Goal: Information Seeking & Learning: Learn about a topic

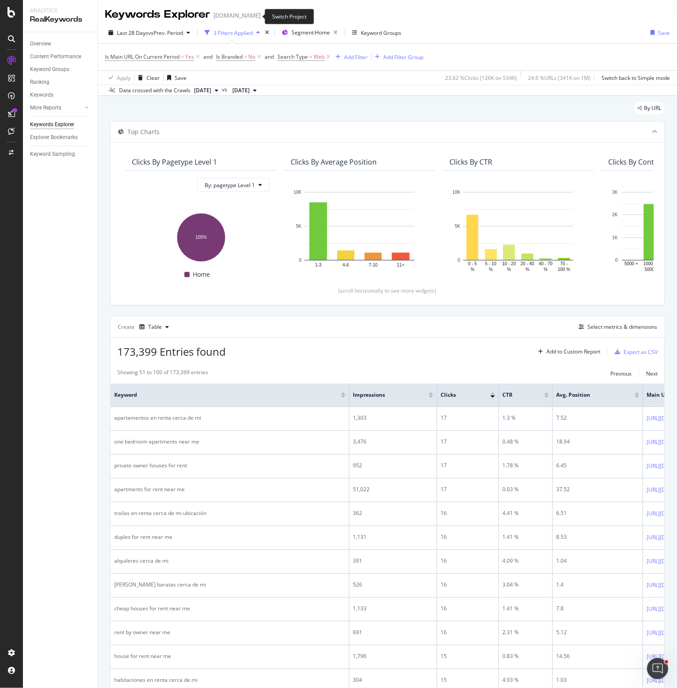
click at [264, 17] on icon "arrow-right-arrow-left" at bounding box center [266, 15] width 5 height 6
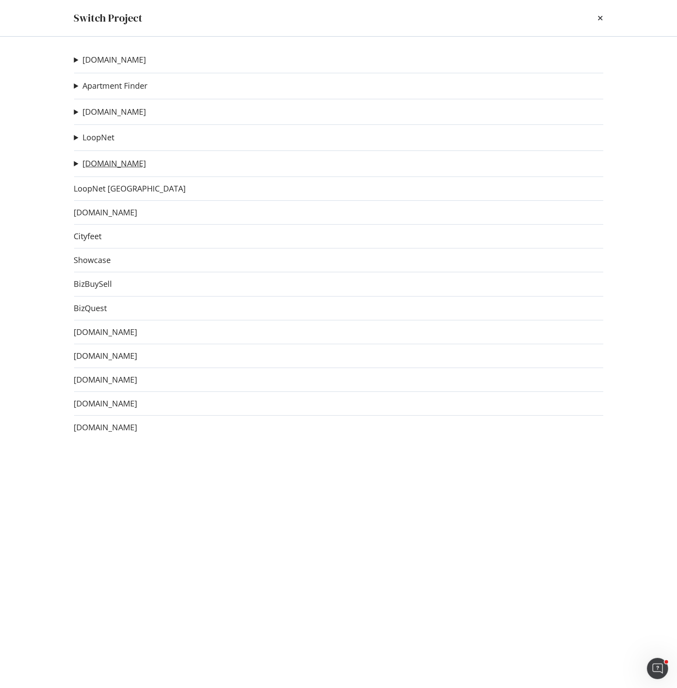
click at [108, 165] on link "[DOMAIN_NAME]" at bounding box center [115, 163] width 64 height 9
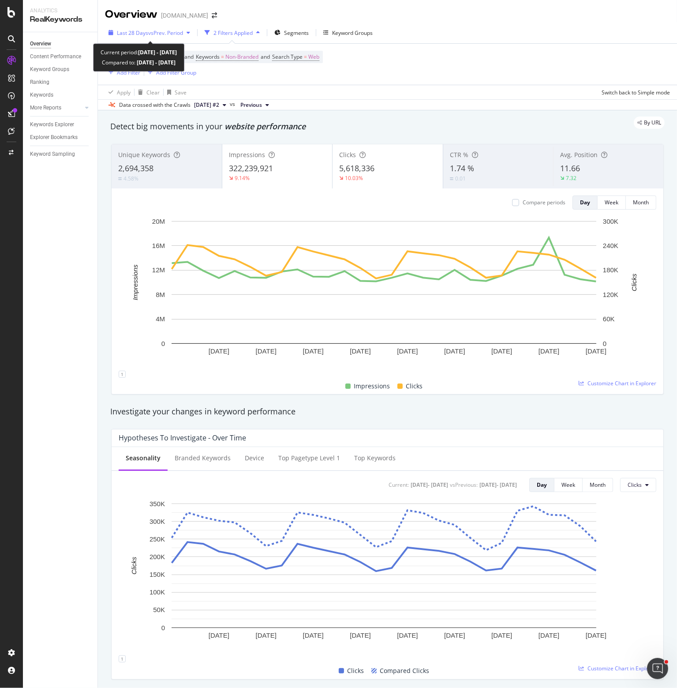
click at [177, 31] on span "vs Prev. Period" at bounding box center [165, 33] width 35 height 8
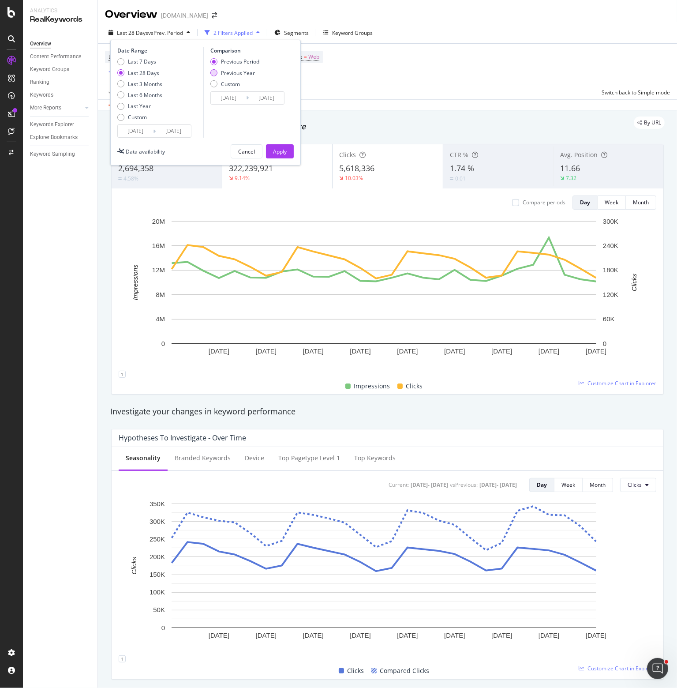
click at [218, 74] on div "Previous Year" at bounding box center [234, 73] width 49 height 8
type input "2024/09/08"
type input "2024/10/05"
click at [277, 150] on div "Apply" at bounding box center [280, 152] width 14 height 8
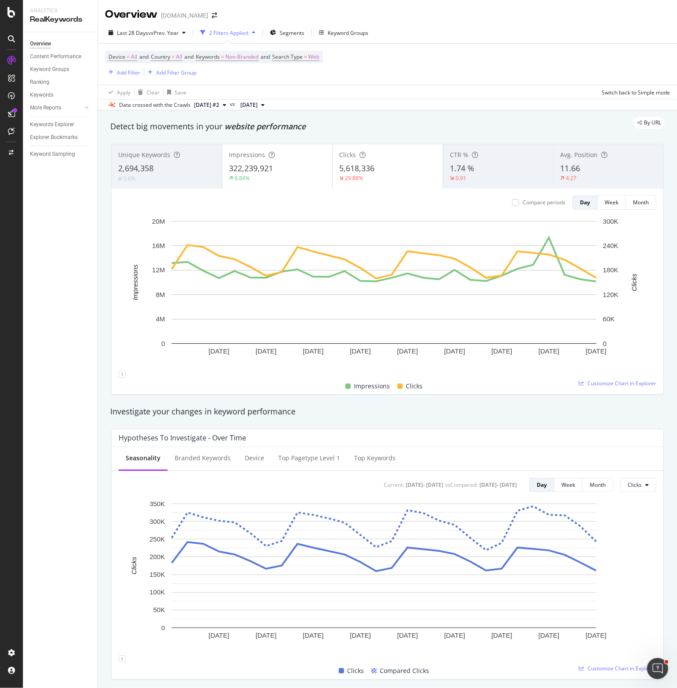
click at [567, 162] on div "Avg. Position 11.66 4.27" at bounding box center [608, 166] width 110 height 40
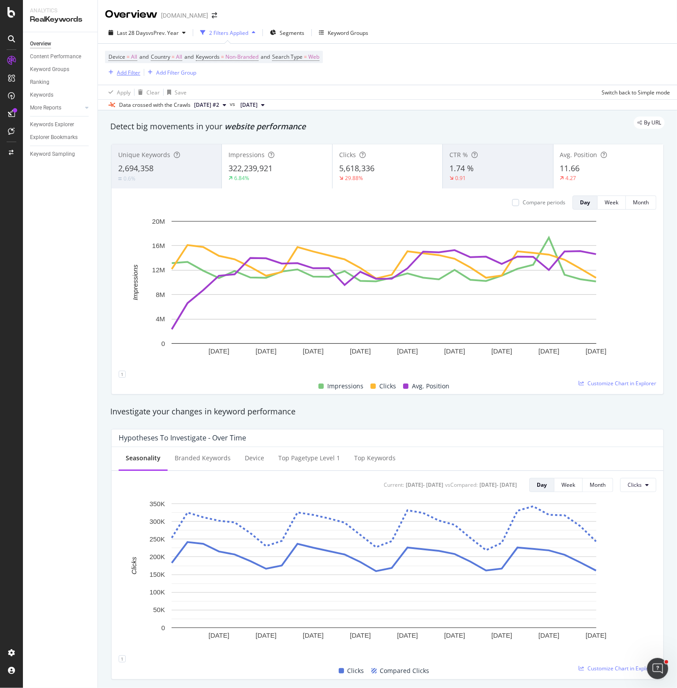
click at [129, 70] on div "Add Filter" at bounding box center [128, 73] width 23 height 8
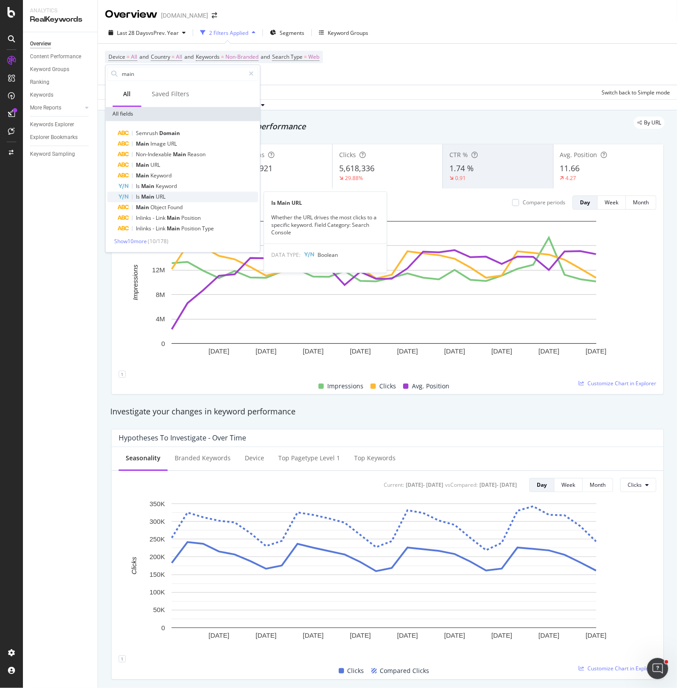
type input "main"
click at [169, 196] on div "Is Main URL" at bounding box center [188, 196] width 140 height 11
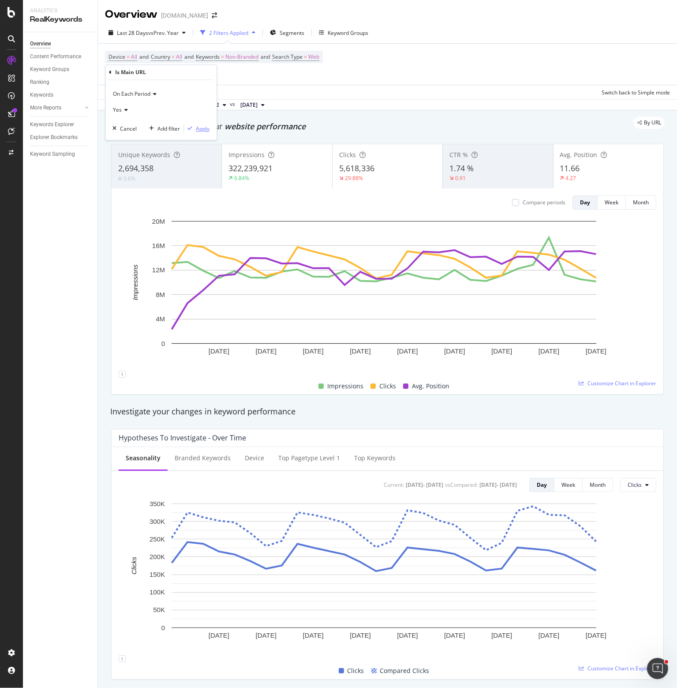
click at [201, 128] on div "Apply" at bounding box center [203, 129] width 14 height 8
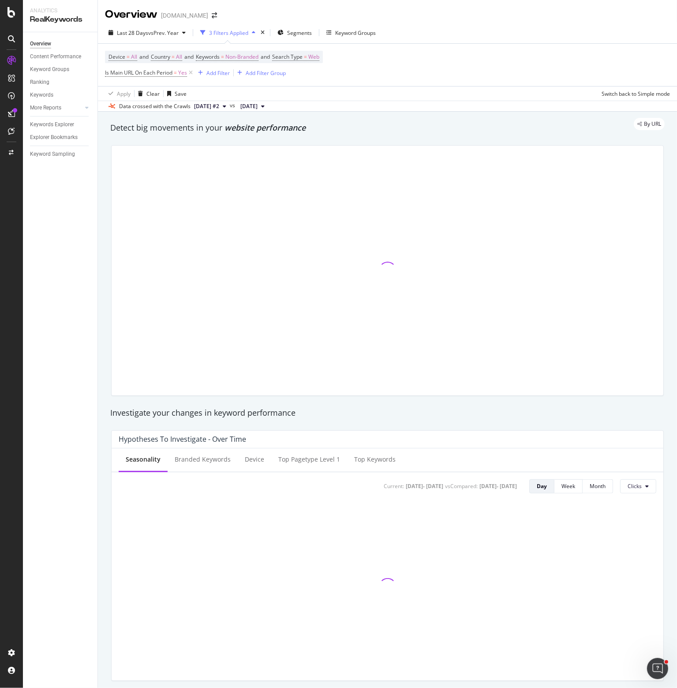
click at [86, 244] on div "Overview Content Performance Keyword Groups Ranking Keywords More Reports Count…" at bounding box center [60, 360] width 75 height 656
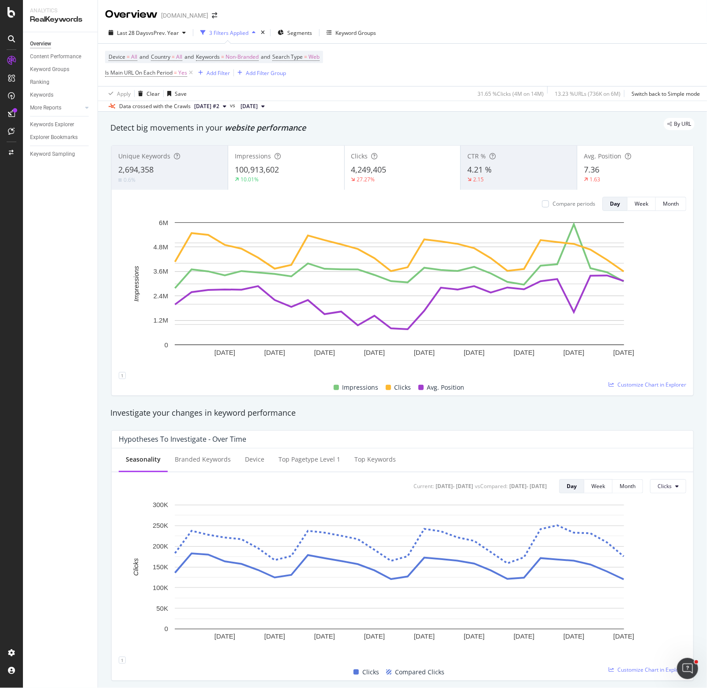
click at [510, 58] on div "Device = All and Country = All and Keywords = Non-Branded and Search Type = Web…" at bounding box center [402, 65] width 595 height 42
click at [456, 68] on div "Device = All and Country = All and Keywords = Non-Branded and Search Type = Web…" at bounding box center [402, 65] width 595 height 42
click at [578, 203] on div "Compare periods" at bounding box center [573, 204] width 43 height 8
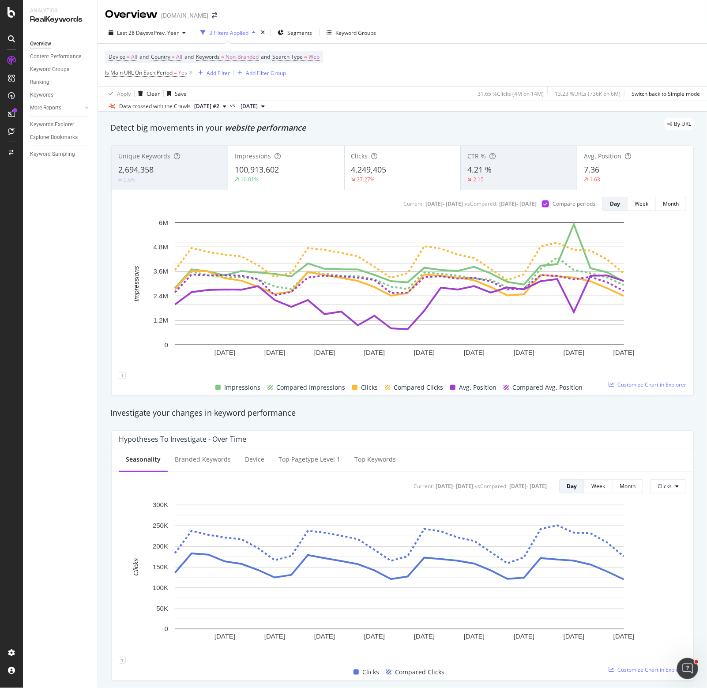
click at [286, 169] on div "100,913,602" at bounding box center [286, 169] width 103 height 11
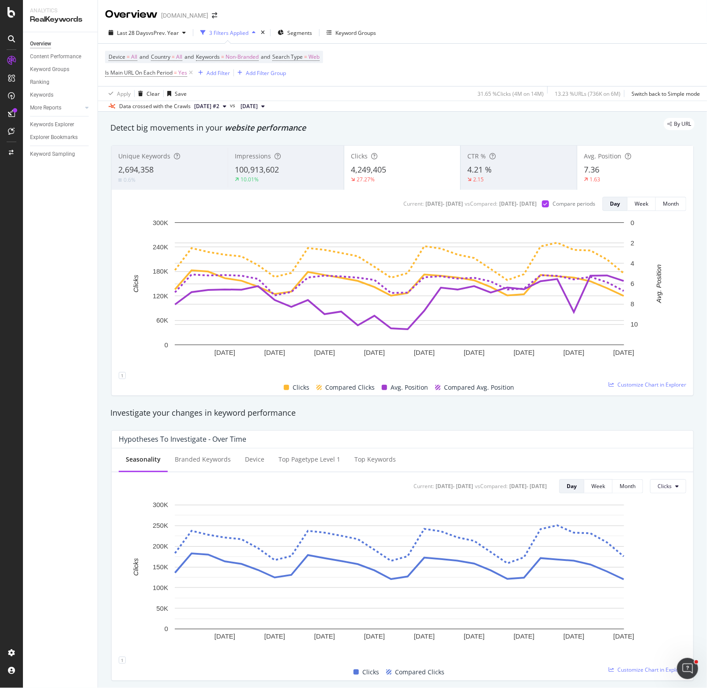
click at [542, 409] on div "Investigate your changes in keyword performance" at bounding box center [402, 412] width 584 height 11
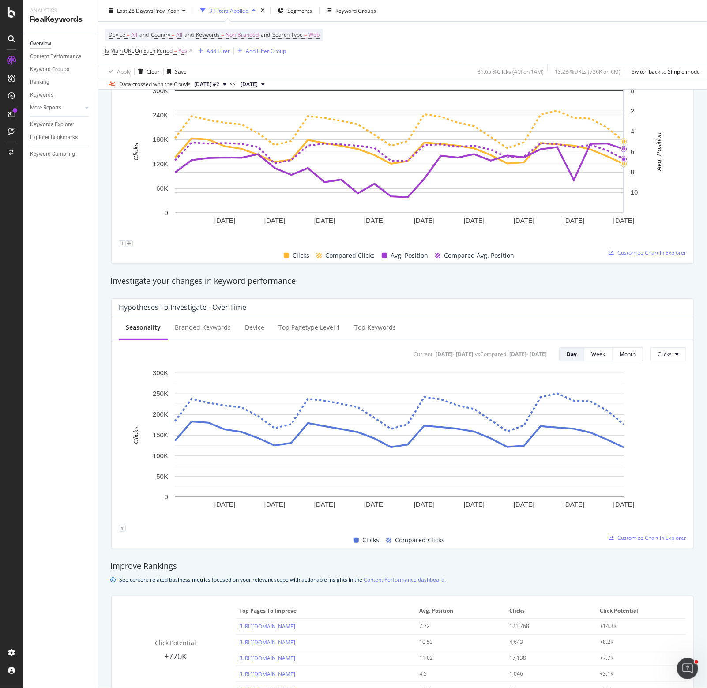
scroll to position [132, 0]
click at [215, 330] on div "Branded Keywords" at bounding box center [203, 327] width 56 height 9
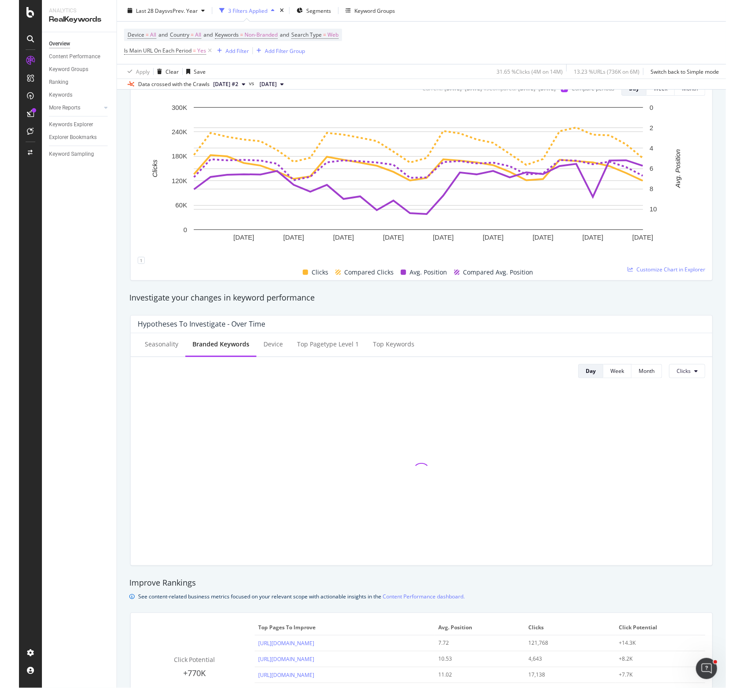
scroll to position [0, 0]
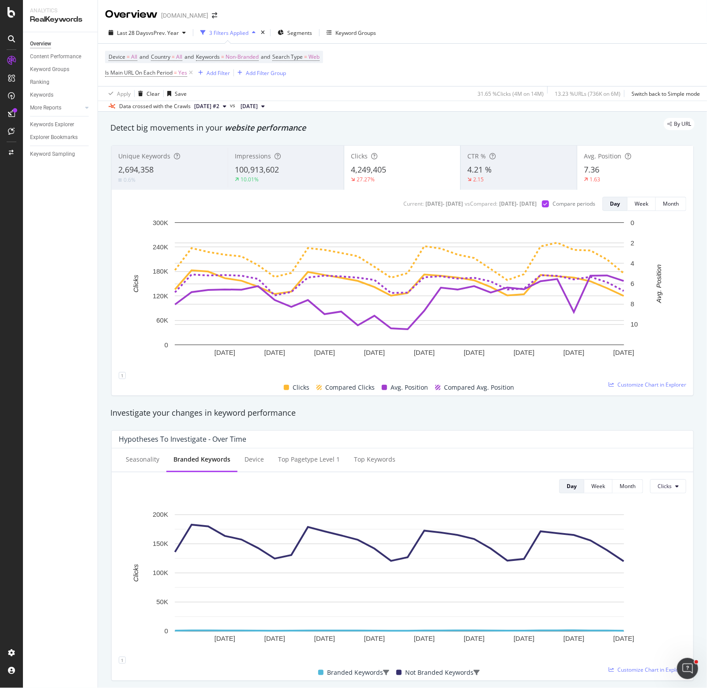
click at [493, 68] on div "Device = All and Country = All and Keywords = Non-Branded and Search Type = Web…" at bounding box center [402, 65] width 595 height 42
click at [515, 65] on div "Device = All and Country = All and Keywords = Non-Branded and Search Type = Web…" at bounding box center [402, 65] width 595 height 42
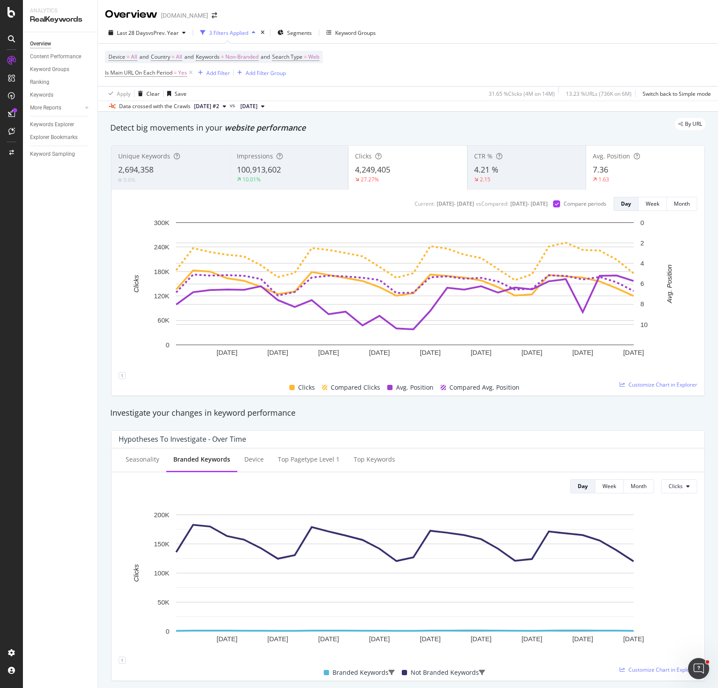
click at [462, 74] on div "Device = All and Country = All and Keywords = Non-Branded and Search Type = Web…" at bounding box center [408, 65] width 606 height 42
click at [436, 65] on div "Device = All and Country = All and Keywords = Non-Branded and Search Type = Web…" at bounding box center [408, 65] width 606 height 42
click at [488, 58] on div "Device = All and Country = All and Keywords = Non-Branded and Search Type = Web…" at bounding box center [408, 65] width 606 height 42
click at [502, 54] on div "Device = All and Country = All and Keywords = Non-Branded and Search Type = Web…" at bounding box center [408, 65] width 606 height 42
click at [566, 407] on div "Investigate your changes in keyword performance" at bounding box center [408, 412] width 596 height 11
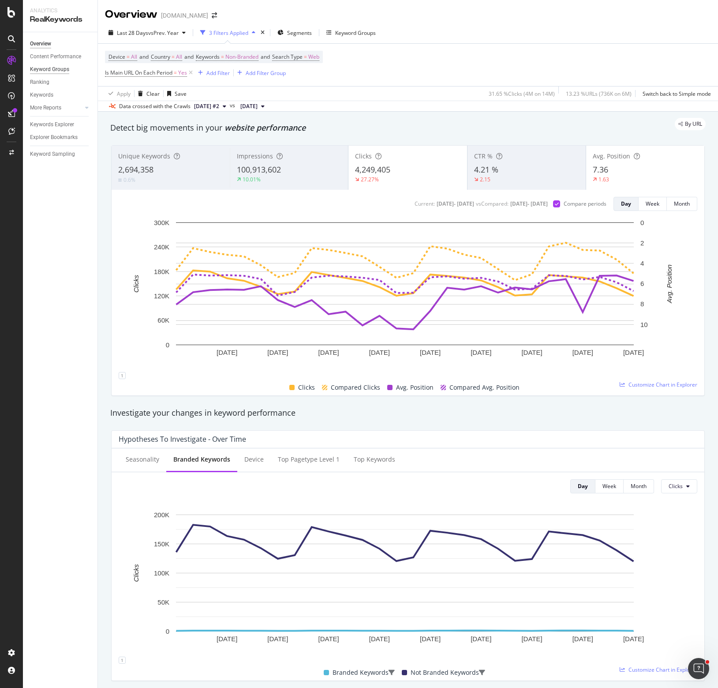
click at [50, 69] on div "Keyword Groups" at bounding box center [49, 69] width 39 height 9
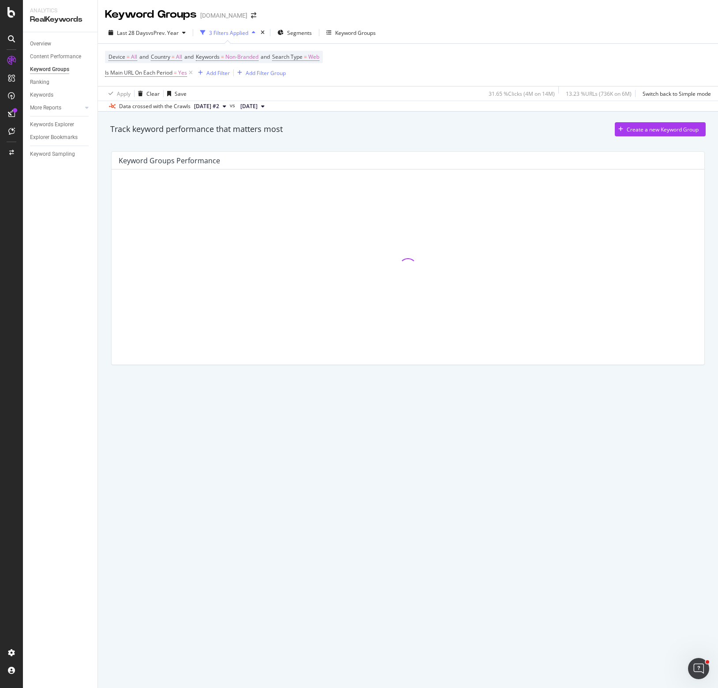
click at [411, 132] on div "Track keyword performance that matters most Create a new Keyword Group" at bounding box center [408, 129] width 596 height 14
click at [361, 133] on div "Track keyword performance that matters most Create a new Keyword Group" at bounding box center [408, 129] width 596 height 14
click at [339, 131] on div "Track keyword performance that matters most Create a new Keyword Group" at bounding box center [408, 129] width 596 height 14
drag, startPoint x: 291, startPoint y: 132, endPoint x: 112, endPoint y: 139, distance: 179.3
click at [112, 139] on div "Track keyword performance that matters most Create a new Keyword Group" at bounding box center [408, 131] width 604 height 18
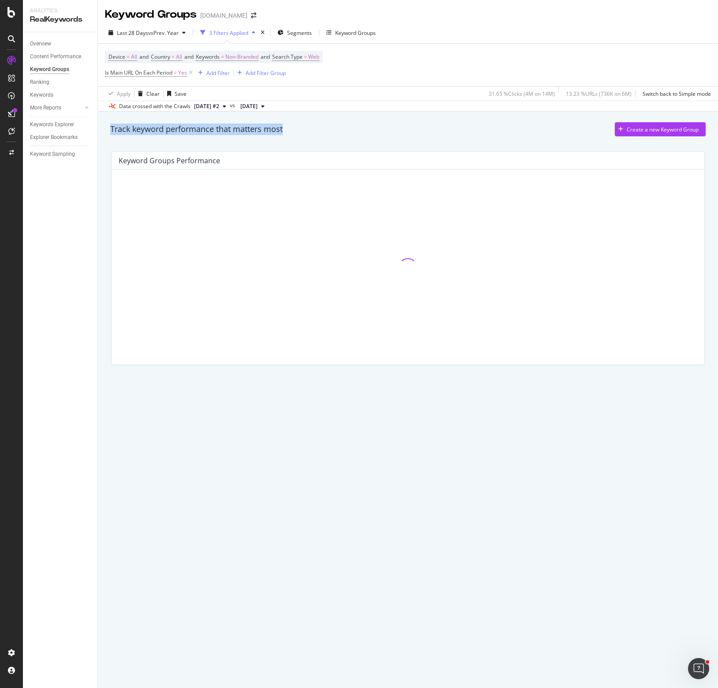
click at [308, 127] on div "Track keyword performance that matters most Create a new Keyword Group" at bounding box center [408, 129] width 596 height 14
drag, startPoint x: 304, startPoint y: 128, endPoint x: 99, endPoint y: 135, distance: 204.8
click at [99, 135] on div "Track keyword performance that matters most Create a new Keyword Group Keyword …" at bounding box center [408, 257] width 620 height 291
click at [310, 128] on div "Track keyword performance that matters most Create a new Keyword Group" at bounding box center [408, 129] width 596 height 14
click at [461, 23] on div "Last 28 Days vs Prev. Year 3 Filters Applied Segments Keyword Groups Device = A…" at bounding box center [408, 67] width 620 height 90
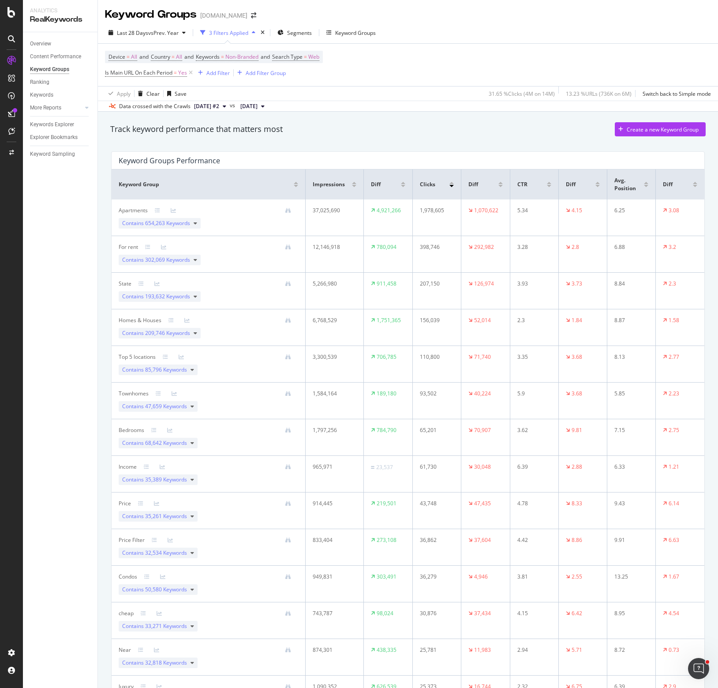
click at [382, 77] on div "Device = All and Country = All and Keywords = Non-Branded and Search Type = Web…" at bounding box center [408, 65] width 606 height 42
click at [46, 113] on div "LogAnalyzer" at bounding box center [50, 113] width 34 height 9
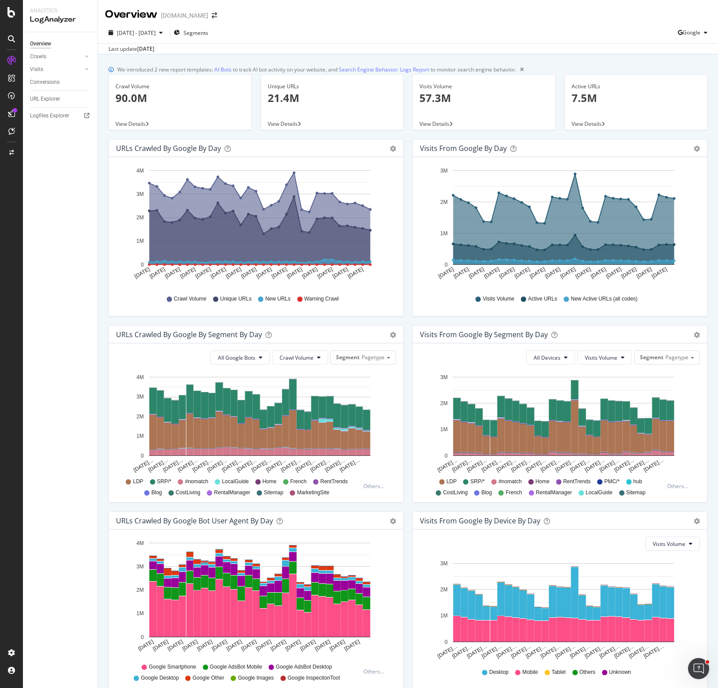
click at [403, 139] on div "Unique URLs 21.4M View Details" at bounding box center [332, 106] width 152 height 65
click at [677, 201] on div "We introduced 2 new report templates: AI Bots to track AI bot activity on your …" at bounding box center [408, 391] width 620 height 674
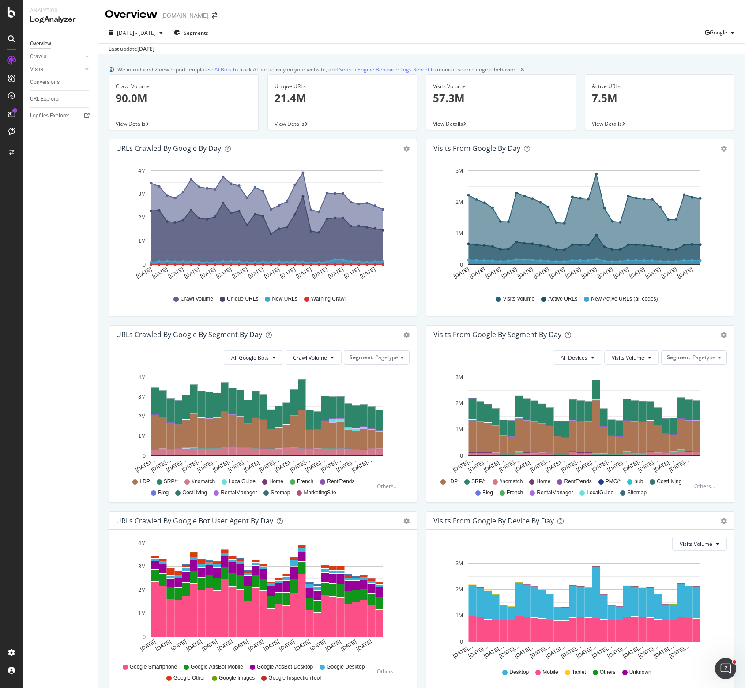
click at [508, 26] on div "2025 Sep. 9th - Oct. 8th Segments Google" at bounding box center [421, 35] width 647 height 18
click at [339, 139] on div "Unique URLs 21.4M View Details" at bounding box center [342, 106] width 159 height 65
click at [677, 35] on icon "button" at bounding box center [707, 32] width 5 height 5
click at [677, 84] on span "OpenAI" at bounding box center [718, 83] width 33 height 8
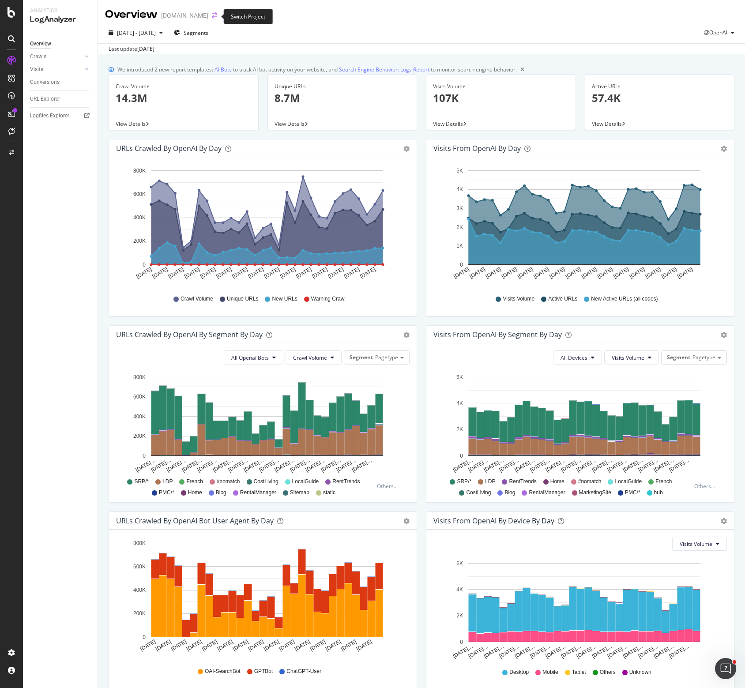
click at [214, 15] on icon "arrow-right-arrow-left" at bounding box center [214, 15] width 5 height 6
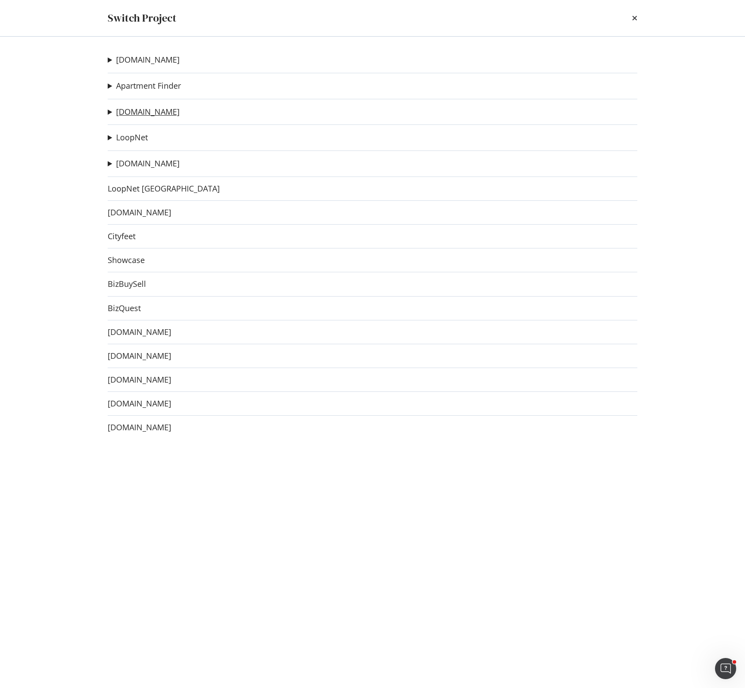
click at [144, 112] on link "ForRent.com" at bounding box center [148, 111] width 64 height 9
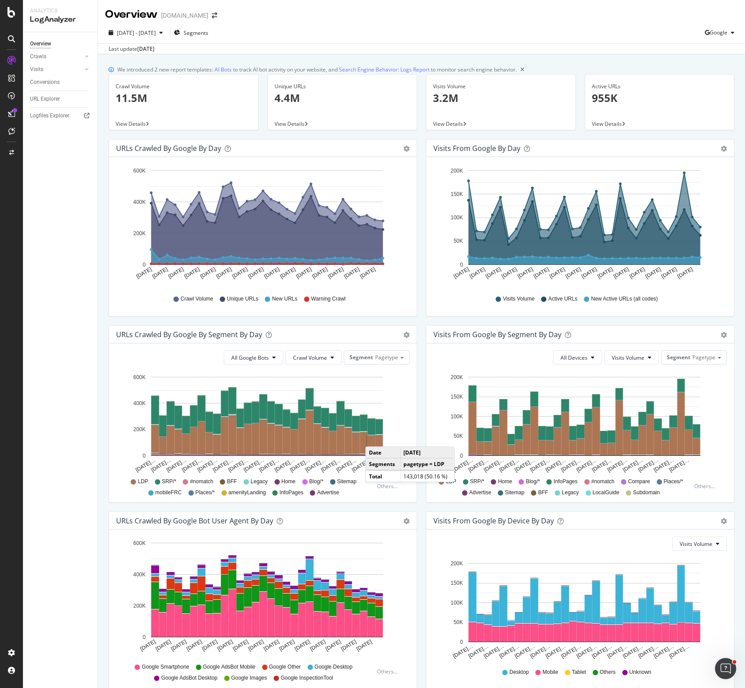
click at [677, 276] on icon "Sep 09 2025 Sep 11 2025 Sep 13 2025 Sep 15 2025 Sep 17 2025 Sep 19 2025 Sep 21 …" at bounding box center [578, 225] width 290 height 123
click at [417, 287] on div "URLs Crawled by Google by day Area Table Hold CTRL while clicking to filter the…" at bounding box center [262, 232] width 317 height 186
click at [677, 306] on div "Visits Volume Active URLs New Active URLs (all codes)" at bounding box center [580, 299] width 285 height 20
click at [421, 278] on div "Visits from Google by day Area Table Hold CTRL while clicking to filter the rep…" at bounding box center [579, 232] width 317 height 186
click at [417, 306] on div "URLs Crawled by Google by day Area Table Hold CTRL while clicking to filter the…" at bounding box center [262, 232] width 317 height 186
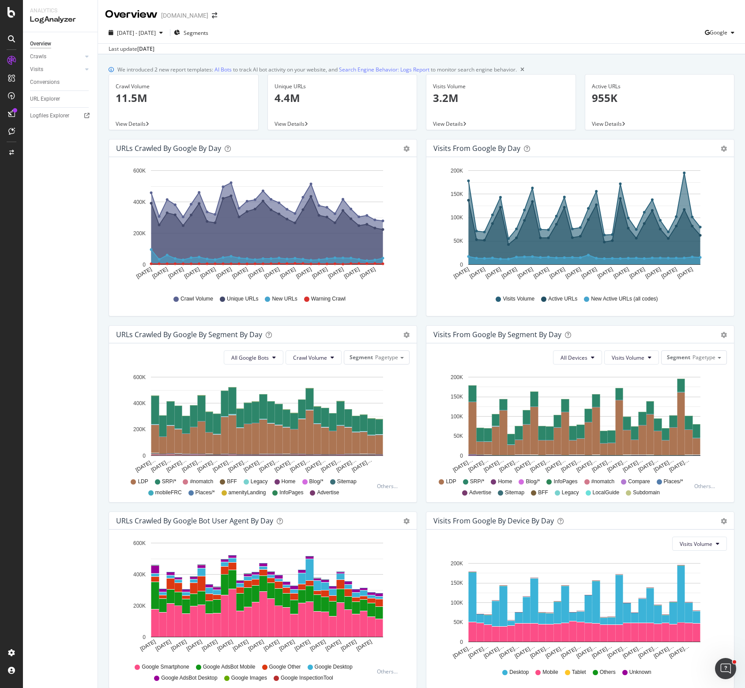
click at [314, 33] on div "2025 Sep. 9th - Oct. 8th Segments Google" at bounding box center [421, 35] width 647 height 18
click at [206, 34] on span "Segments" at bounding box center [196, 33] width 25 height 8
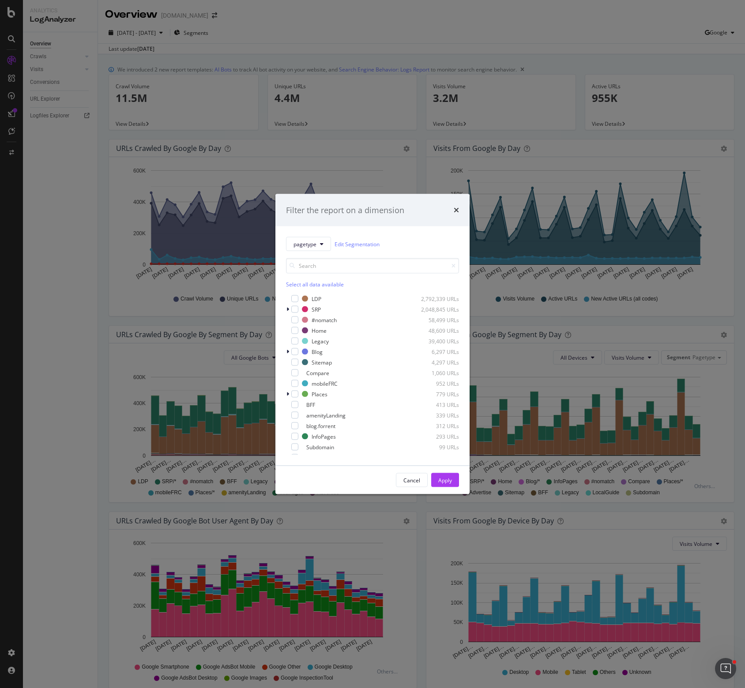
click at [338, 36] on div "Filter the report on a dimension pagetype Edit Segmentation Select all data ava…" at bounding box center [372, 344] width 745 height 688
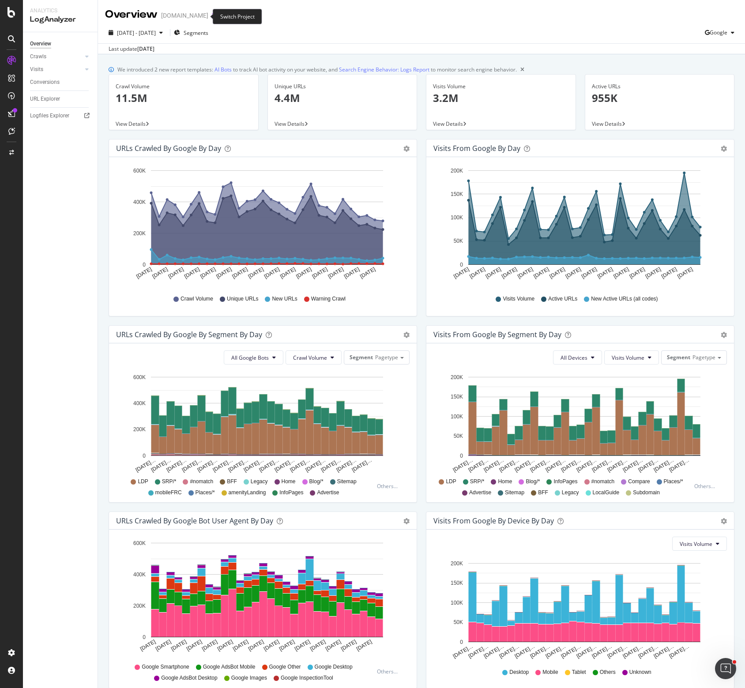
click at [212, 17] on icon "arrow-right-arrow-left" at bounding box center [214, 15] width 5 height 6
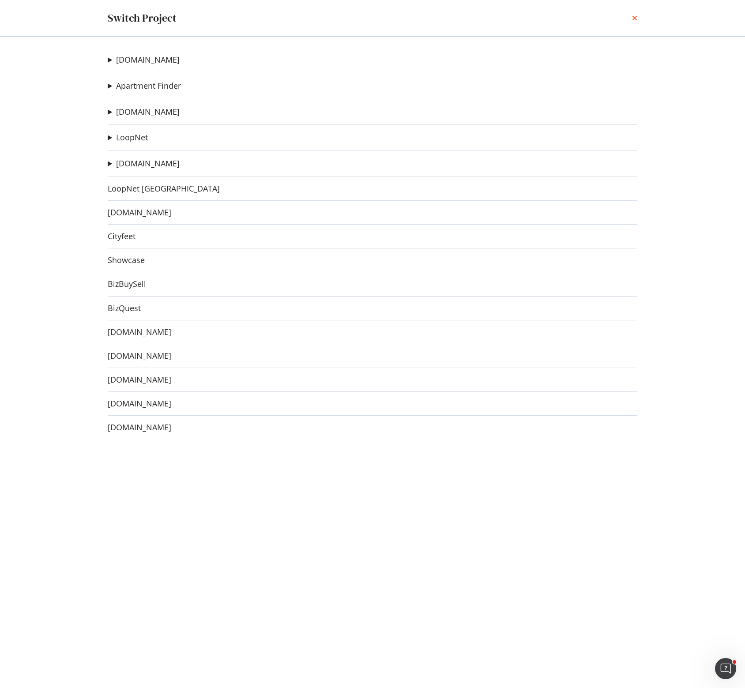
click at [635, 19] on icon "times" at bounding box center [634, 18] width 5 height 7
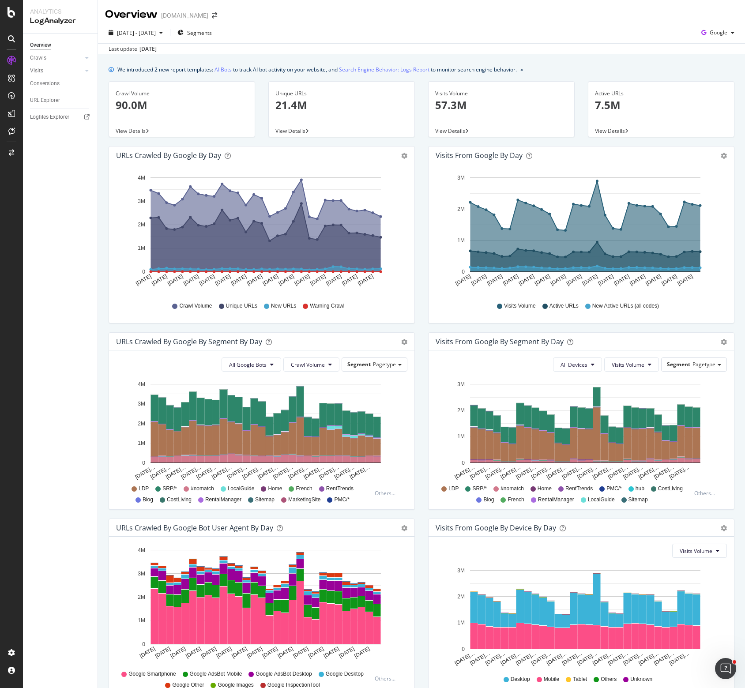
click at [421, 283] on div "Visits from Google by day Area Table Hold CTRL while clicking to filter the rep…" at bounding box center [580, 239] width 319 height 186
click at [421, 196] on div "Visits from Google by day Area Table Hold CTRL while clicking to filter the rep…" at bounding box center [580, 239] width 319 height 186
click at [415, 285] on div "URLs Crawled by Google by day Area Table Hold CTRL while clicking to filter the…" at bounding box center [261, 239] width 319 height 186
click at [713, 33] on span "Google" at bounding box center [718, 33] width 18 height 8
click at [709, 86] on span "OpenAI" at bounding box center [718, 83] width 33 height 8
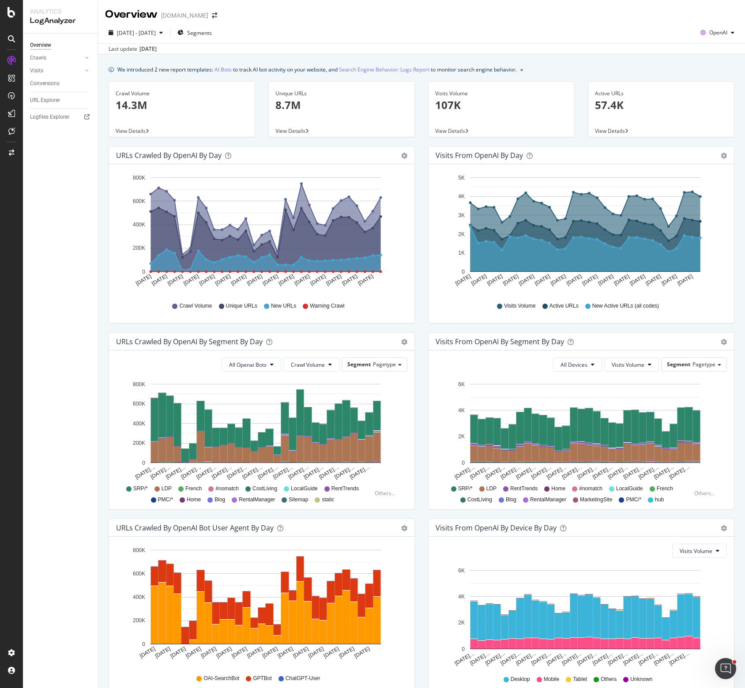
click at [417, 223] on div "URLs Crawled by OpenAI by day Area Table Hold CTRL while clicking to filter the…" at bounding box center [261, 239] width 319 height 186
click at [582, 68] on div "We introduced 2 new report templates: AI Bots to track AI bot activity on your …" at bounding box center [422, 69] width 626 height 9
click at [421, 169] on div "Visits from OpenAI by day Area Table Hold CTRL while clicking to filter the rep…" at bounding box center [580, 239] width 319 height 186
click at [36, 70] on div "Visits" at bounding box center [36, 70] width 13 height 9
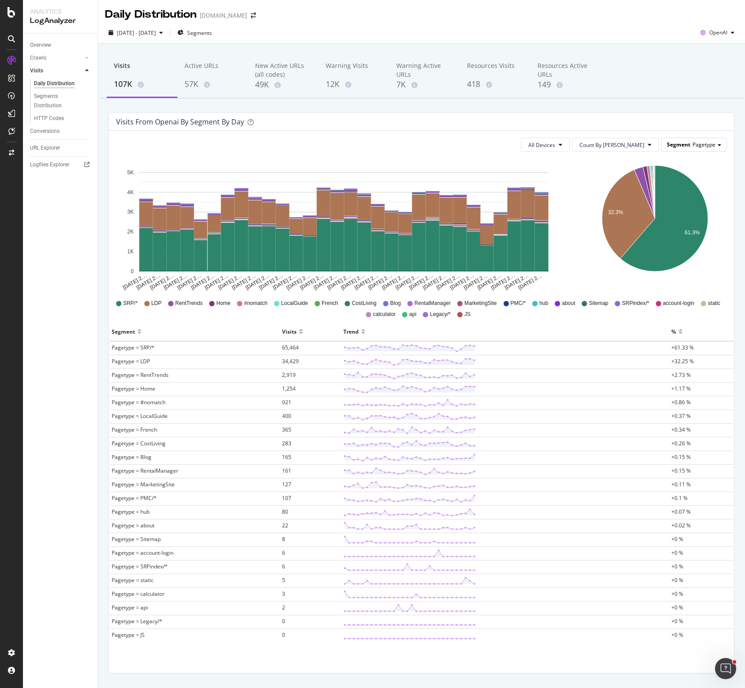
click at [687, 139] on div "Segment Pagetype" at bounding box center [693, 144] width 65 height 13
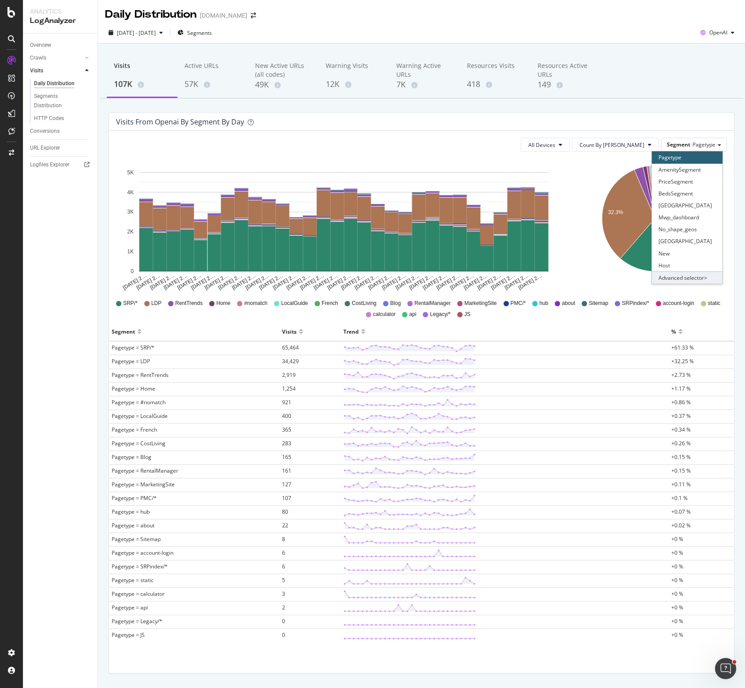
click at [683, 278] on div "Advanced selector >" at bounding box center [687, 277] width 71 height 12
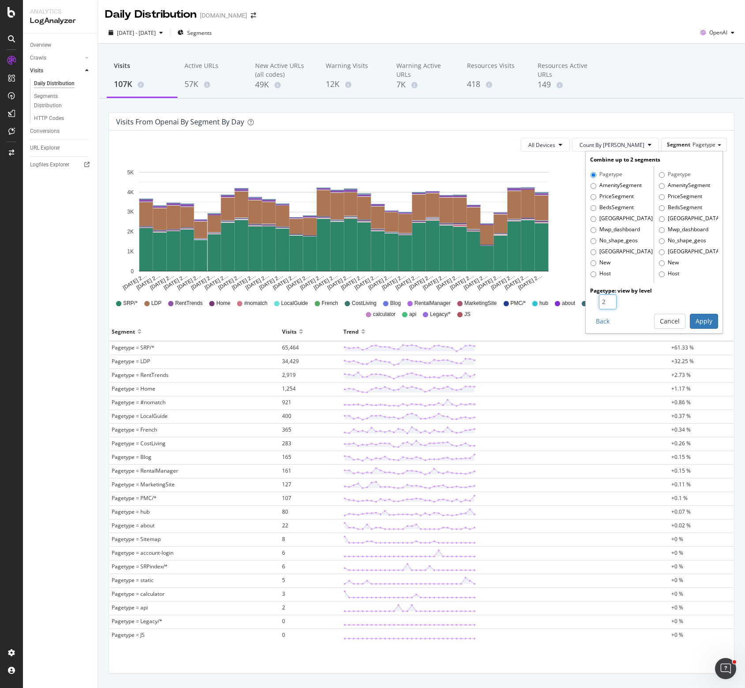
click at [604, 298] on input "2" at bounding box center [608, 301] width 18 height 15
type input "3"
click at [604, 298] on input "3" at bounding box center [608, 301] width 18 height 15
click at [695, 319] on button "Apply" at bounding box center [704, 321] width 28 height 15
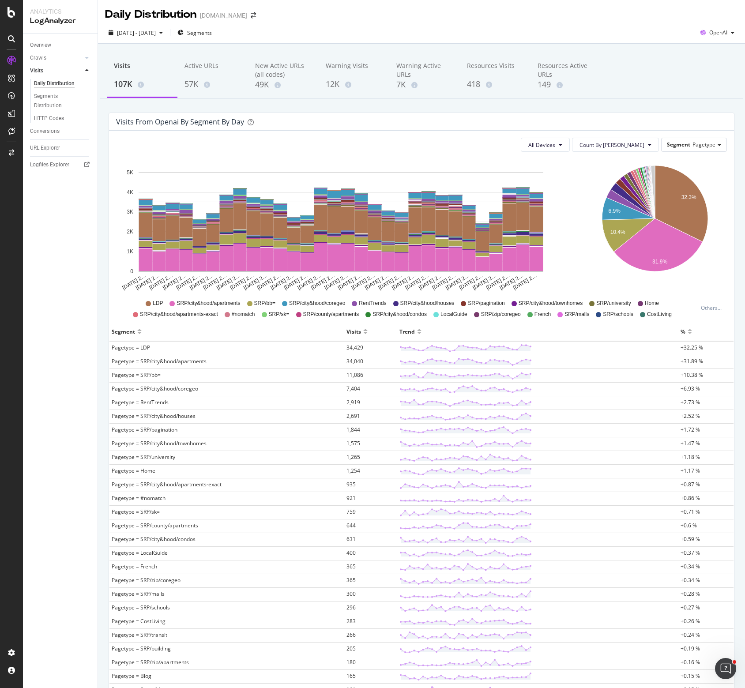
click at [562, 218] on icon "Sep 09 2… Sep 10 2… Sep 11 2… Sep 12 2… Sep 13 2… Sep 14 2… Sep 15 2… Sep 16 2……" at bounding box center [341, 225] width 450 height 132
click at [564, 184] on icon "Sep 09 2… Sep 10 2… Sep 11 2… Sep 12 2… Sep 13 2… Sep 14 2… Sep 15 2… Sep 16 2……" at bounding box center [341, 225] width 450 height 132
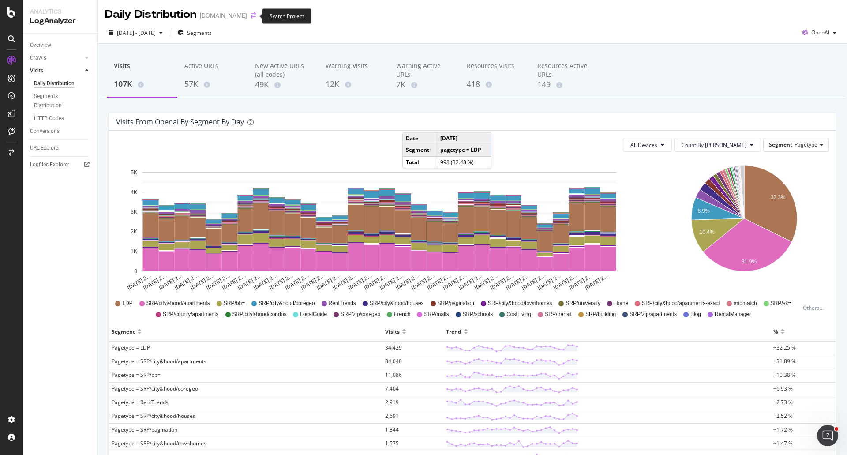
click at [253, 17] on icon "arrow-right-arrow-left" at bounding box center [253, 15] width 5 height 6
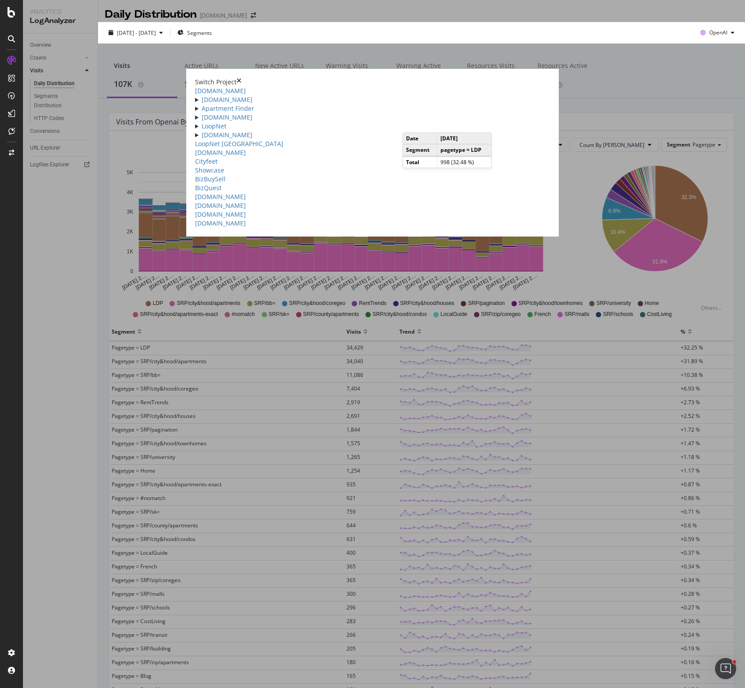
click at [241, 78] on icon "times" at bounding box center [238, 82] width 5 height 9
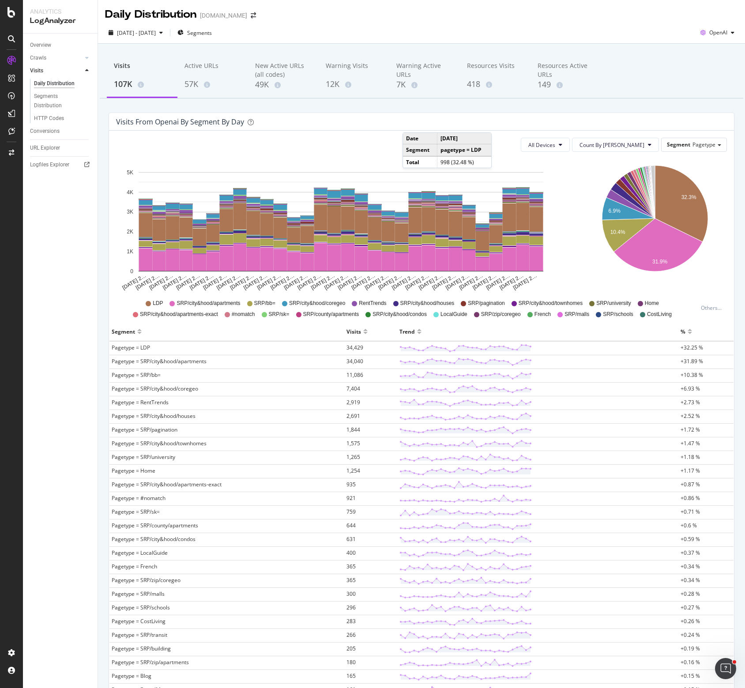
click at [599, 14] on div "Daily Distribution Apartments.com" at bounding box center [421, 11] width 647 height 22
click at [570, 19] on div "Daily Distribution Apartments.com" at bounding box center [421, 11] width 647 height 22
click at [420, 19] on div "Daily Distribution Apartments.com" at bounding box center [421, 11] width 647 height 22
click at [511, 12] on div "Daily Distribution Apartments.com" at bounding box center [421, 11] width 647 height 22
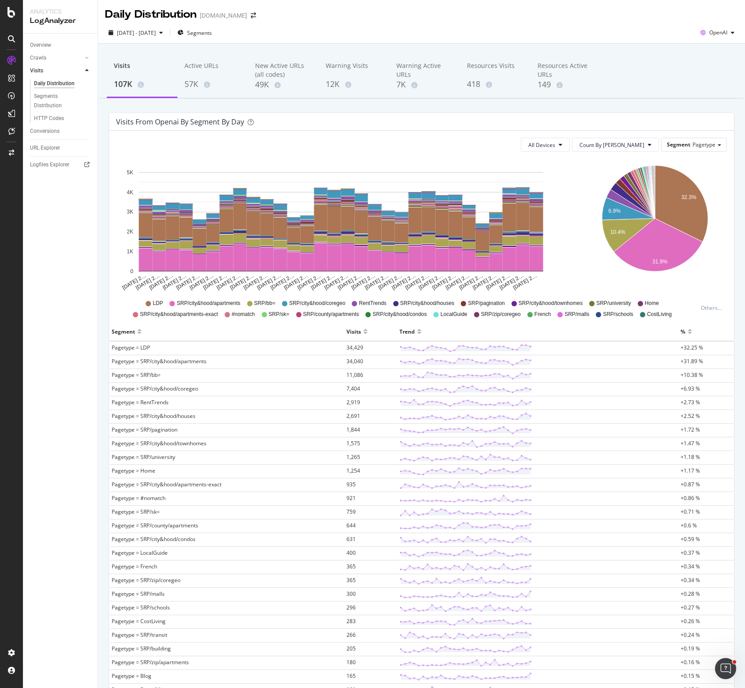
click at [496, 15] on div "Daily Distribution Apartments.com" at bounding box center [421, 11] width 647 height 22
click at [500, 26] on div "2025 Sep. 9th - Oct. 8th Segments OpenAI" at bounding box center [421, 35] width 647 height 18
click at [589, 27] on div "2025 Sep. 9th - Oct. 8th Segments OpenAI" at bounding box center [421, 35] width 647 height 18
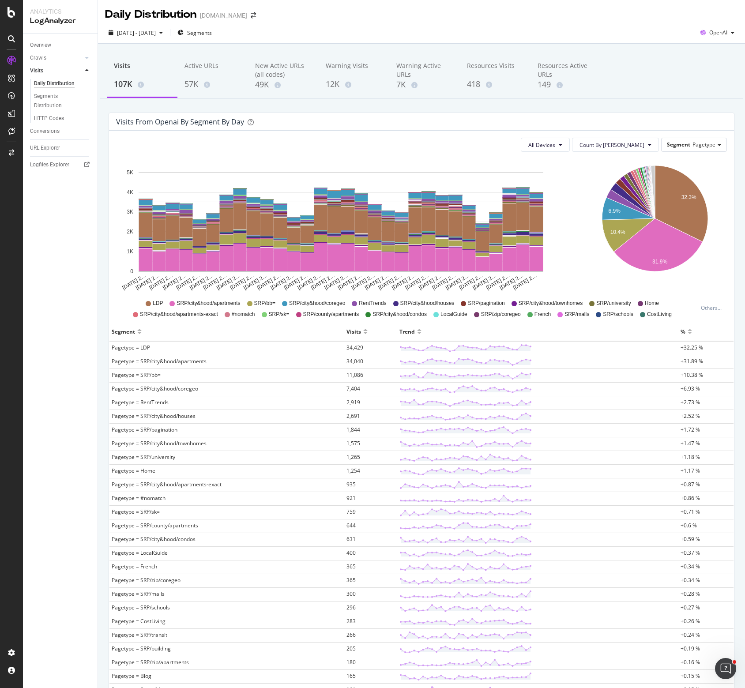
click at [558, 8] on div "Daily Distribution Apartments.com" at bounding box center [421, 11] width 647 height 22
click at [485, 16] on div "Daily Distribution Apartments.com" at bounding box center [421, 11] width 647 height 22
click at [562, 28] on div "2025 Sep. 9th - Oct. 8th Segments OpenAI" at bounding box center [421, 35] width 647 height 18
click at [435, 19] on div "Daily Distribution Apartments.com" at bounding box center [421, 11] width 647 height 22
click at [484, 28] on div "2025 Sep. 9th - Oct. 8th Segments OpenAI" at bounding box center [421, 35] width 647 height 18
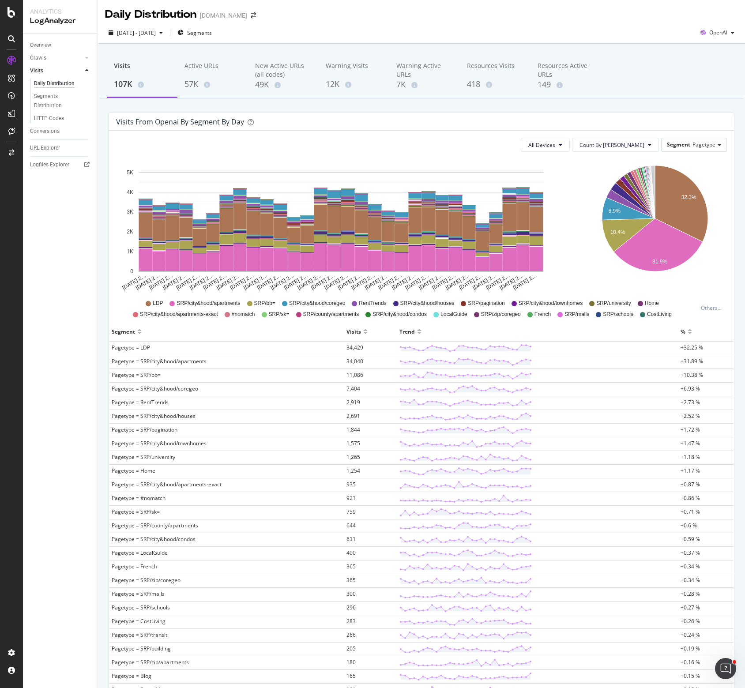
click at [446, 122] on div "Visits from openai by Segment by Day" at bounding box center [414, 121] width 597 height 9
click at [340, 26] on div "2025 Sep. 9th - Oct. 8th Segments OpenAI" at bounding box center [421, 35] width 647 height 18
click at [441, 24] on div "2025 Sep. 9th - Oct. 8th Segments OpenAI" at bounding box center [421, 33] width 647 height 22
click at [473, 17] on div "Daily Distribution Apartments.com" at bounding box center [421, 11] width 647 height 22
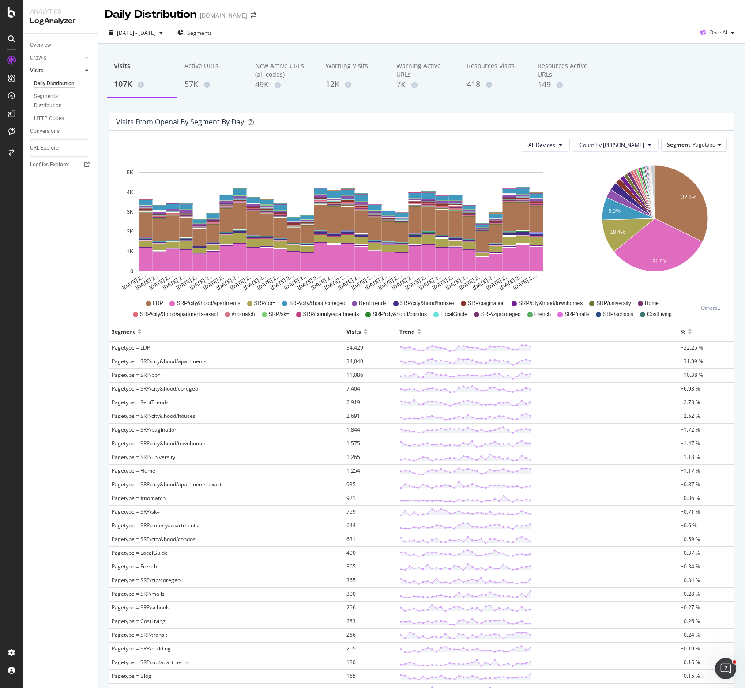
click at [70, 258] on div "Overview Crawls Daily Distribution Segments Distribution HTTP Codes Resources V…" at bounding box center [60, 361] width 75 height 654
click at [555, 15] on div "Daily Distribution Apartments.com" at bounding box center [421, 11] width 647 height 22
click at [524, 14] on div "Daily Distribution Apartments.com" at bounding box center [421, 11] width 647 height 22
click at [645, 62] on div "Visits 107K Active URLs 57K New Active URLs (all codes) 49K Warning Visits 12K …" at bounding box center [421, 76] width 643 height 44
click at [613, 76] on div "Visits 107K Active URLs 57K New Active URLs (all codes) 49K Warning Visits 12K …" at bounding box center [421, 76] width 643 height 44
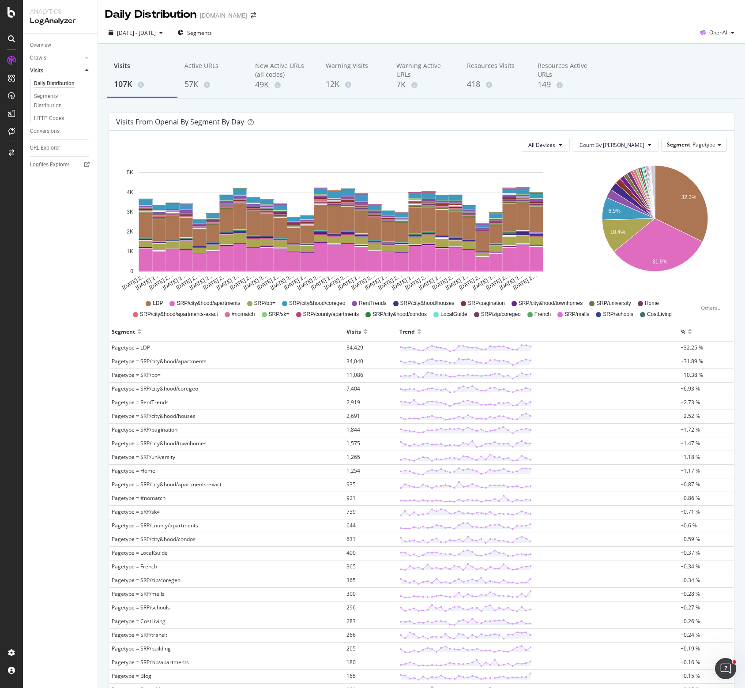
click at [613, 76] on div "Visits 107K Active URLs 57K New Active URLs (all codes) 49K Warning Visits 12K …" at bounding box center [421, 76] width 643 height 44
click at [588, 29] on div "2025 Sep. 9th - Oct. 8th Segments OpenAI" at bounding box center [421, 35] width 647 height 18
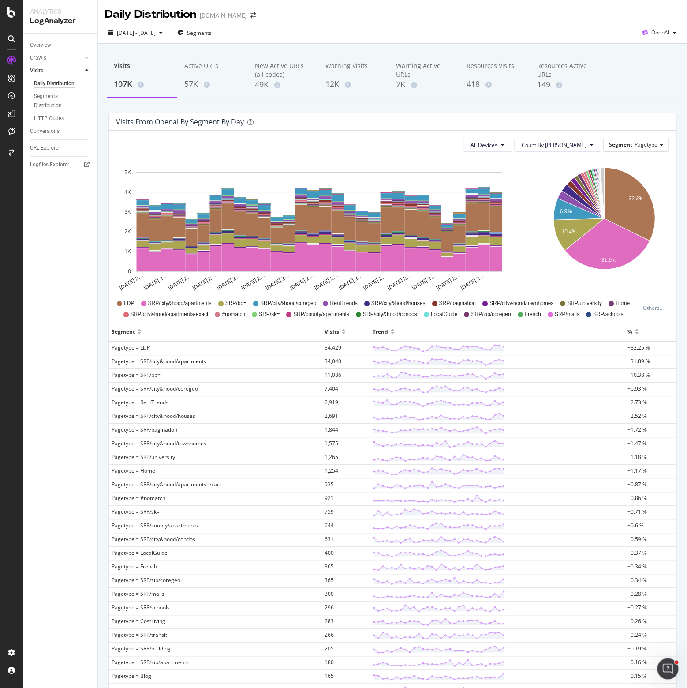
click at [559, 27] on div "2025 Sep. 9th - Oct. 8th Segments OpenAI" at bounding box center [392, 35] width 589 height 18
click at [579, 20] on div "Daily Distribution Apartments.com" at bounding box center [392, 11] width 589 height 22
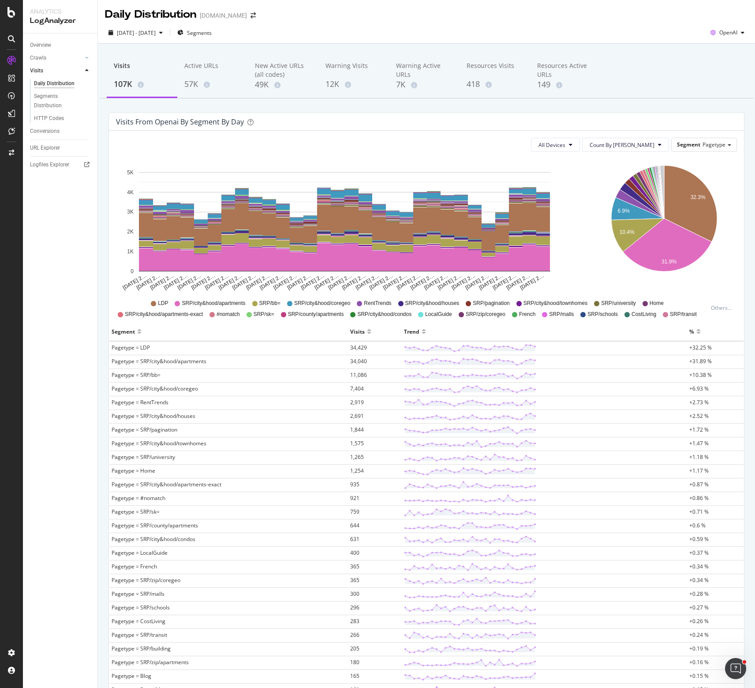
click at [644, 64] on div "Visits 107K Active URLs 57K New Active URLs (all codes) 49K Warning Visits 12K …" at bounding box center [427, 76] width 654 height 44
click at [616, 31] on div "2025 Sep. 9th - Oct. 8th Segments OpenAI" at bounding box center [426, 35] width 657 height 18
click at [631, 74] on div "Visits 107K Active URLs 57K New Active URLs (all codes) 49K Warning Visits 12K …" at bounding box center [427, 76] width 654 height 44
click at [622, 25] on div "2025 Sep. 9th - Oct. 8th Segments OpenAI" at bounding box center [426, 33] width 657 height 22
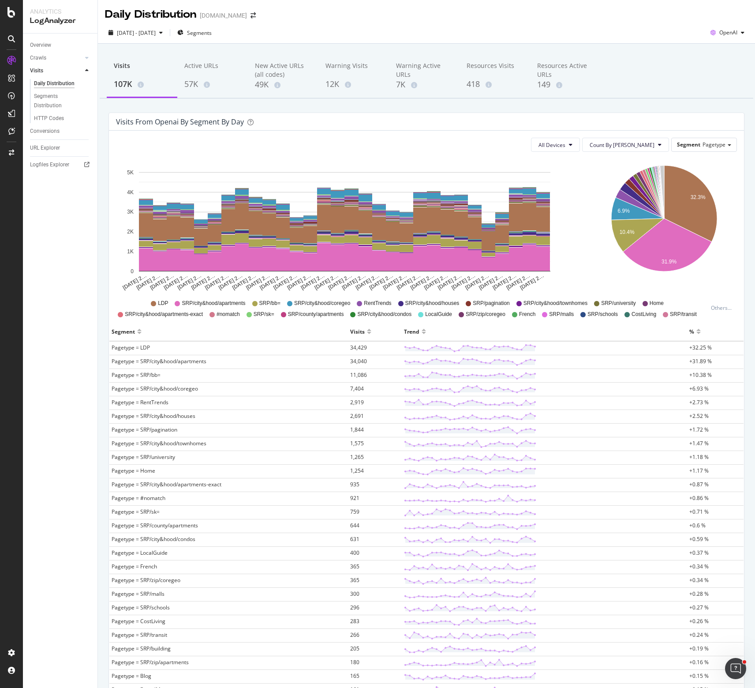
click at [570, 283] on icon "Sep 09 2… Sep 10 2… Sep 11 2… Sep 12 2… Sep 13 2… Sep 14 2… Sep 15 2… Sep 16 2……" at bounding box center [345, 225] width 458 height 132
click at [585, 273] on div "32.3% 6.9% 10.4% 31.9% Segment Visits Pagetype = LDP 34,429 Pagetype = SRP/city…" at bounding box center [664, 225] width 159 height 132
click at [265, 84] on div "49K" at bounding box center [283, 84] width 56 height 11
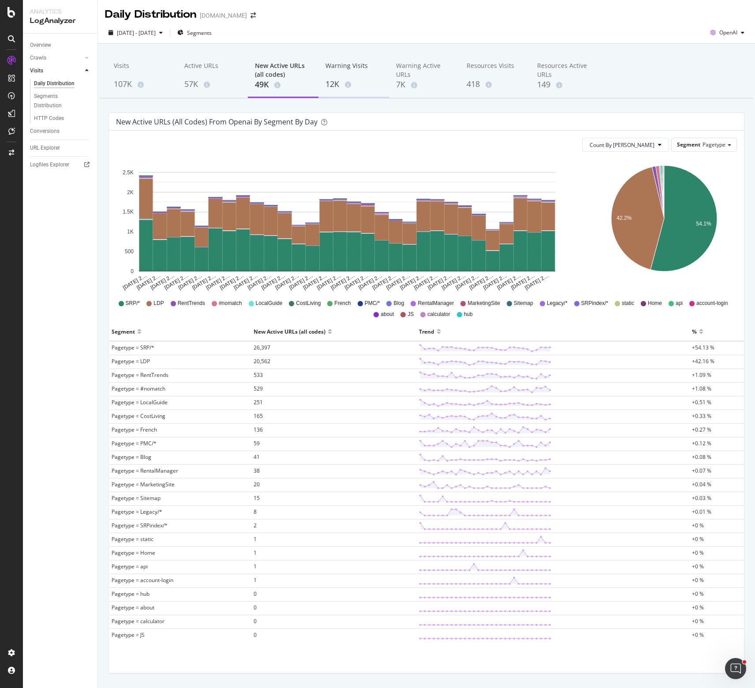
click at [338, 73] on div "Warning Visits" at bounding box center [354, 69] width 56 height 17
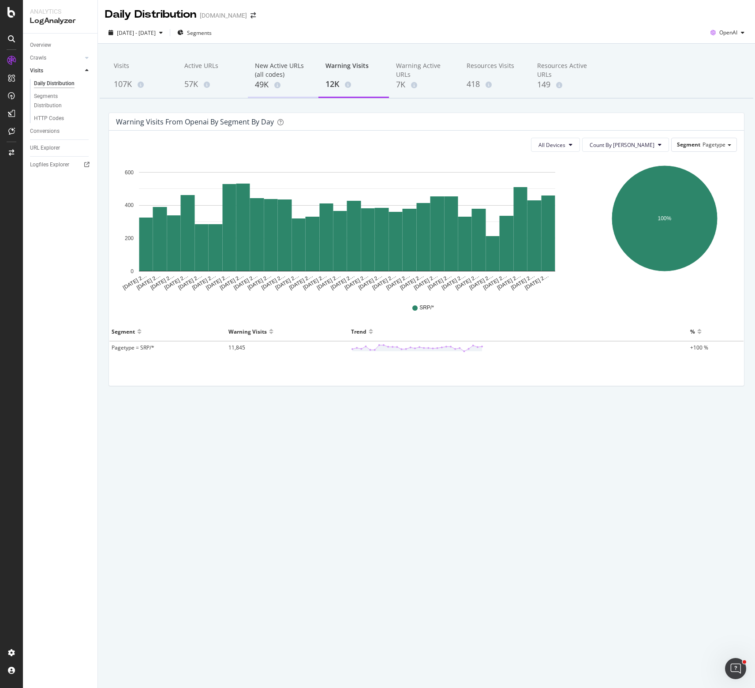
click at [273, 74] on div "New Active URLs (all codes)" at bounding box center [283, 70] width 56 height 18
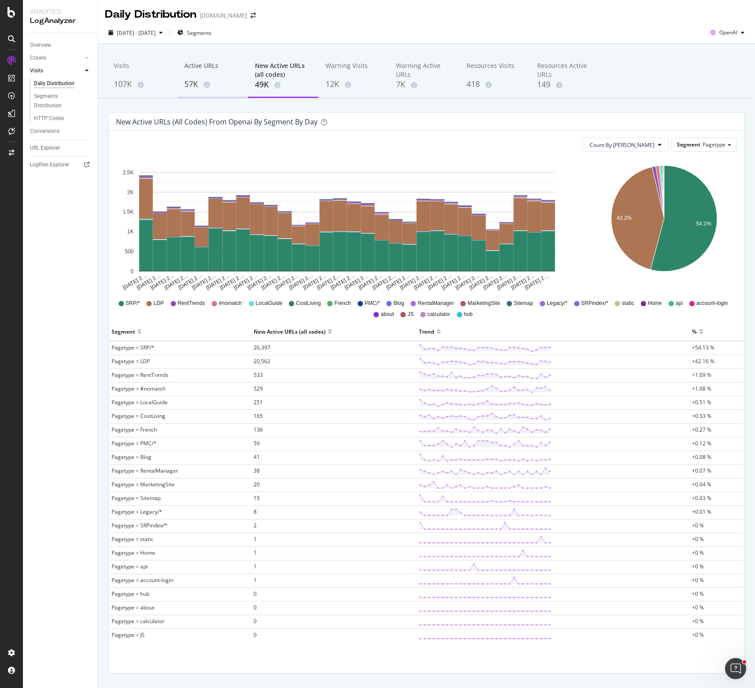
click at [187, 77] on div "Active URLs" at bounding box center [212, 69] width 56 height 17
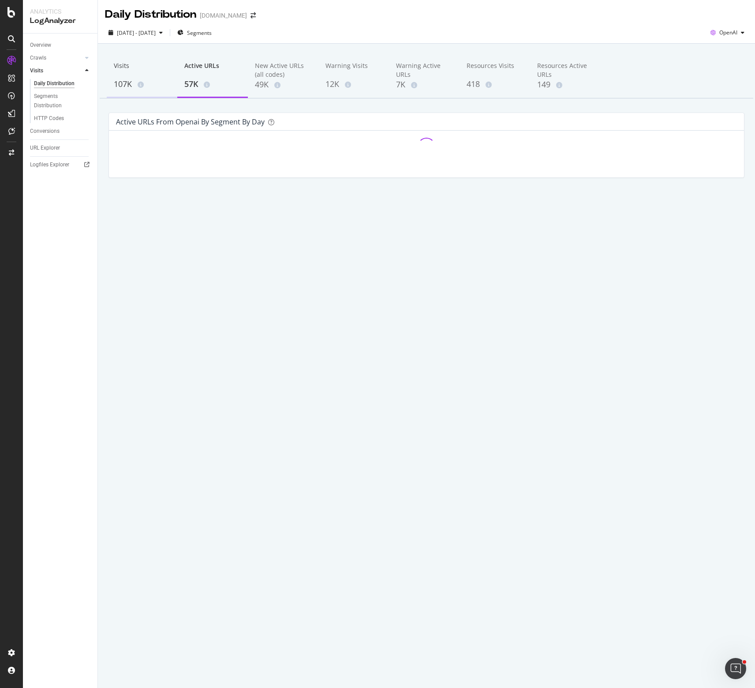
click at [124, 75] on div "Visits" at bounding box center [142, 69] width 56 height 17
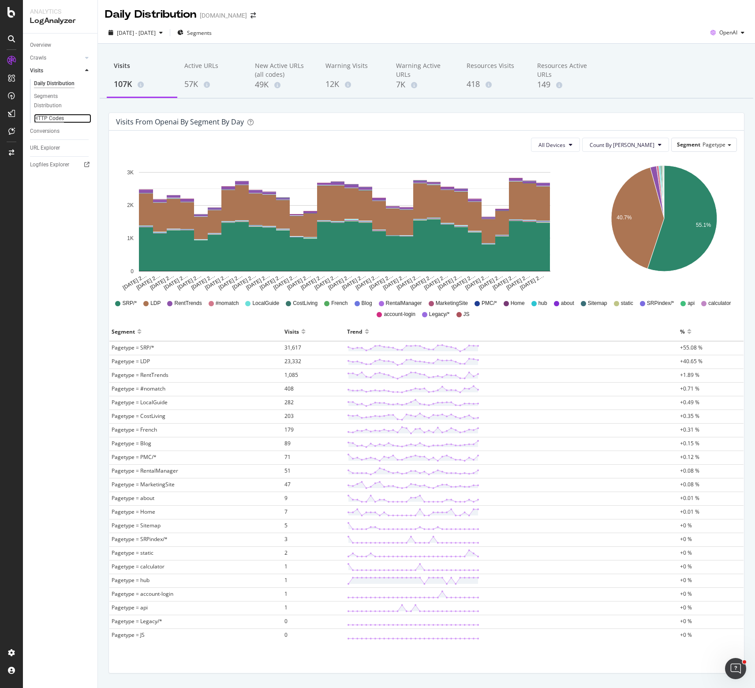
click at [47, 117] on div "HTTP Codes" at bounding box center [49, 118] width 30 height 9
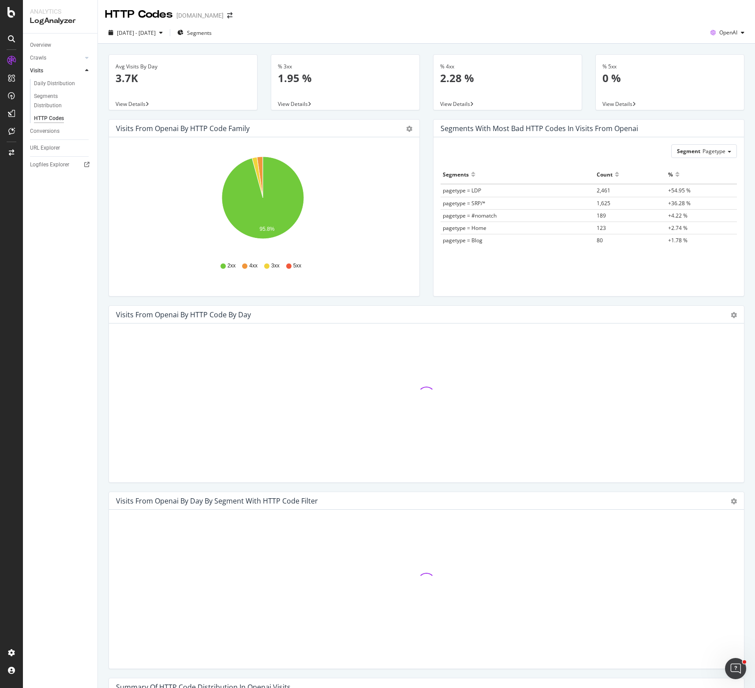
click at [423, 146] on div "Visits from openai by HTTP Code Family Pie Table Hold CTRL while clicking to fi…" at bounding box center [264, 212] width 325 height 186
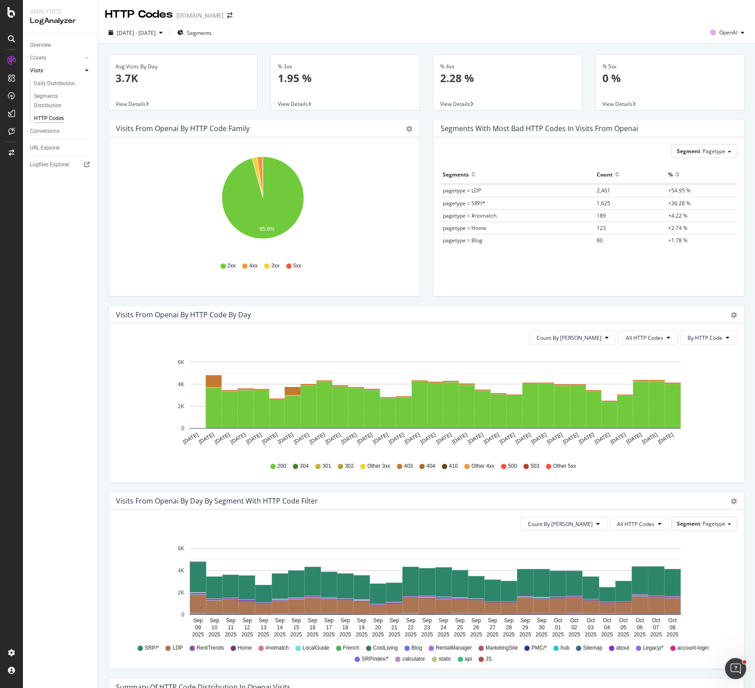
click at [418, 300] on div "Visits from openai by HTTP Code Family Pie Table Hold CTRL while clicking to fi…" at bounding box center [264, 212] width 325 height 186
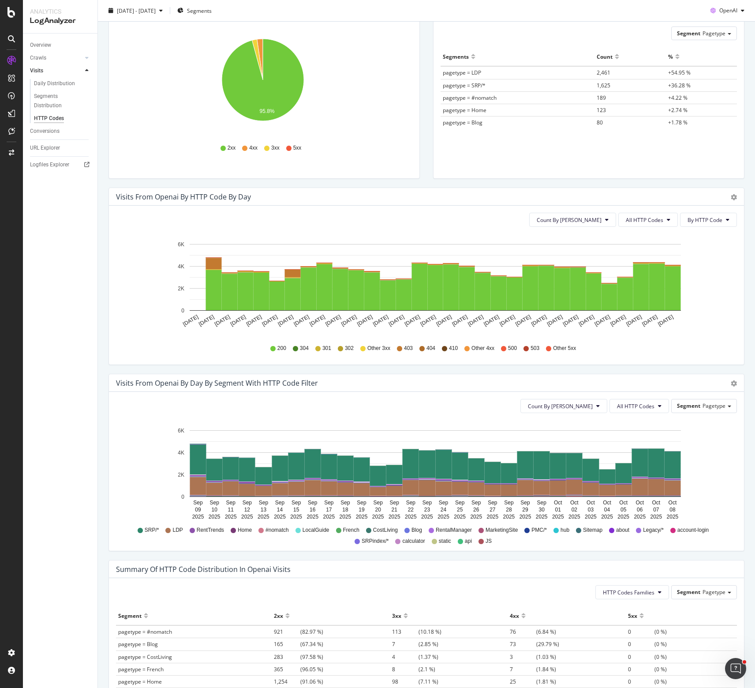
scroll to position [176, 0]
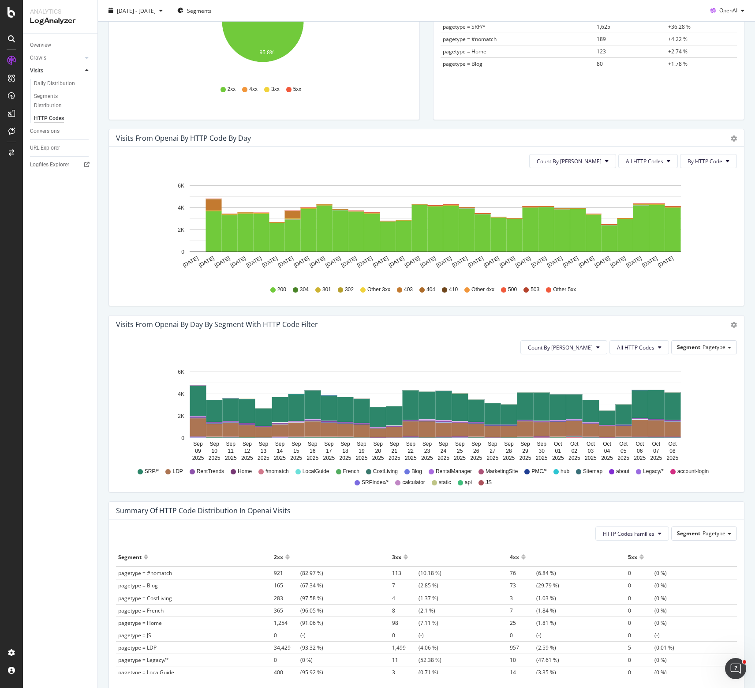
click at [105, 259] on div "Visits from openai by HTTP Code by Day Timeline (by Value) Timeline (by Percent…" at bounding box center [426, 222] width 649 height 186
click at [713, 222] on icon "Sep 08 2025 Sep 09 2025 Sep 10 2025 Sep 11 2025 Sep 12 2025 Sep 13 2025 Sep 14 …" at bounding box center [423, 226] width 615 height 102
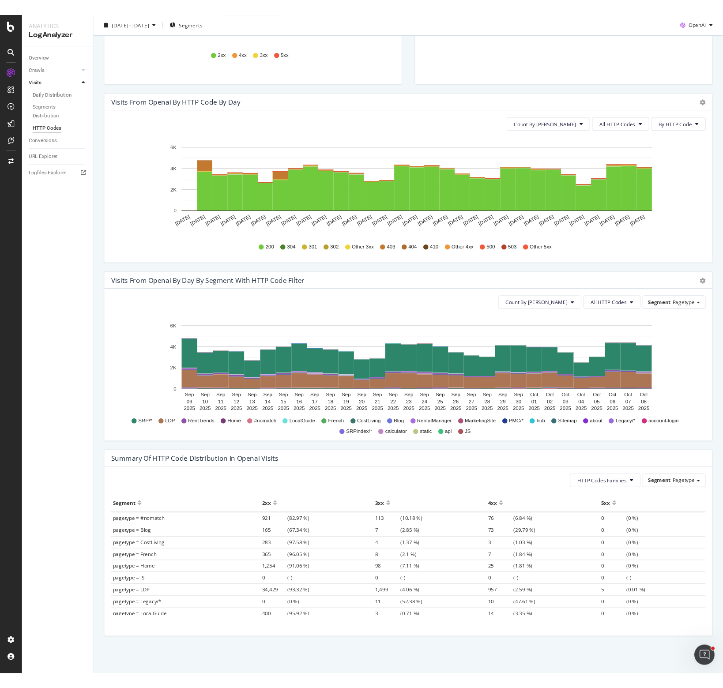
scroll to position [0, 0]
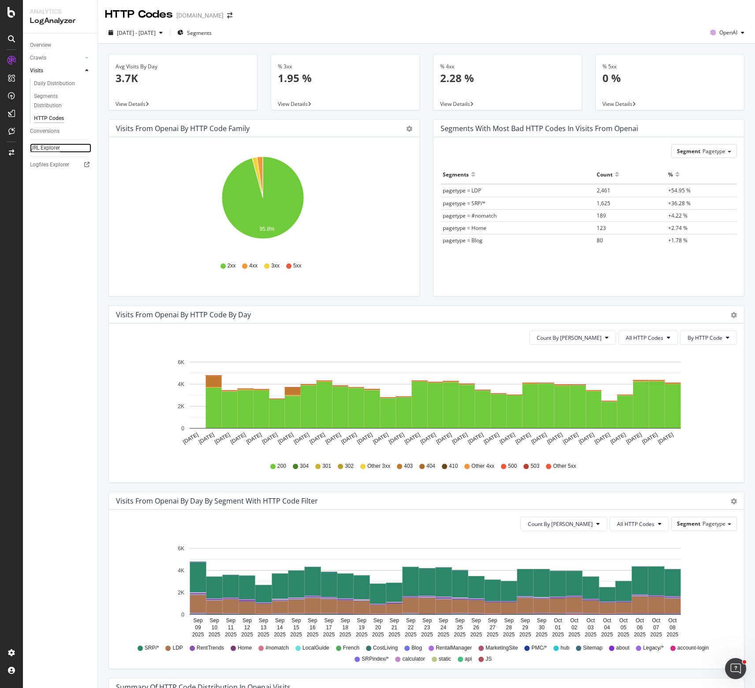
click at [44, 148] on div "URL Explorer" at bounding box center [45, 147] width 30 height 9
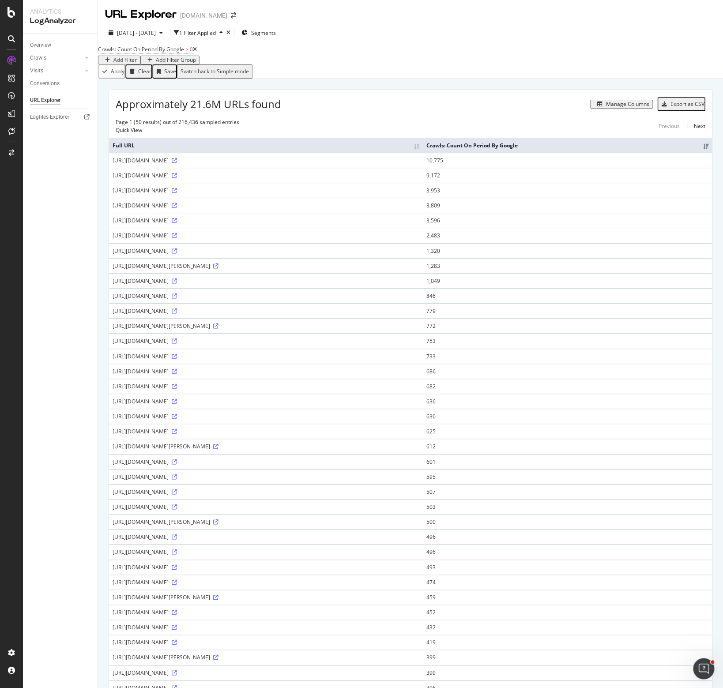
click at [394, 76] on div "Apply Clear Save Switch back to Simple mode" at bounding box center [410, 71] width 625 height 14
click at [73, 313] on div "Overview Crawls Daily Distribution Segments Distribution HTTP Codes Resources V…" at bounding box center [60, 361] width 75 height 654
click at [467, 90] on div "Approximately 21.6M URLs found Manage Columns Export as CSV Page 1 (50 results)…" at bounding box center [410, 513] width 625 height 868
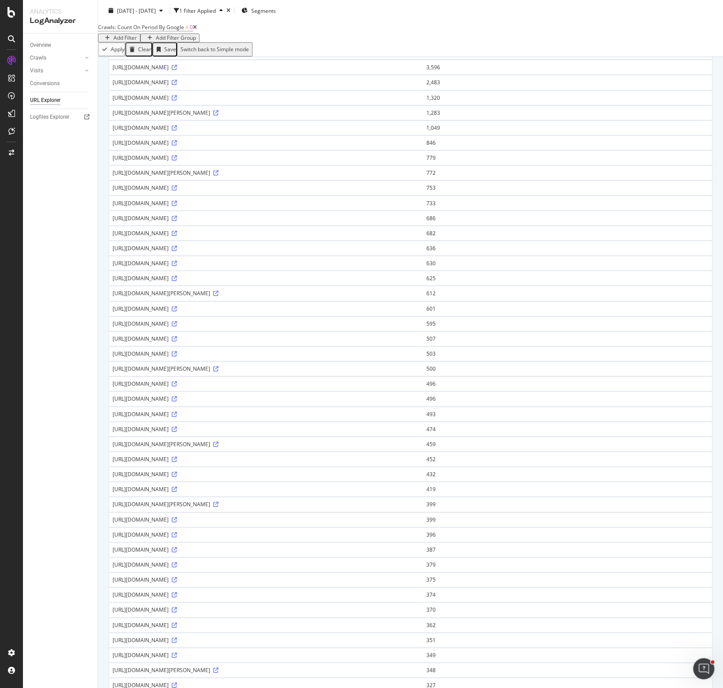
scroll to position [265, 0]
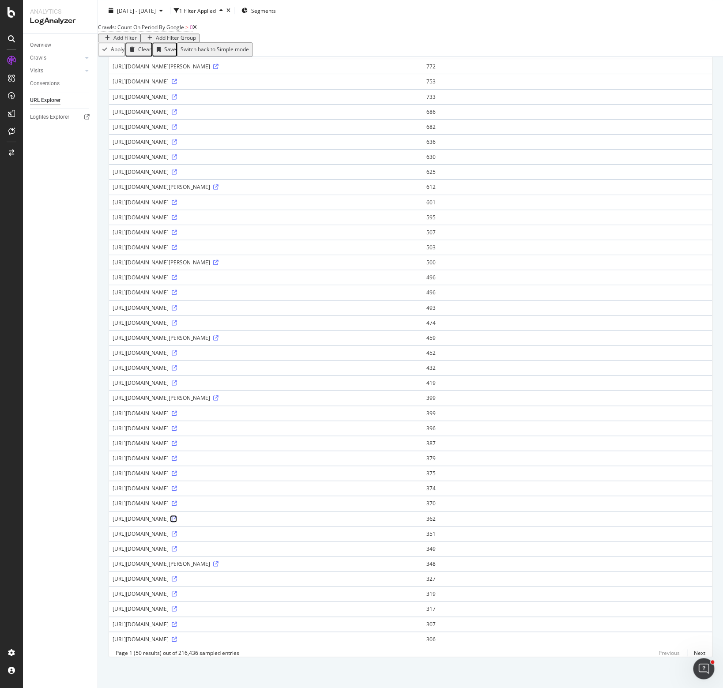
click at [177, 454] on icon at bounding box center [174, 518] width 5 height 5
click at [75, 454] on div "Overview Crawls Daily Distribution Segments Distribution HTTP Codes Resources V…" at bounding box center [60, 361] width 75 height 654
click at [87, 454] on div "Overview Crawls Daily Distribution Segments Distribution HTTP Codes Resources V…" at bounding box center [60, 361] width 75 height 654
click at [557, 31] on div "Crawls: Count On Period By Google > 0 Add Filter Add Filter Group" at bounding box center [410, 31] width 625 height 21
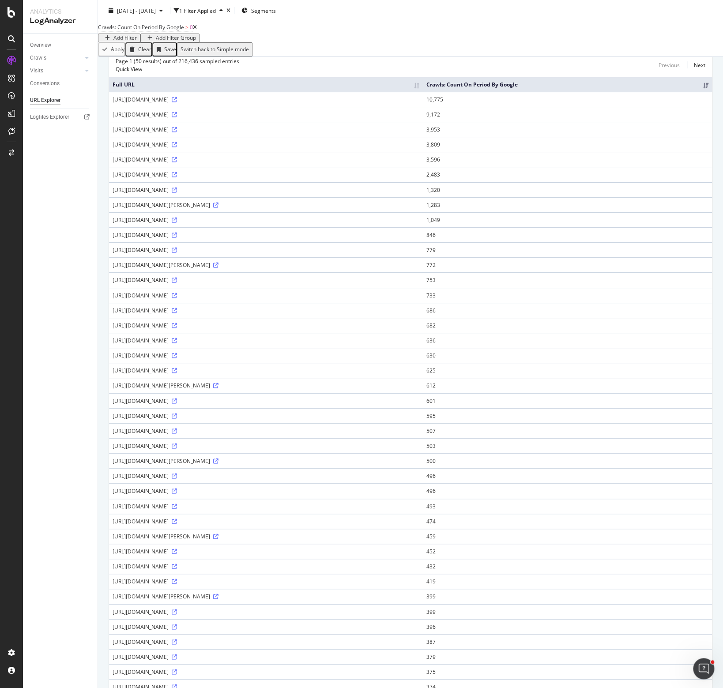
scroll to position [0, 0]
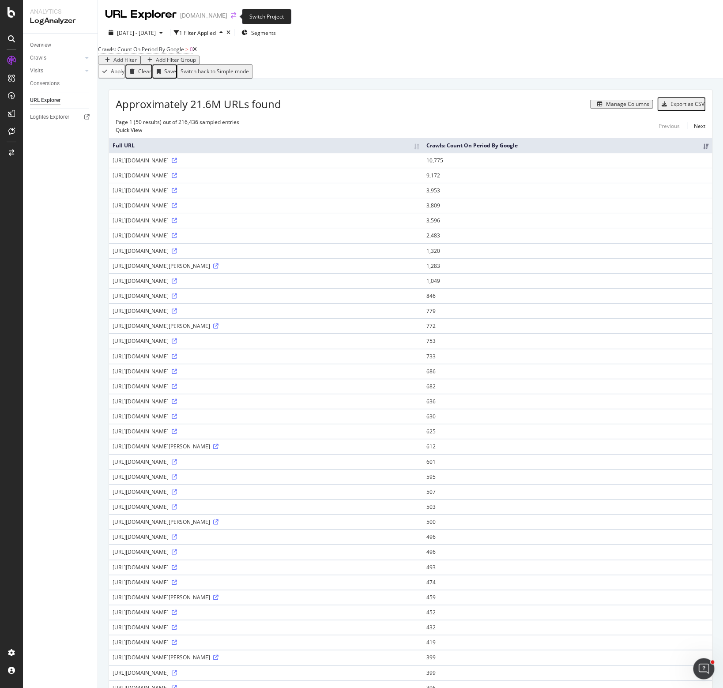
click at [231, 15] on icon "arrow-right-arrow-left" at bounding box center [233, 15] width 5 height 6
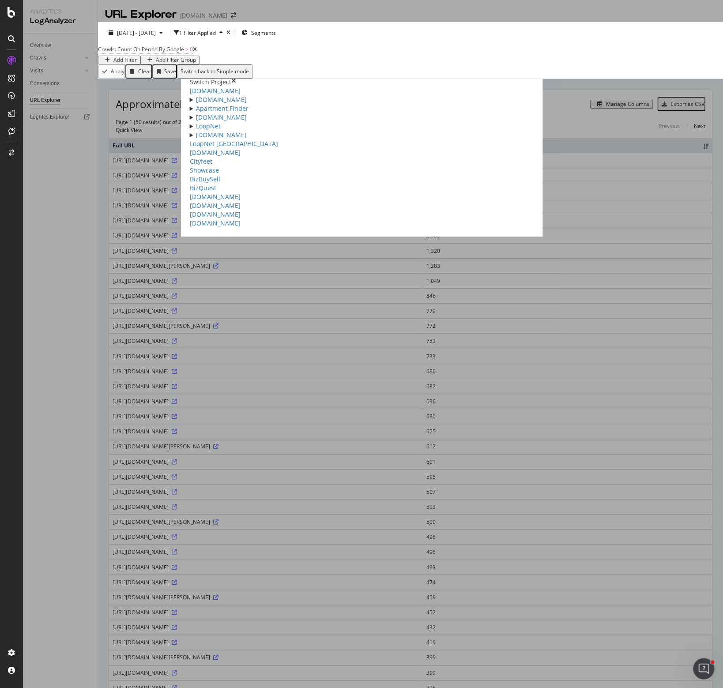
click at [236, 78] on icon "times" at bounding box center [233, 82] width 5 height 9
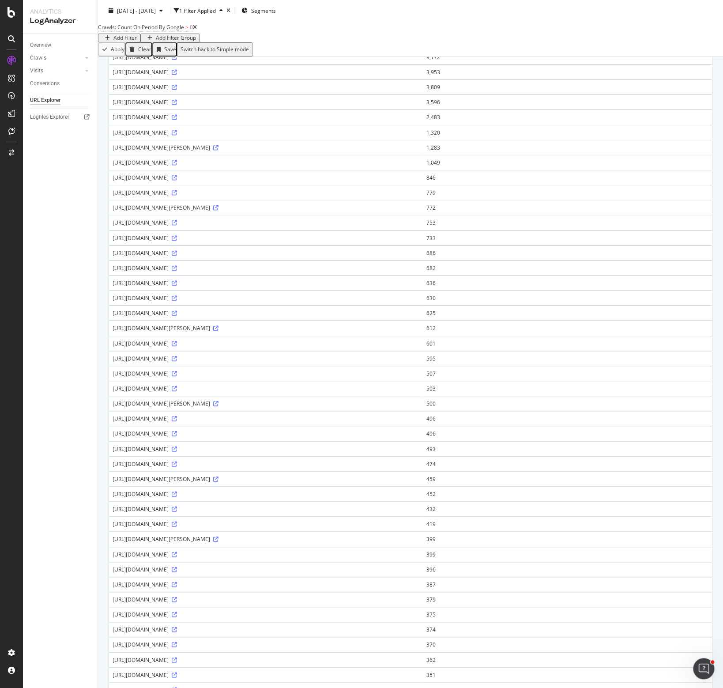
scroll to position [265, 0]
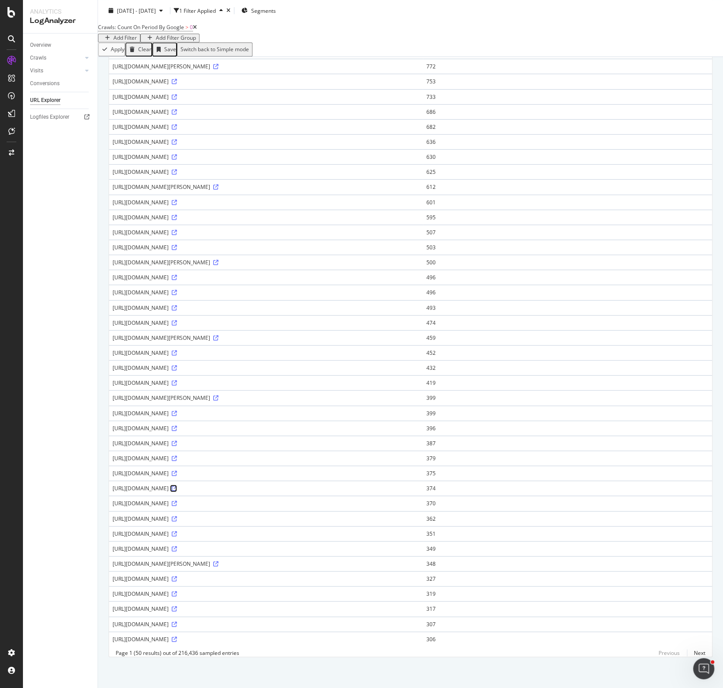
click at [177, 454] on icon at bounding box center [174, 488] width 5 height 5
click at [218, 260] on icon at bounding box center [215, 262] width 5 height 5
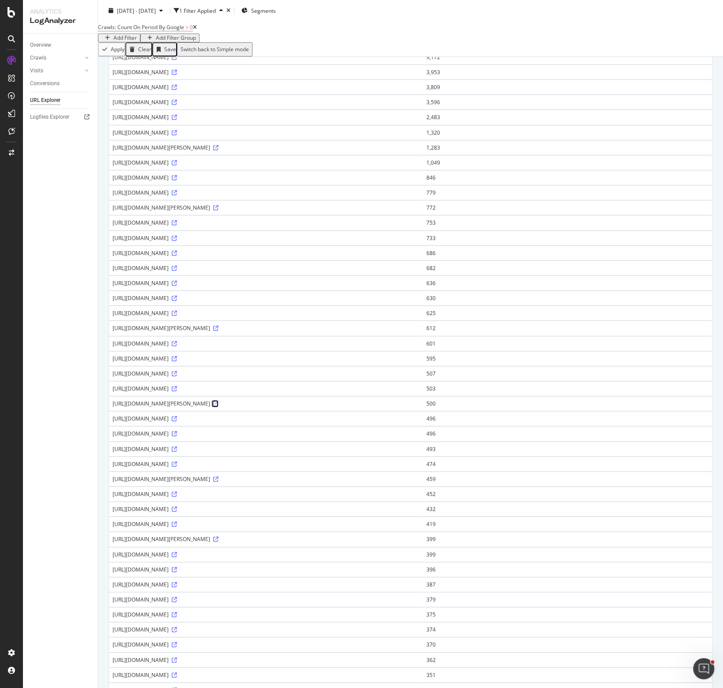
scroll to position [0, 0]
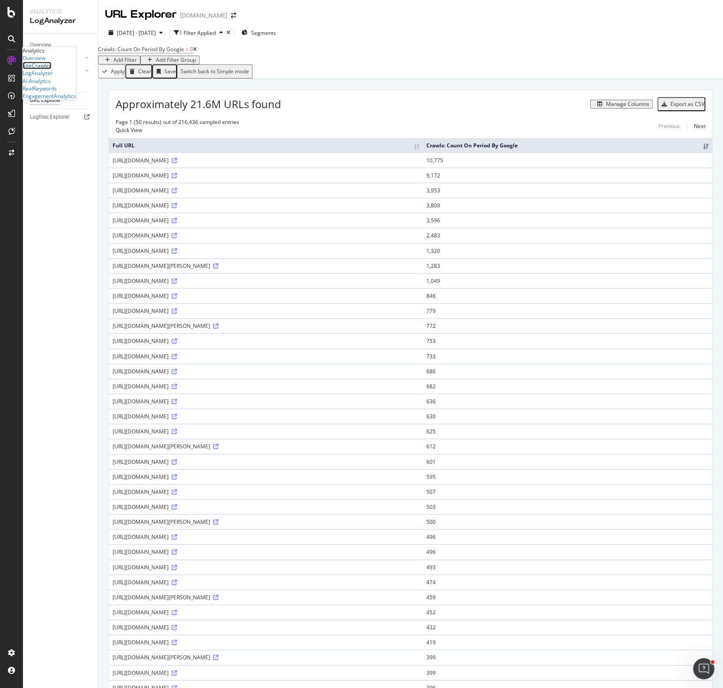
click at [46, 69] on div "SiteCrawler" at bounding box center [37, 66] width 29 height 8
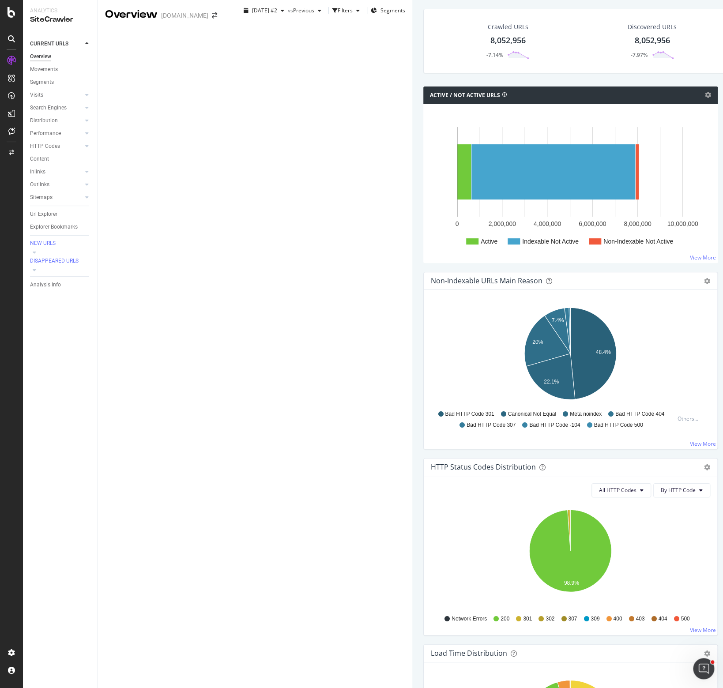
click at [419, 86] on div "Crawled URLs 8,052,956 -7.14% Discovered URLs 8,052,956 -7.97% % Active URLs 7.…" at bounding box center [722, 48] width 606 height 78
click at [423, 50] on div "Crawled URLs 8,052,956 -7.14% Discovered URLs 8,052,956 -7.97% % Active URLs 7.…" at bounding box center [721, 617] width 597 height 1231
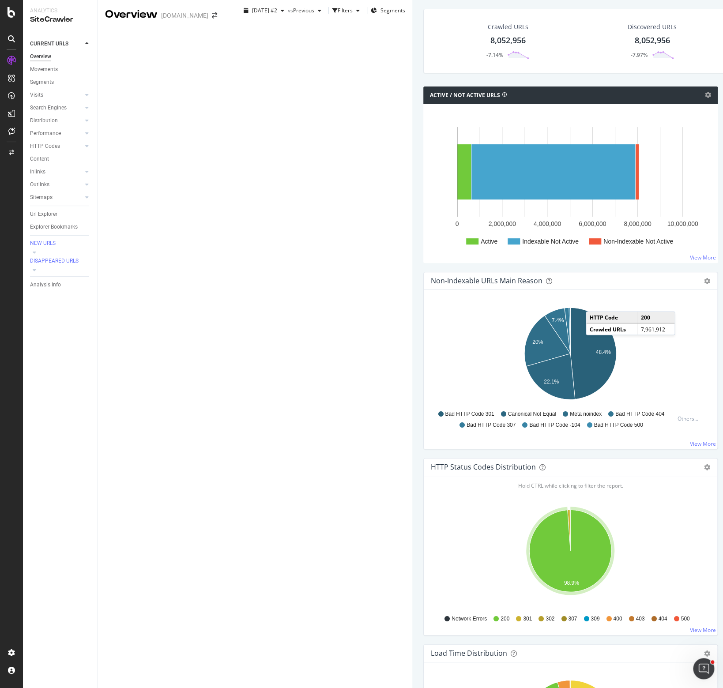
click at [419, 86] on div "Crawled URLs 8,052,956 -7.14% Discovered URLs 8,052,956 -7.97% % Active URLs 7.…" at bounding box center [722, 48] width 606 height 78
click at [412, 56] on div "Crawled URLs 8,052,956 -7.14% Discovered URLs 8,052,956 -7.97% % Active URLs 7.…" at bounding box center [721, 621] width 619 height 1242
click at [412, 118] on div "Crawled URLs 8,052,956 -7.14% Discovered URLs 8,052,956 -7.97% % Active URLs 7.…" at bounding box center [721, 621] width 619 height 1242
click at [412, 46] on div "Crawled URLs 8,052,956 -7.14% Discovered URLs 8,052,956 -7.97% % Active URLs 7.…" at bounding box center [721, 621] width 619 height 1242
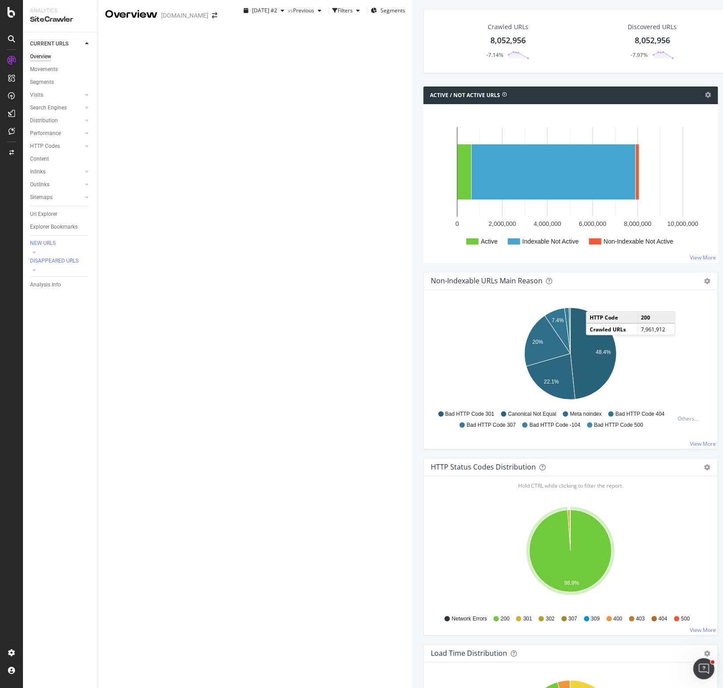
click at [423, 50] on div "Crawled URLs 8,052,956 -7.14% Discovered URLs 8,052,956 -7.97% % Active URLs 7.…" at bounding box center [721, 617] width 597 height 1231
click at [412, 45] on div "Crawled URLs 8,052,956 -7.14% Discovered URLs 8,052,956 -7.97% % Active URLs 7.…" at bounding box center [721, 621] width 619 height 1242
click at [419, 86] on div "Crawled URLs 8,052,956 -7.14% Discovered URLs 8,052,956 -7.97% % Active URLs 7.…" at bounding box center [722, 48] width 606 height 78
click at [423, 53] on div "Crawled URLs 8,052,956 -7.14% Discovered URLs 8,052,956 -7.97% % Active URLs 7.…" at bounding box center [721, 617] width 597 height 1231
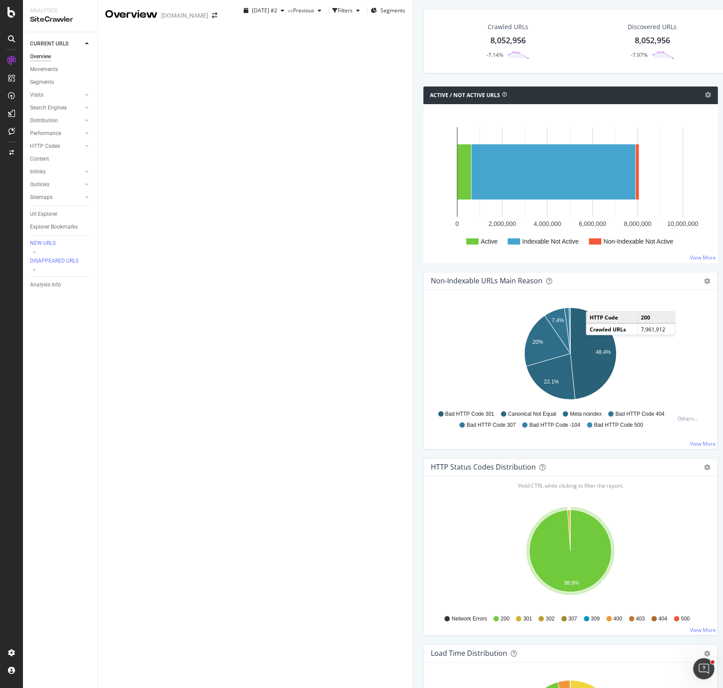
click at [419, 86] on div "Crawled URLs 8,052,956 -7.14% Discovered URLs 8,052,956 -7.97% % Active URLs 7.…" at bounding box center [722, 48] width 606 height 78
click at [403, 21] on div "2025 Oct. 2nd #2 vs Previous Filters Segments" at bounding box center [322, 13] width 179 height 18
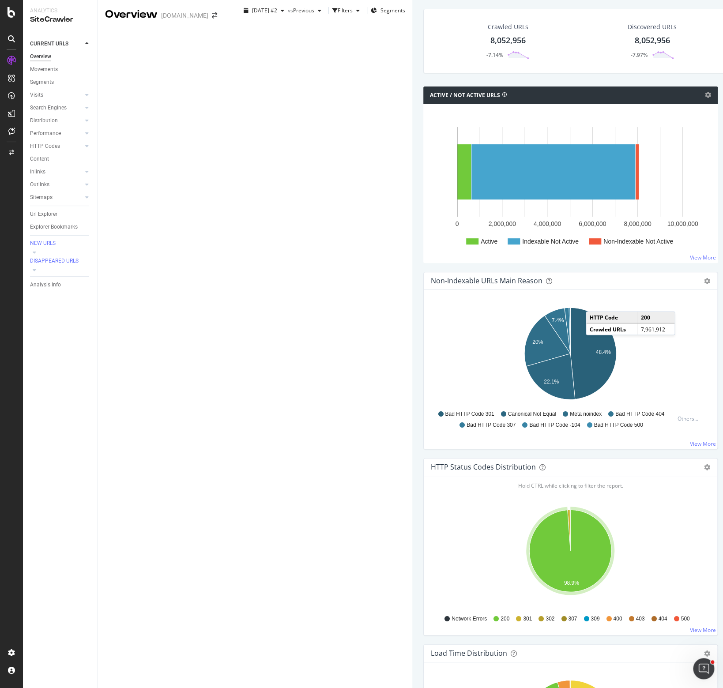
click at [400, 21] on div "2025 Oct. 2nd #2 vs Previous Filters Segments" at bounding box center [322, 13] width 179 height 18
click at [414, 46] on div "Crawled URLs 8,052,956 -7.14% Discovered URLs 8,052,956 -7.97% % Active URLs 7.…" at bounding box center [721, 621] width 619 height 1242
click at [419, 86] on div "Crawled URLs 8,052,956 -7.14% Discovered URLs 8,052,956 -7.97% % Active URLs 7.…" at bounding box center [722, 48] width 606 height 78
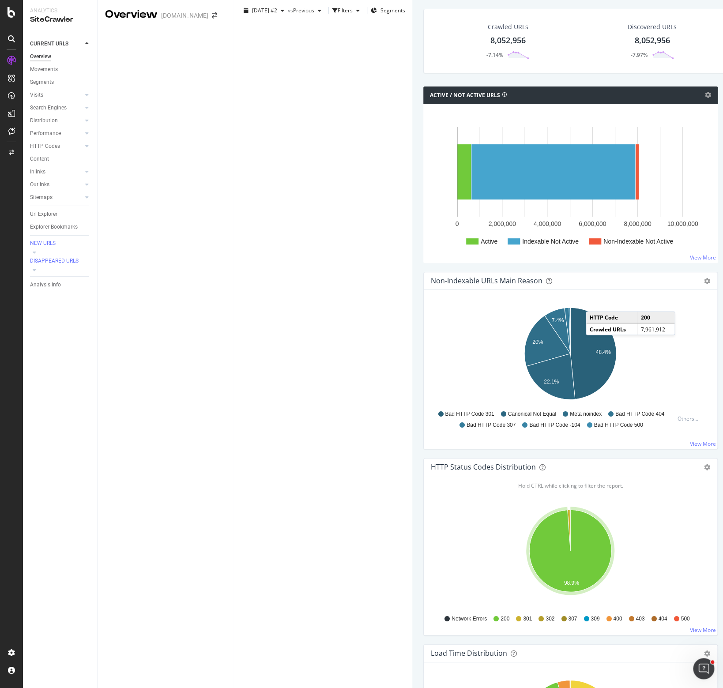
click at [419, 86] on div "Crawled URLs 8,052,956 -7.14% Discovered URLs 8,052,956 -7.97% % Active URLs 7.…" at bounding box center [722, 48] width 606 height 78
click at [524, 366] on icon "A chart." at bounding box center [547, 340] width 46 height 51
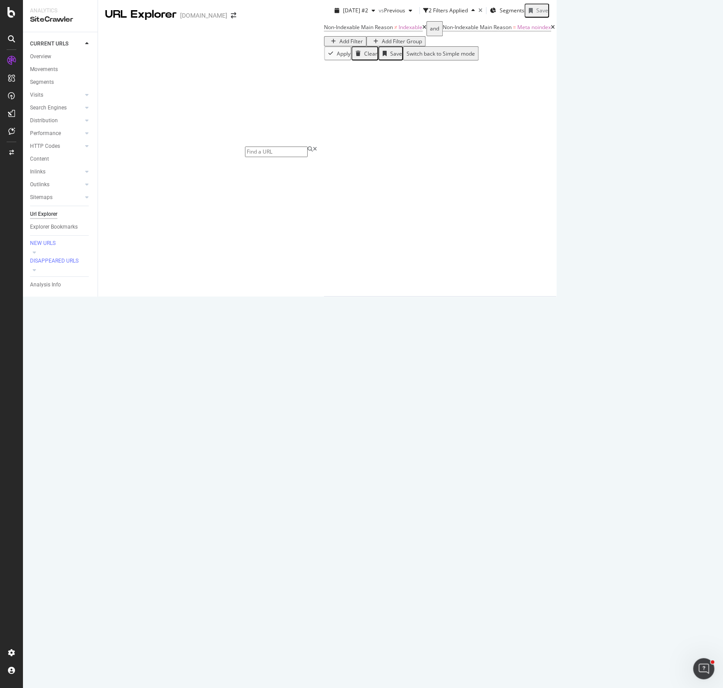
click at [488, 46] on div "Non-Indexable Main Reason ≠ Indexable and Non-Indexable Main Reason = Meta noin…" at bounding box center [440, 33] width 232 height 25
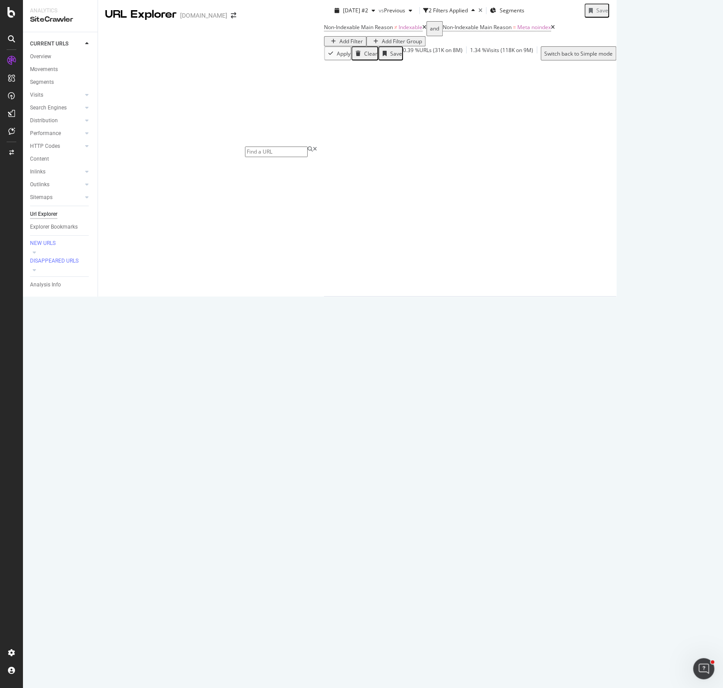
click at [650, 301] on icon "A chart." at bounding box center [680, 331] width 61 height 61
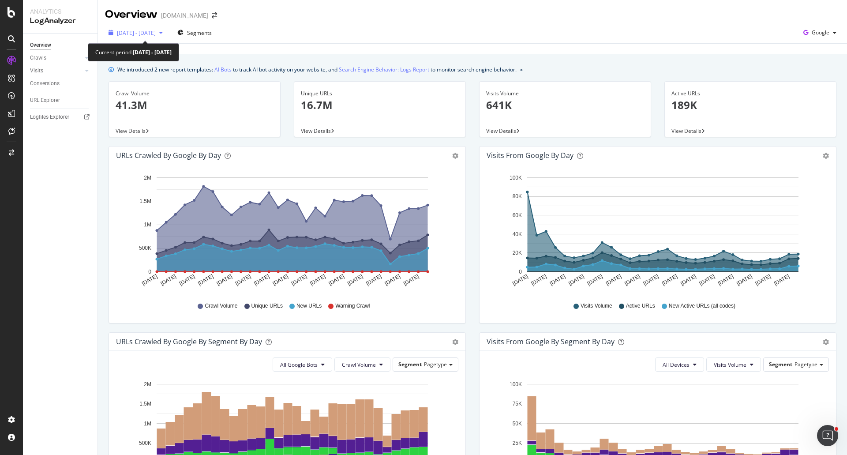
click at [156, 32] on span "[DATE] - [DATE]" at bounding box center [136, 33] width 39 height 8
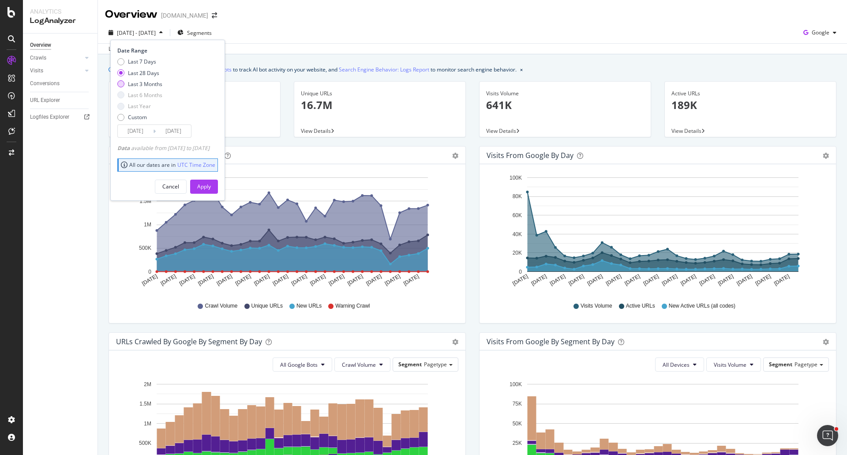
click at [143, 83] on div "Last 3 Months" at bounding box center [145, 84] width 34 height 8
type input "2025/07/09"
click at [211, 189] on div "Apply" at bounding box center [204, 187] width 14 height 8
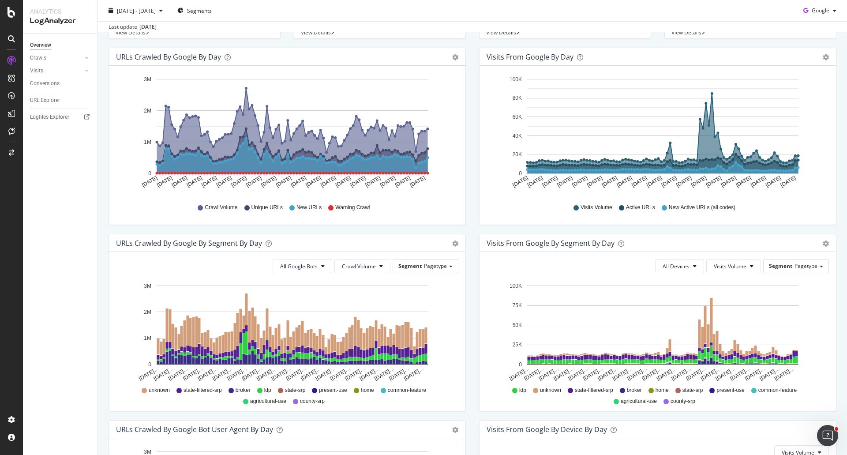
scroll to position [99, 0]
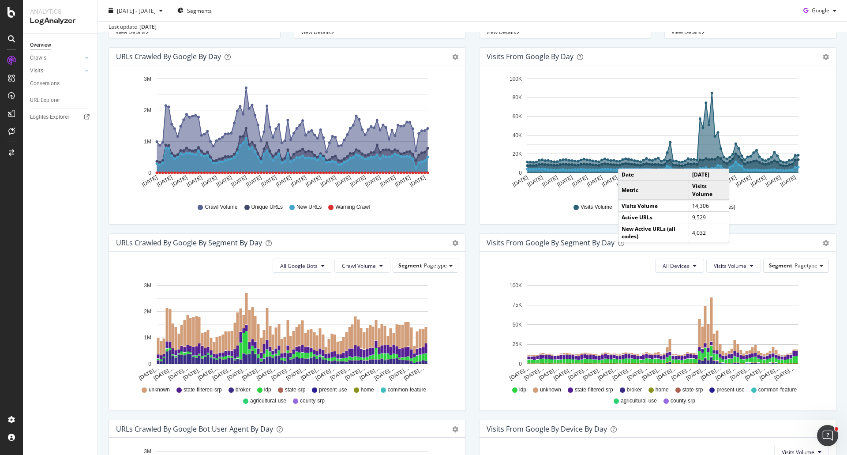
click at [627, 160] on circle "A chart." at bounding box center [629, 160] width 4 height 4
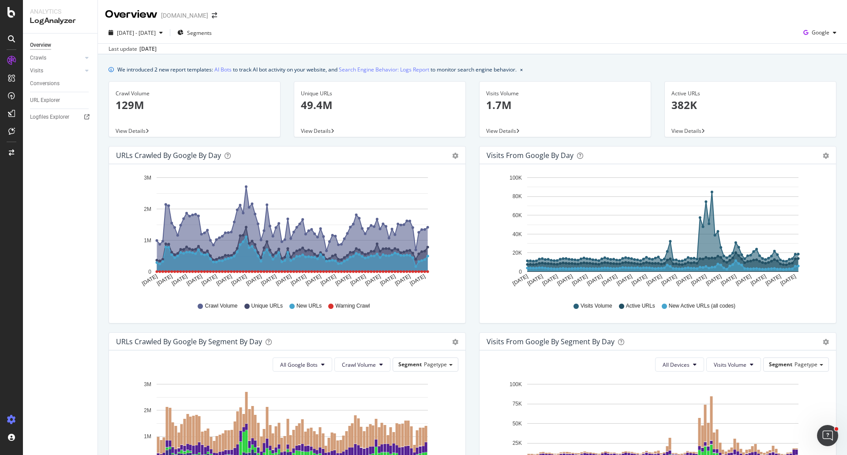
click at [11, 418] on icon at bounding box center [11, 419] width 9 height 9
click at [14, 420] on icon at bounding box center [11, 419] width 9 height 9
click at [62, 379] on div "Project settings" at bounding box center [45, 379] width 37 height 7
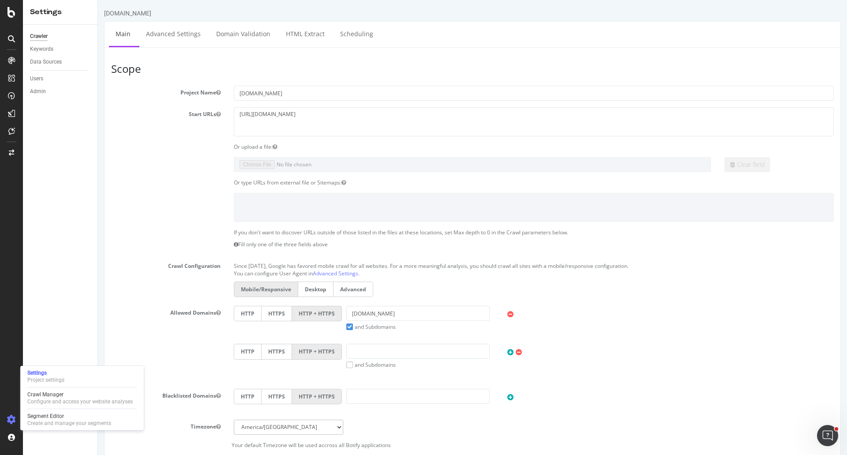
click at [153, 232] on div "If you don't want to discover URLs outside of those listed in the files at thes…" at bounding box center [473, 241] width 736 height 24
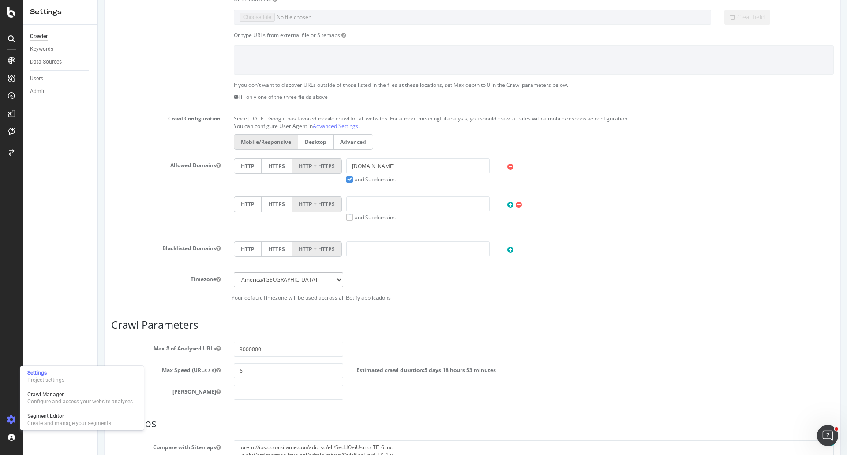
scroll to position [250, 0]
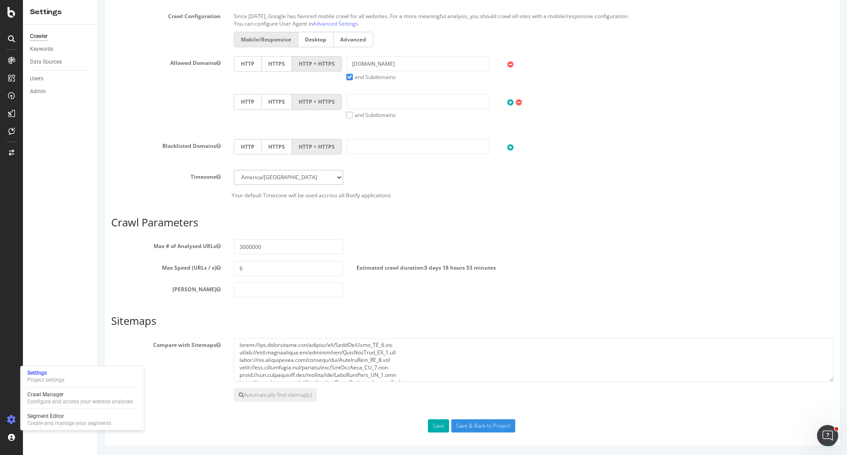
click at [443, 211] on div "Scope Project Name landandfarm.com Start URLs https://www.landandfarm.com Or up…" at bounding box center [472, 122] width 723 height 619
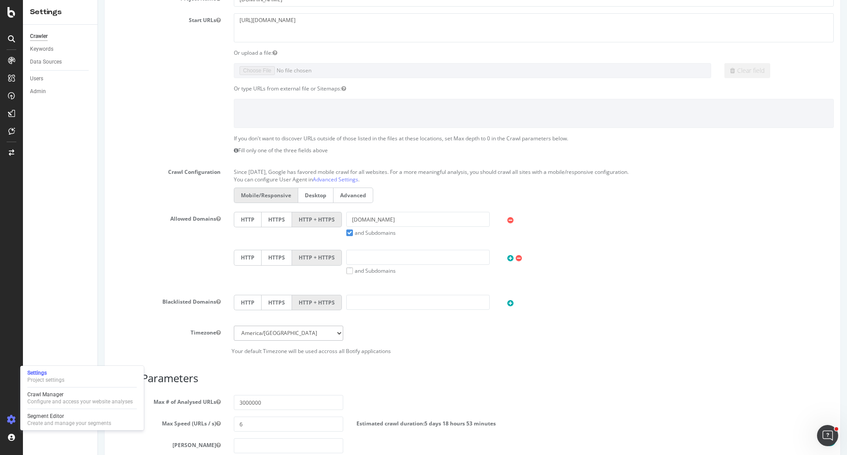
scroll to position [0, 0]
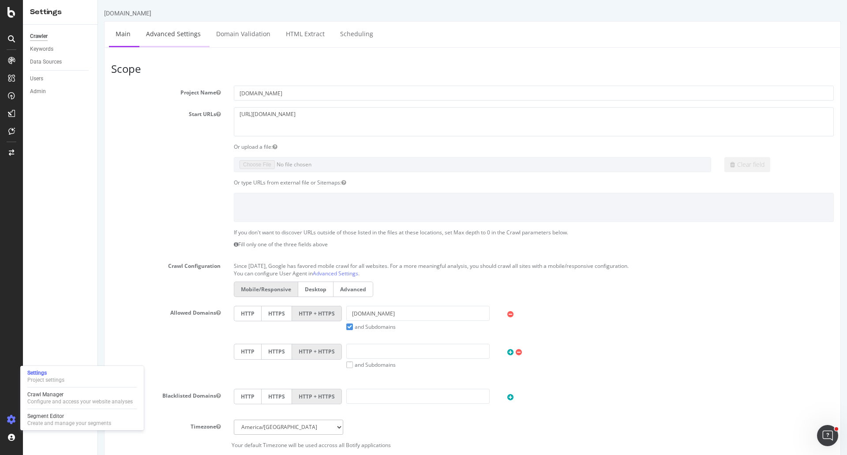
click at [174, 37] on link "Advanced Settings" at bounding box center [173, 34] width 68 height 24
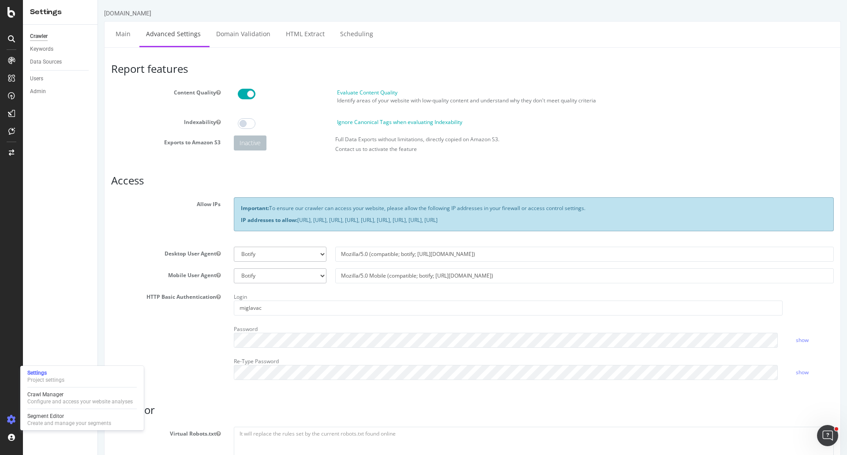
click at [147, 222] on div "Allow IPs Important: To ensure our crawler can access your website, please allo…" at bounding box center [473, 218] width 736 height 42
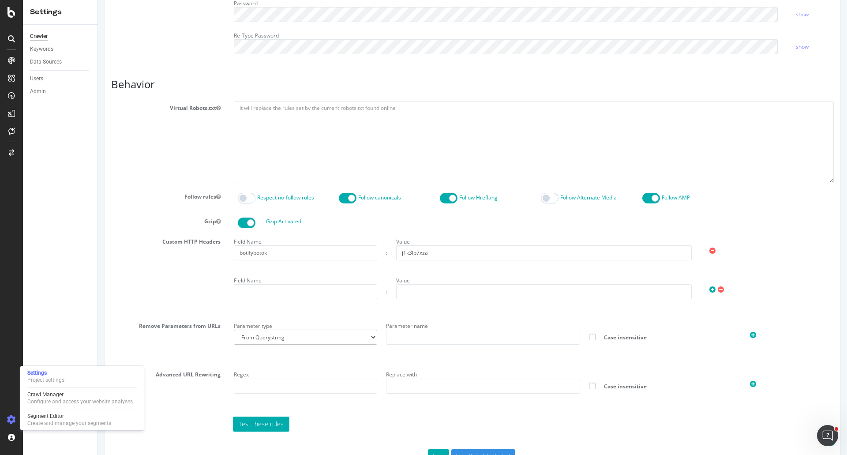
scroll to position [356, 0]
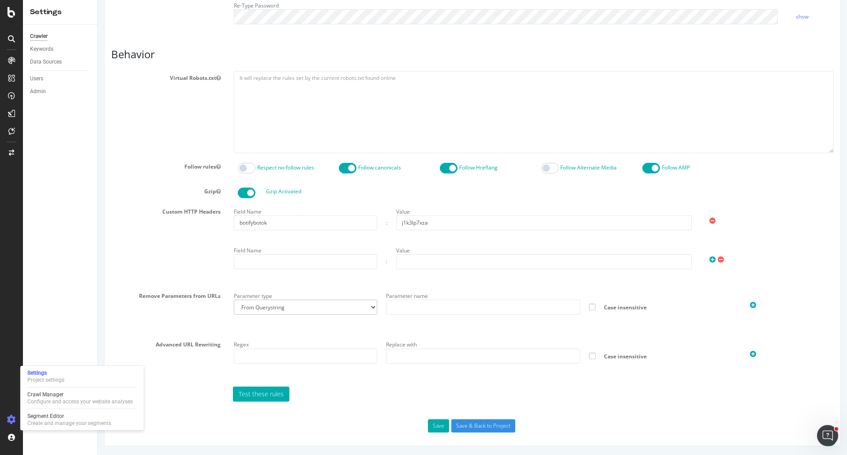
click at [120, 245] on div "Custom HTTP Headers Field Name botifybotok : Value j1k3lp7xza Field Name : Value" at bounding box center [473, 244] width 736 height 78
click at [346, 390] on div "Test these rules" at bounding box center [534, 394] width 610 height 15
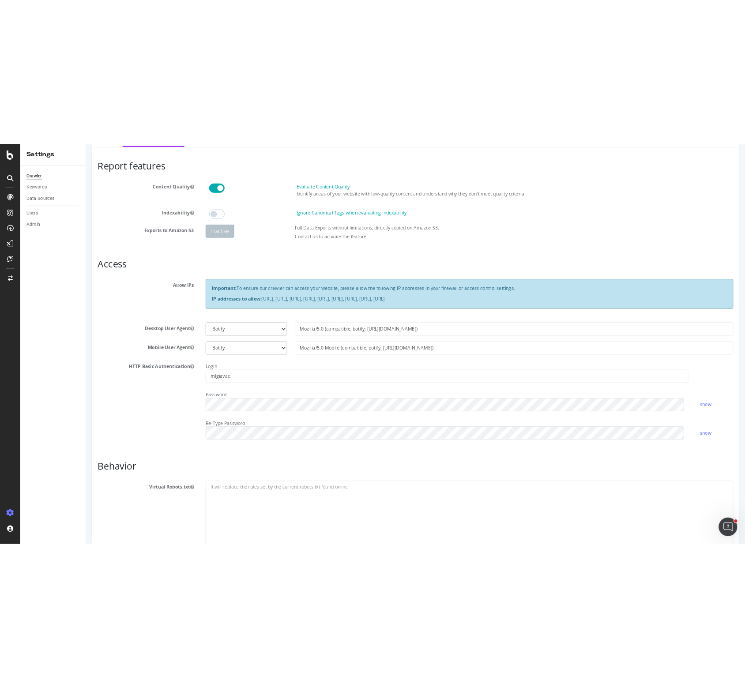
scroll to position [0, 0]
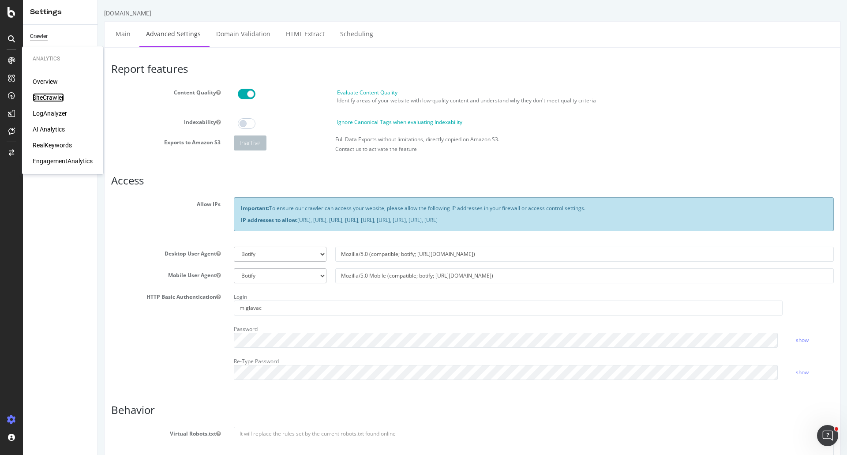
click at [49, 94] on div "SiteCrawler" at bounding box center [48, 97] width 31 height 9
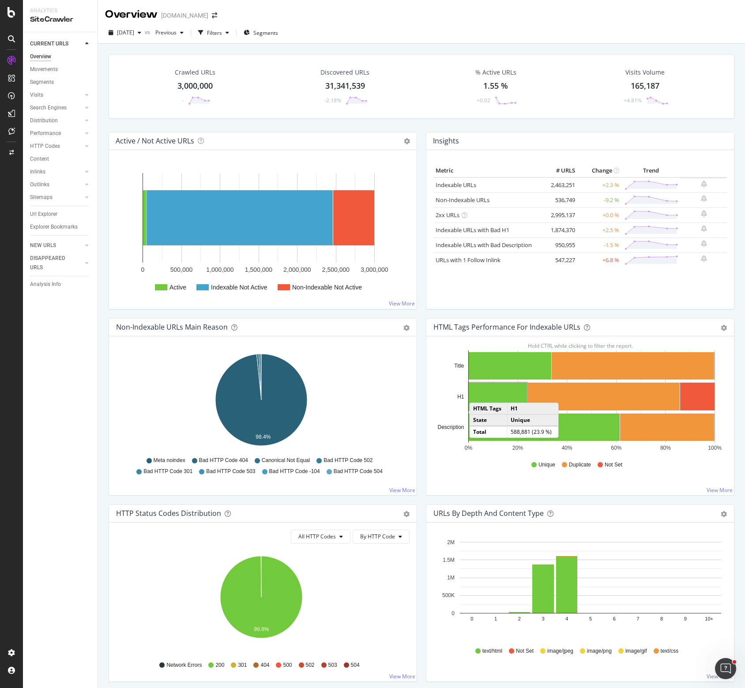
click at [418, 124] on div "Crawled URLs 3,000,000 - Discovered URLs 31,341,539 -2.18% % Active URLs 1.55 %…" at bounding box center [421, 93] width 634 height 78
click at [374, 34] on div "2025 Sep. 11th vs Previous Filters Segments" at bounding box center [421, 35] width 647 height 18
click at [296, 120] on div "Crawled URLs 3,000,000 - Discovered URLs 31,341,539 -2.18% % Active URLs 1.55 %…" at bounding box center [421, 93] width 634 height 78
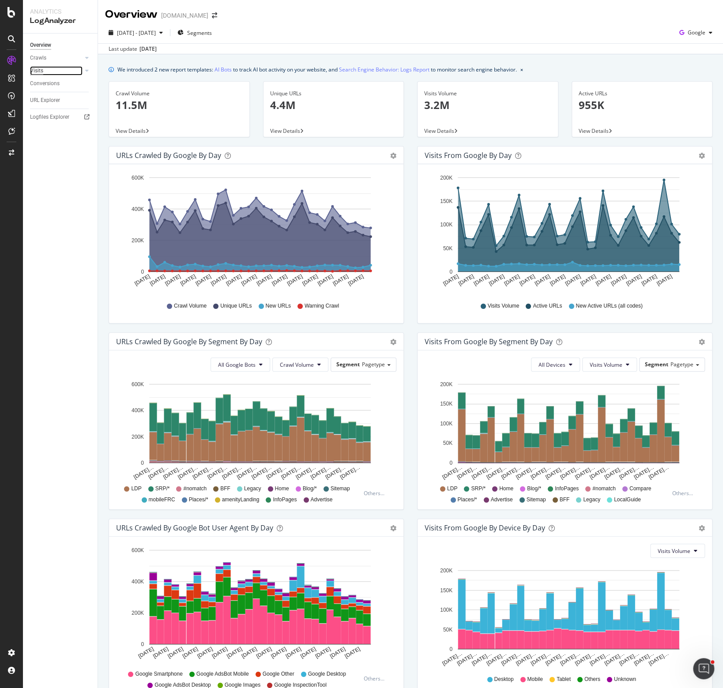
click at [39, 71] on div "Visits" at bounding box center [36, 70] width 13 height 9
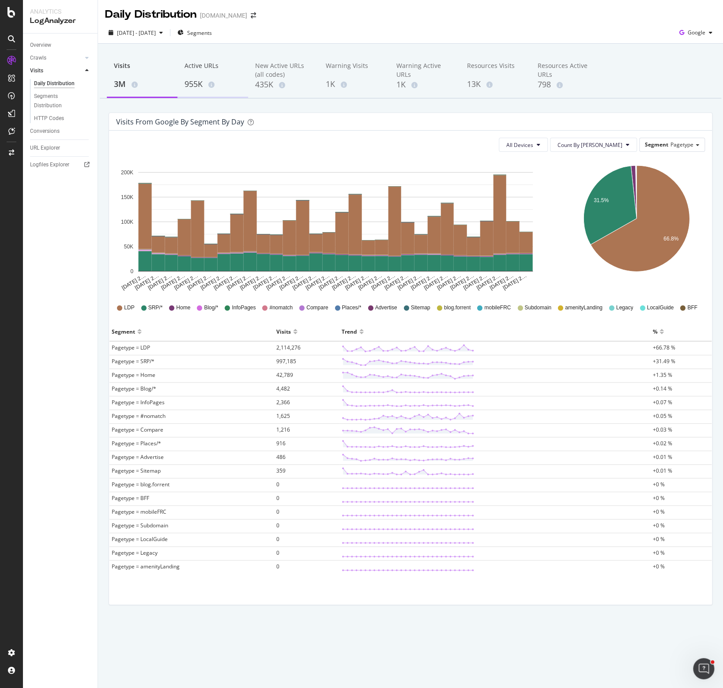
click at [196, 77] on div "Active URLs" at bounding box center [212, 69] width 56 height 17
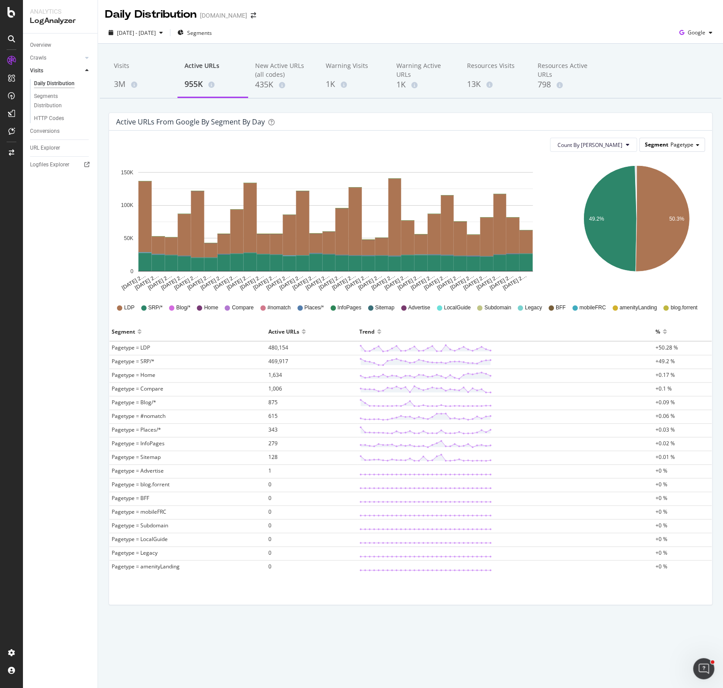
click at [663, 148] on div "Segment Pagetype" at bounding box center [671, 144] width 65 height 13
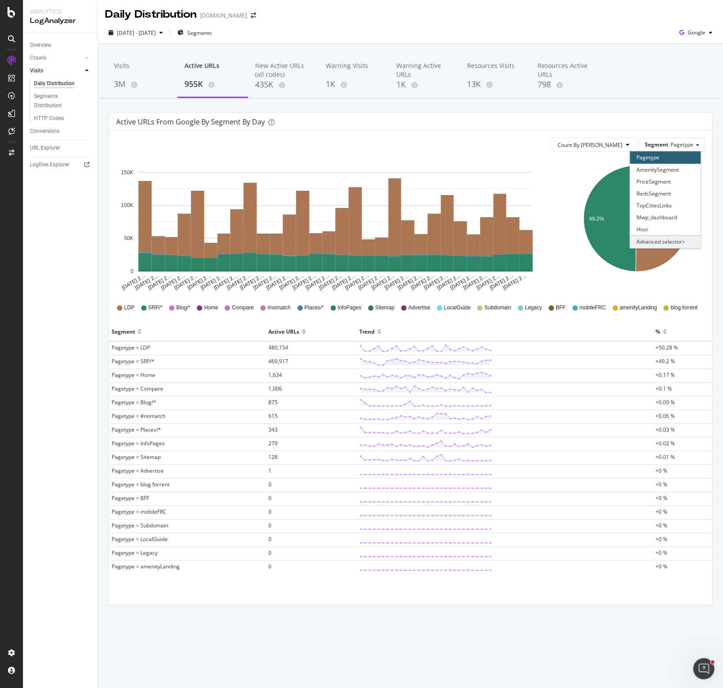
click at [664, 241] on div "Advanced selector >" at bounding box center [665, 241] width 71 height 12
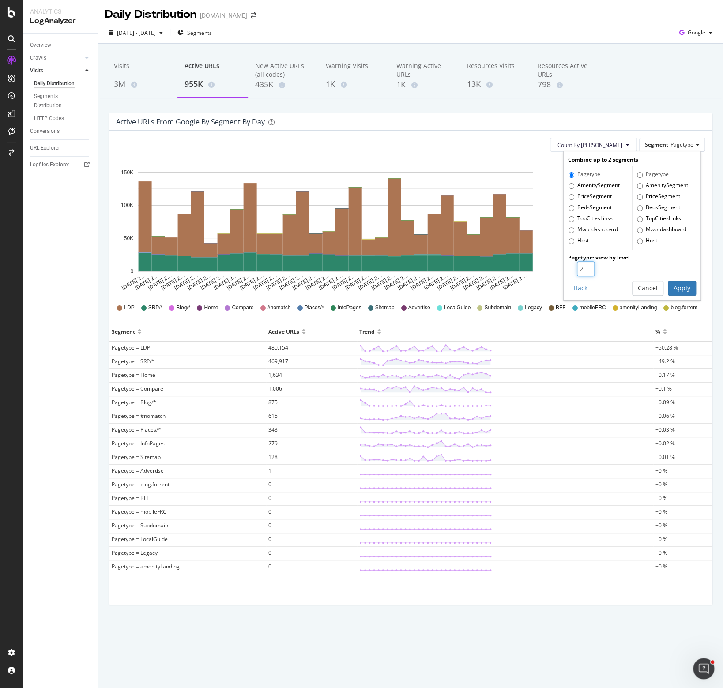
type input "2"
click at [588, 266] on input "2" at bounding box center [586, 268] width 18 height 15
click at [680, 283] on button "Apply" at bounding box center [682, 288] width 28 height 15
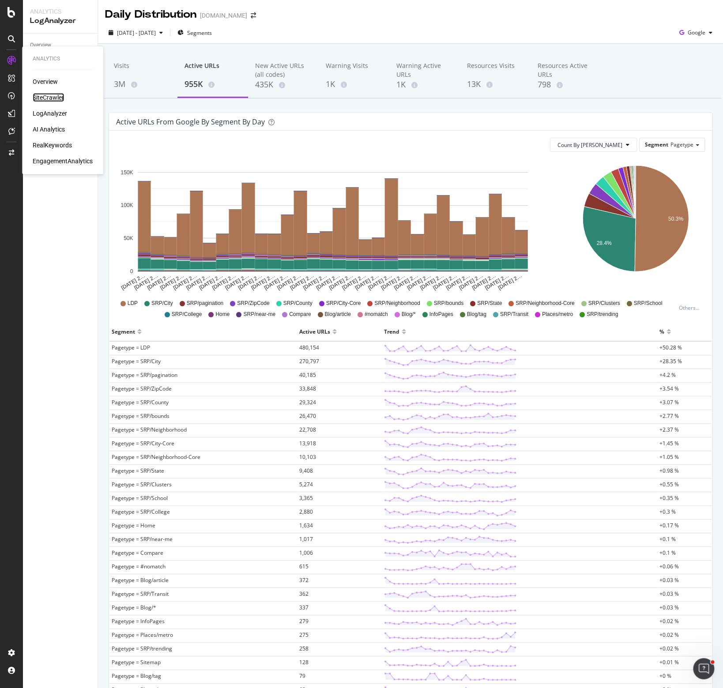
click at [41, 97] on div "SiteCrawler" at bounding box center [48, 97] width 31 height 9
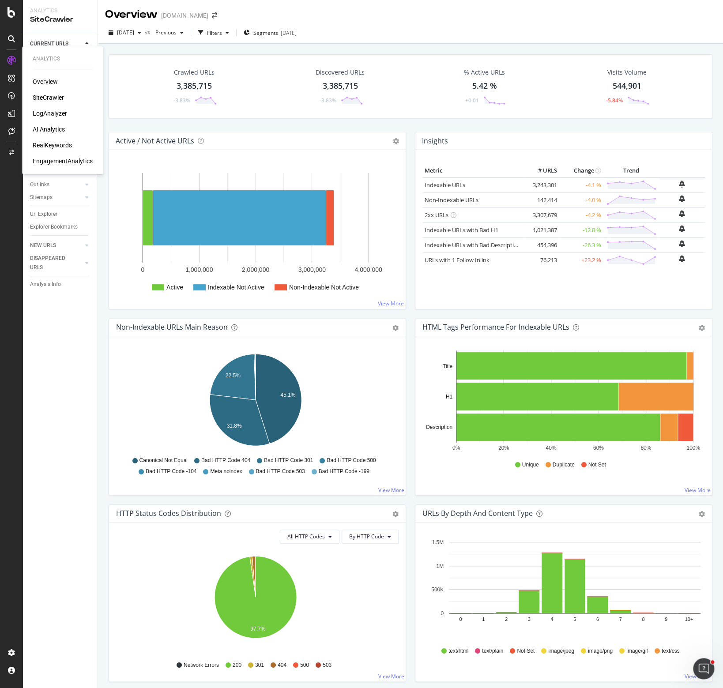
click at [55, 146] on div "RealKeywords" at bounding box center [52, 145] width 39 height 9
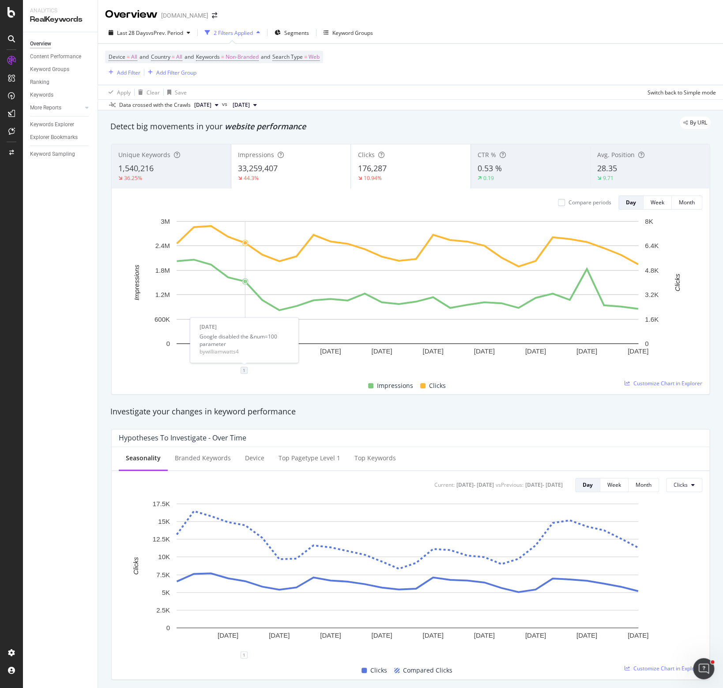
click at [244, 370] on div "1" at bounding box center [243, 370] width 7 height 7
click at [221, 312] on div "Google disabled the &num=100 parameter" at bounding box center [244, 311] width 79 height 15
copy div "Google disabled the &num=100 parameter"
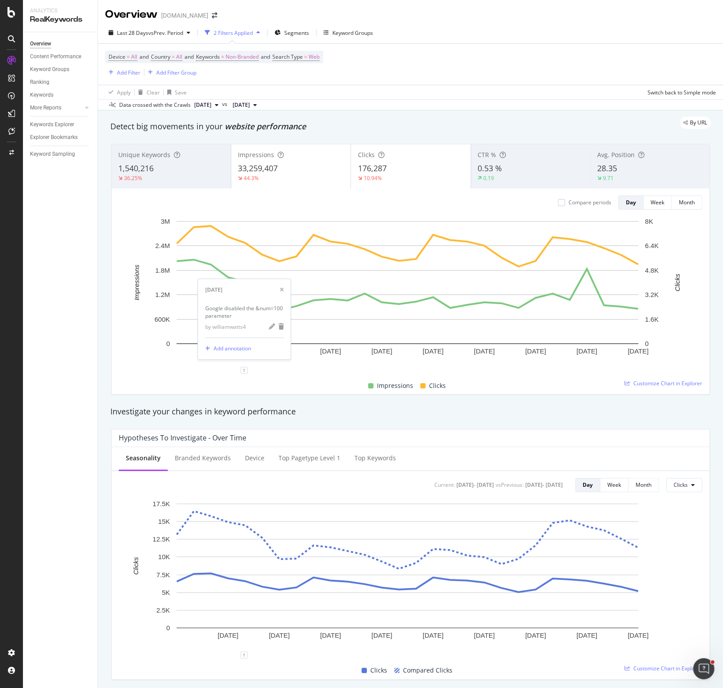
click at [517, 67] on div "Device = All and Country = All and Keywords = Non-Branded and Search Type = Web…" at bounding box center [410, 64] width 611 height 41
click at [496, 33] on div "Last 28 Days vs Prev. Period 2 Filters Applied Segments Keyword Groups" at bounding box center [410, 35] width 625 height 18
click at [512, 18] on div "Overview ForRent.com" at bounding box center [410, 11] width 625 height 22
click at [607, 169] on span "28.35" at bounding box center [607, 168] width 20 height 11
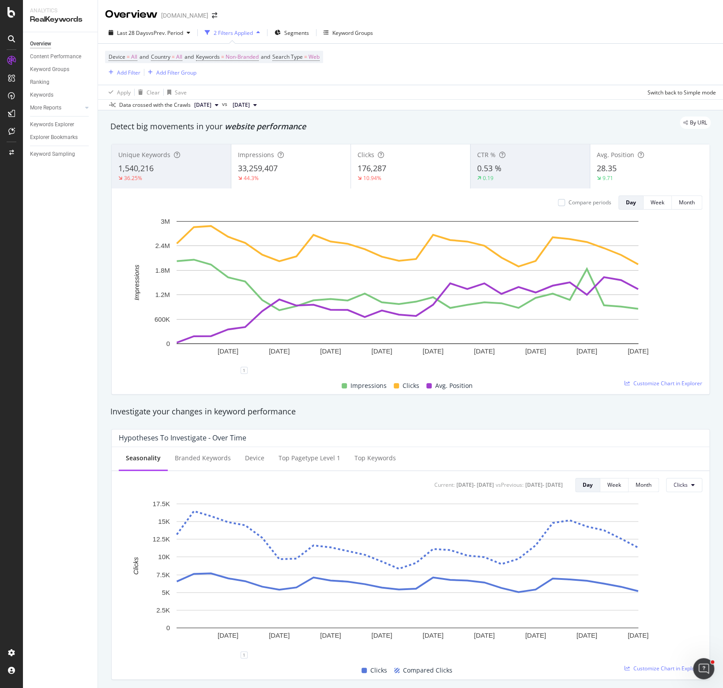
click at [284, 166] on div "33,259,407" at bounding box center [291, 168] width 106 height 11
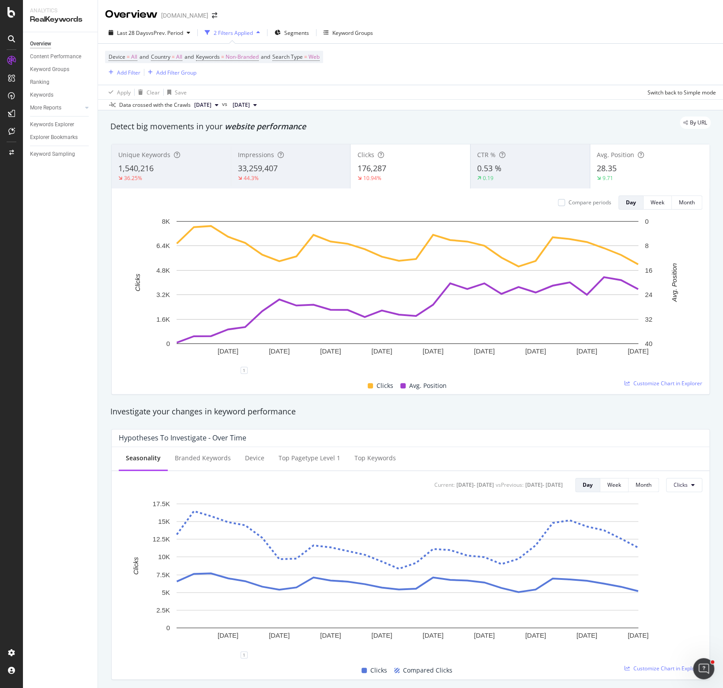
click at [375, 171] on span "176,287" at bounding box center [371, 168] width 29 height 11
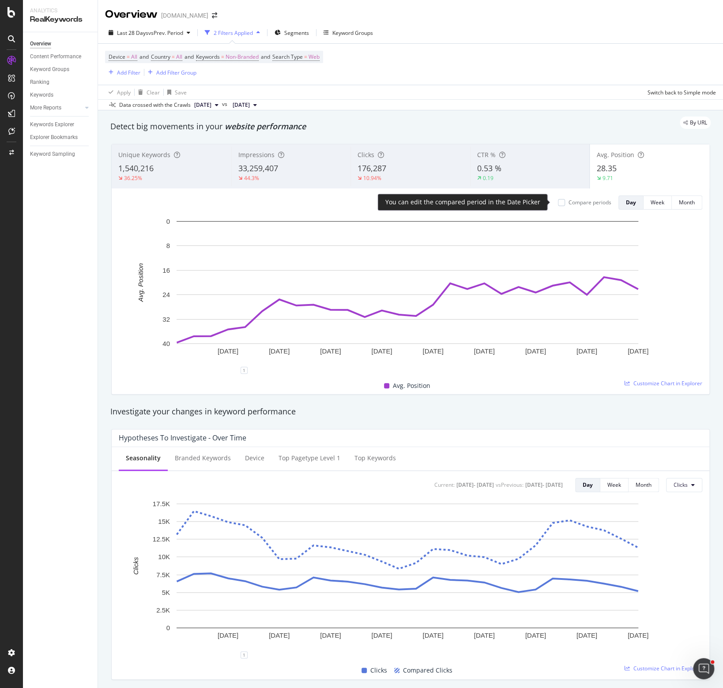
click at [570, 203] on div "Compare periods" at bounding box center [589, 203] width 43 height 8
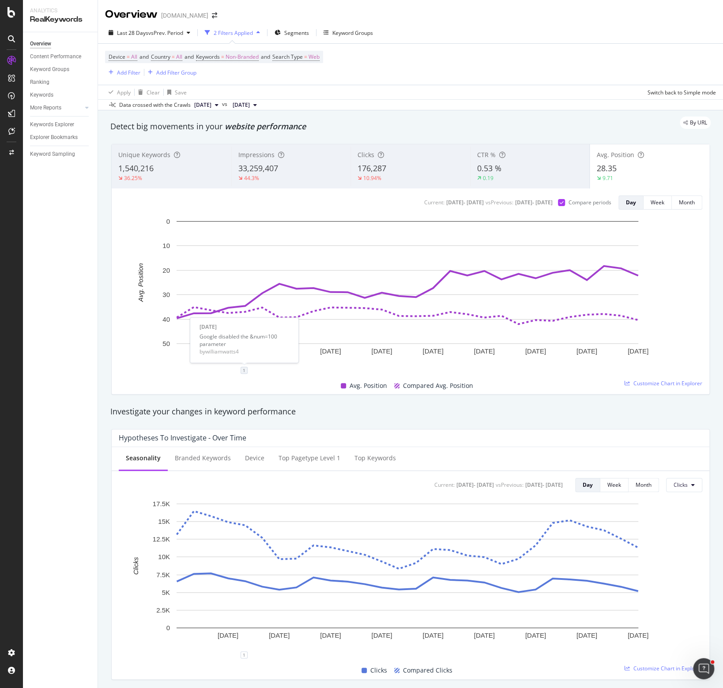
click at [244, 368] on div "1" at bounding box center [243, 370] width 7 height 7
click at [304, 201] on div "Current: 2025 Sep. 7th - 2025 Oct. 4th vs Previous : 2025 Aug. 10th - 2025 Sep.…" at bounding box center [410, 202] width 583 height 14
click at [549, 67] on div "Device = All and Country = All and Keywords = Non-Branded and Search Type = Web…" at bounding box center [410, 64] width 611 height 41
click at [561, 71] on div "Device = All and Country = All and Keywords = Non-Branded and Search Type = Web…" at bounding box center [410, 64] width 611 height 41
click at [567, 52] on div "Device = All and Country = All and Keywords = Non-Branded and Search Type = Web…" at bounding box center [410, 64] width 611 height 41
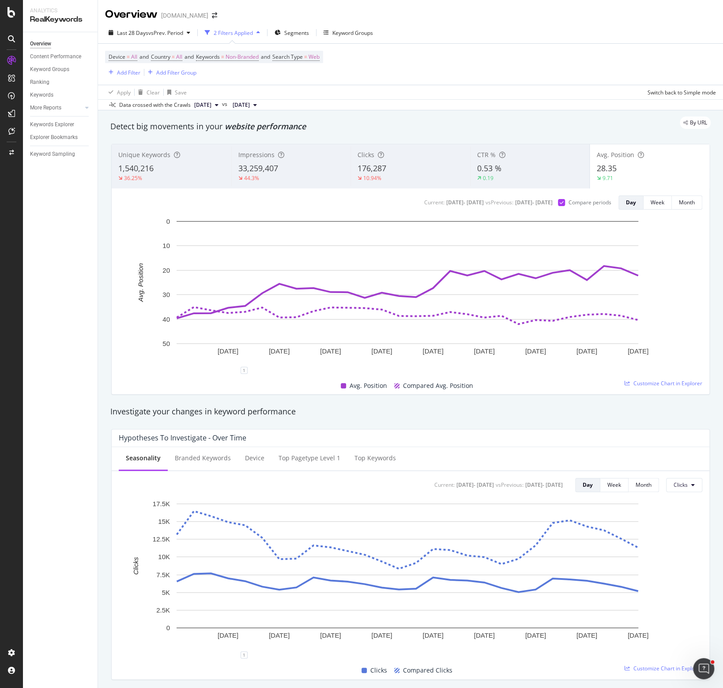
click at [517, 13] on div "Overview ForRent.com" at bounding box center [410, 11] width 625 height 22
click at [472, 79] on div "Device = All and Country = All and Keywords = Non-Branded and Search Type = Web…" at bounding box center [410, 64] width 611 height 41
click at [365, 86] on div "Apply Clear Save Switch back to Simple mode" at bounding box center [410, 92] width 625 height 15
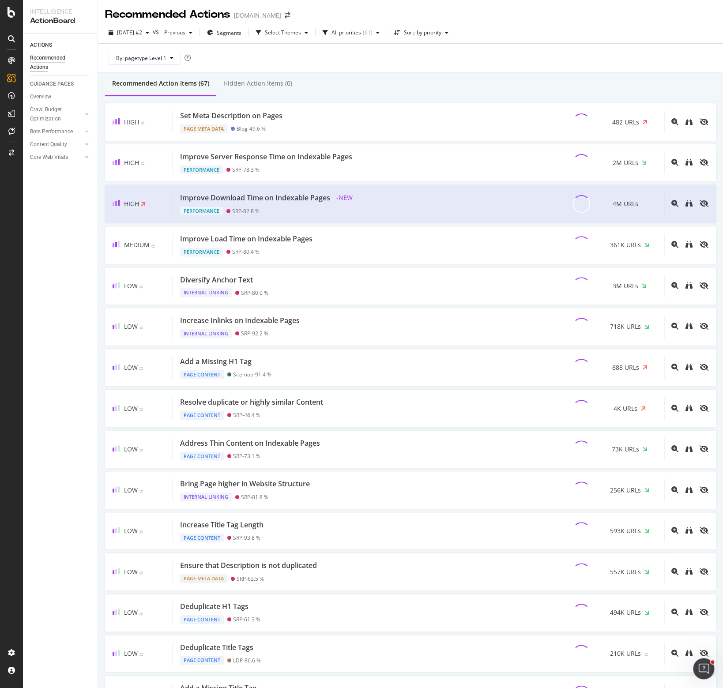
click at [303, 61] on div "By: pagetype Level 1" at bounding box center [410, 58] width 611 height 28
click at [51, 114] on div "Crawl Budget Optimization" at bounding box center [53, 114] width 46 height 19
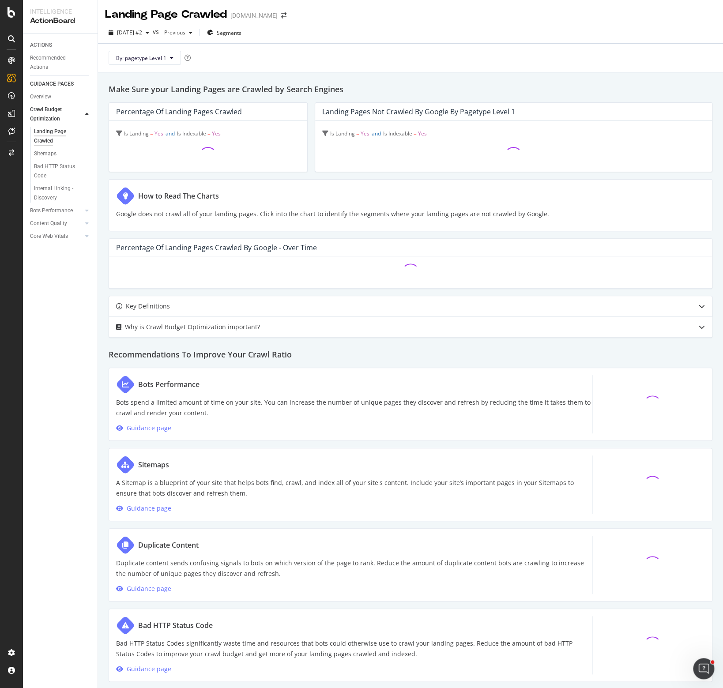
click at [250, 58] on div "By: pagetype Level 1" at bounding box center [410, 58] width 611 height 28
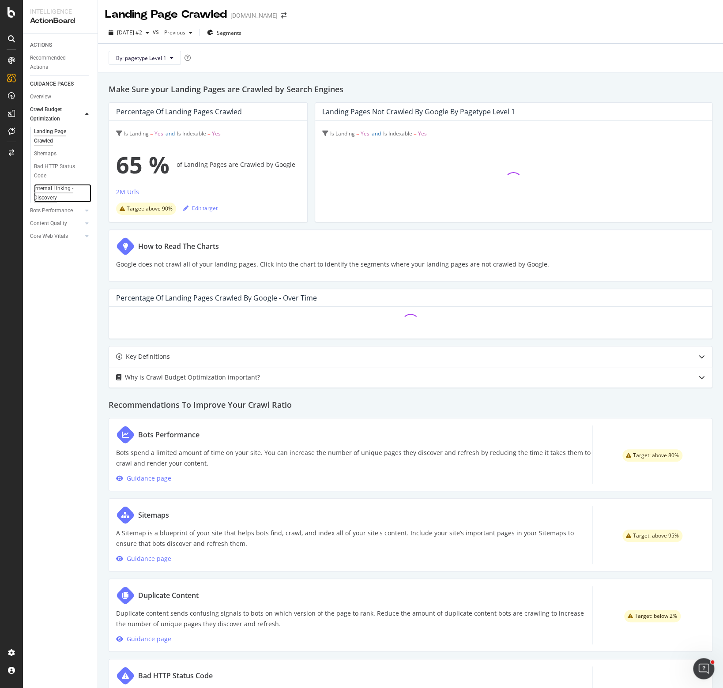
click at [55, 193] on div "Internal Linking - Discovery" at bounding box center [59, 193] width 50 height 19
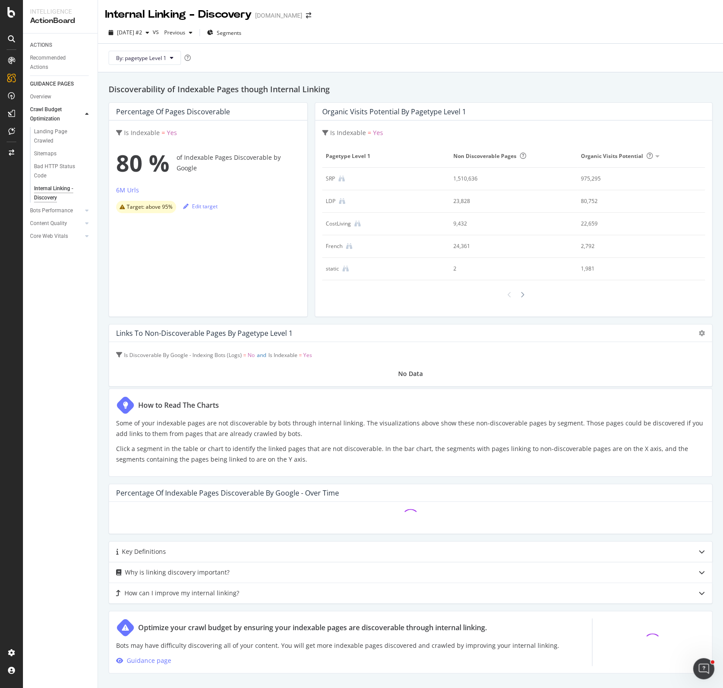
drag, startPoint x: 416, startPoint y: 62, endPoint x: 396, endPoint y: 53, distance: 21.9
click at [416, 62] on div "By: pagetype Level 1" at bounding box center [410, 58] width 611 height 28
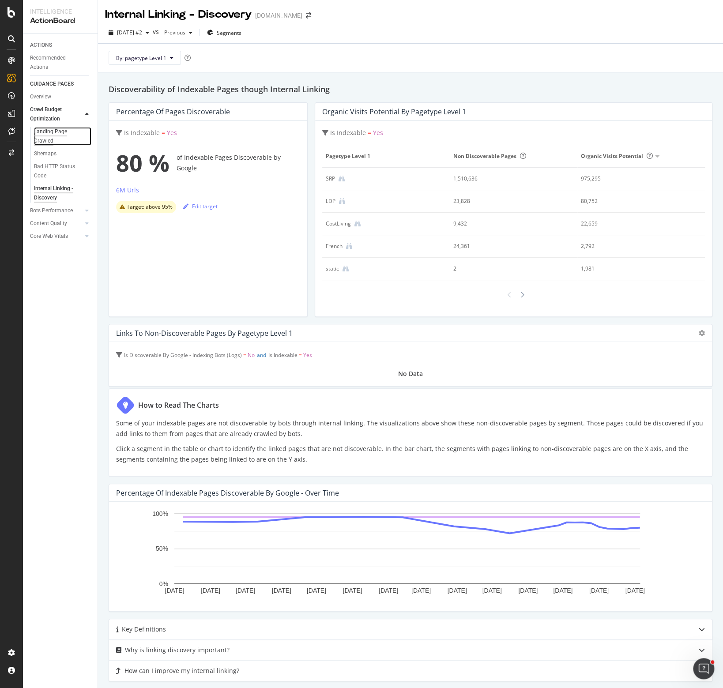
click at [49, 138] on div "Landing Page Crawled" at bounding box center [58, 136] width 49 height 19
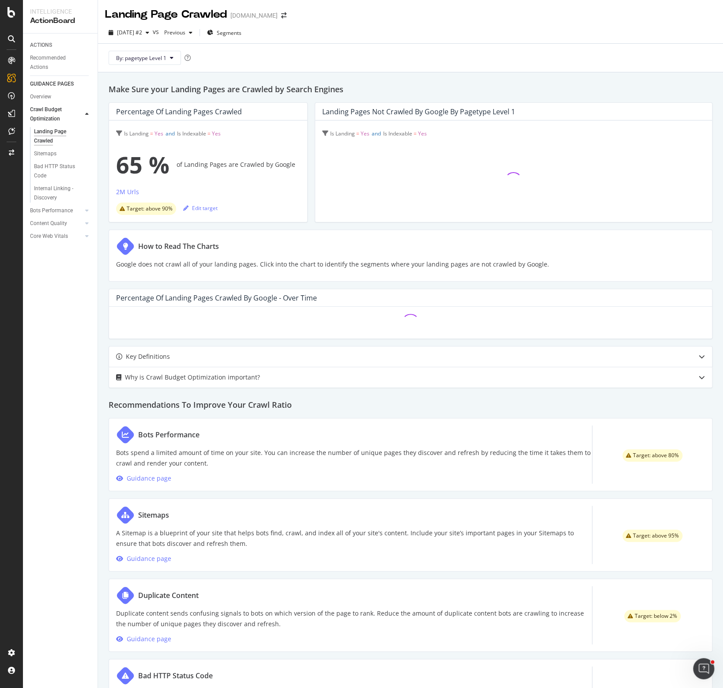
click at [318, 221] on div "Is Landing = Yes and Is Indexable = Yes" at bounding box center [513, 170] width 397 height 101
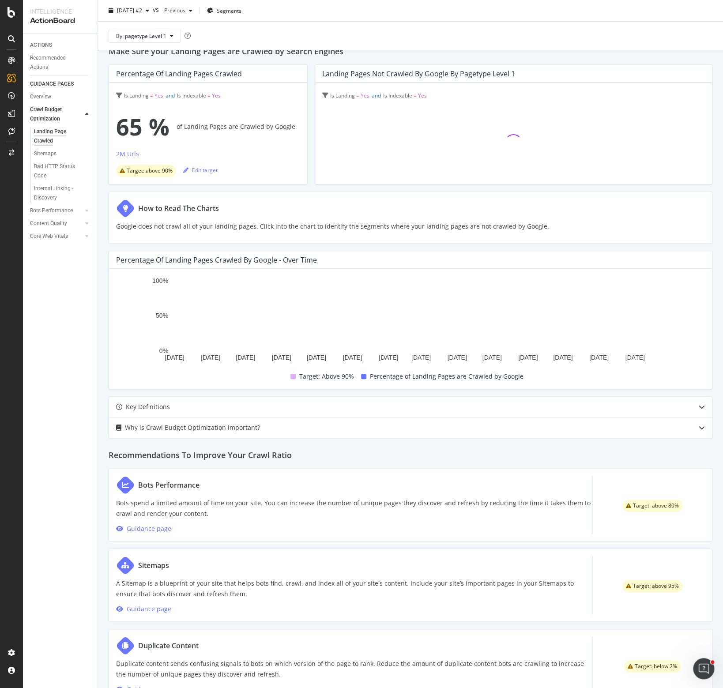
scroll to position [149, 0]
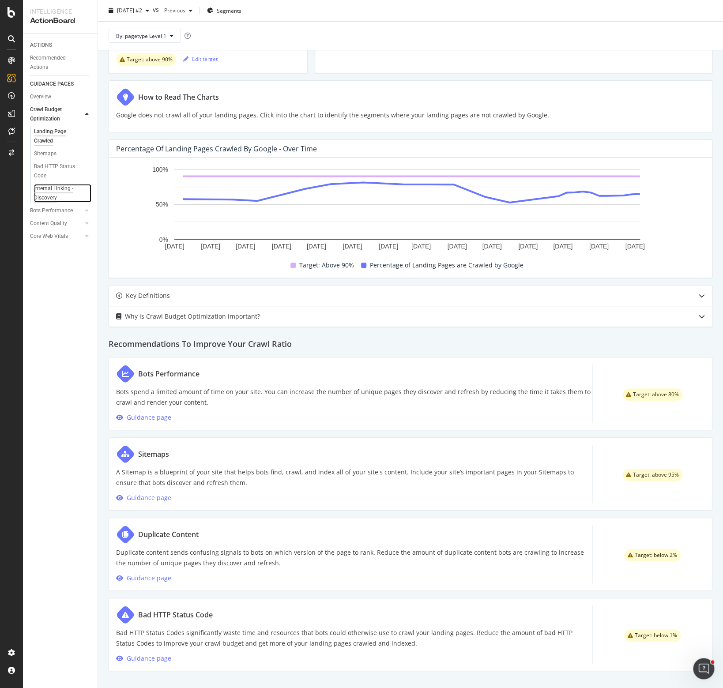
click at [47, 192] on div "Internal Linking - Discovery" at bounding box center [59, 193] width 50 height 19
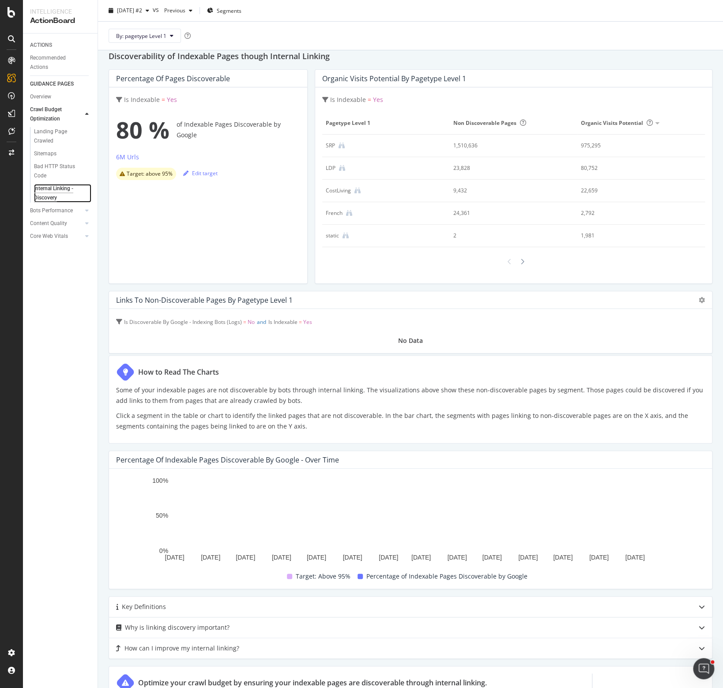
scroll to position [90, 0]
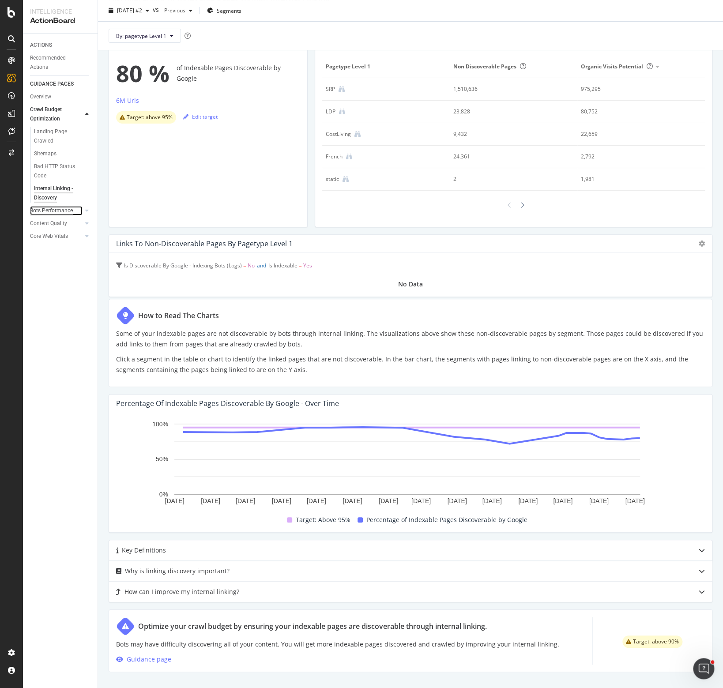
click at [54, 210] on div "Bots Performance" at bounding box center [51, 210] width 43 height 9
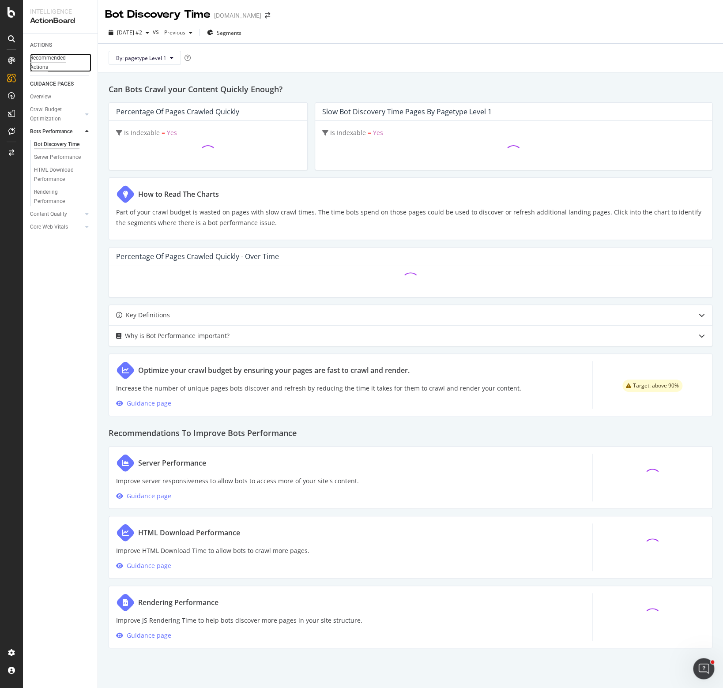
click at [49, 59] on div "Recommended Actions" at bounding box center [56, 62] width 53 height 19
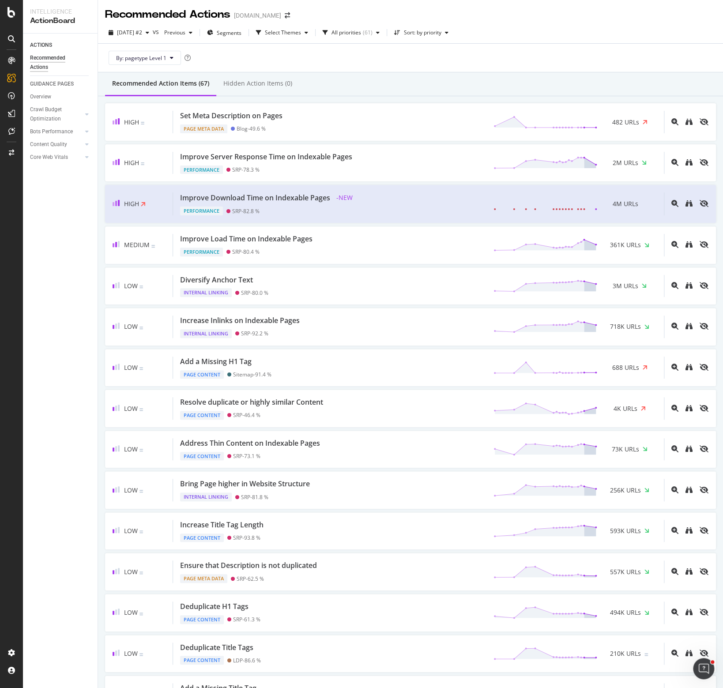
click at [364, 65] on div "By: pagetype Level 1" at bounding box center [410, 58] width 611 height 28
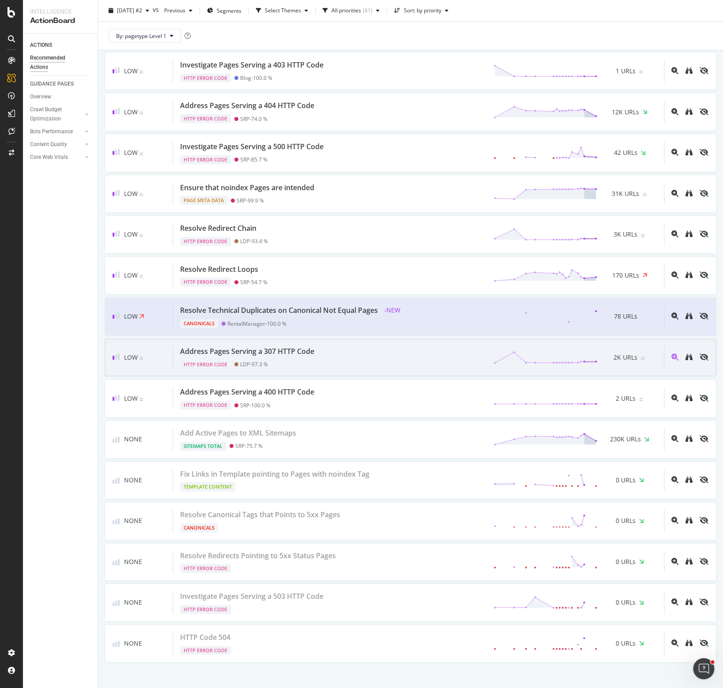
scroll to position [788, 0]
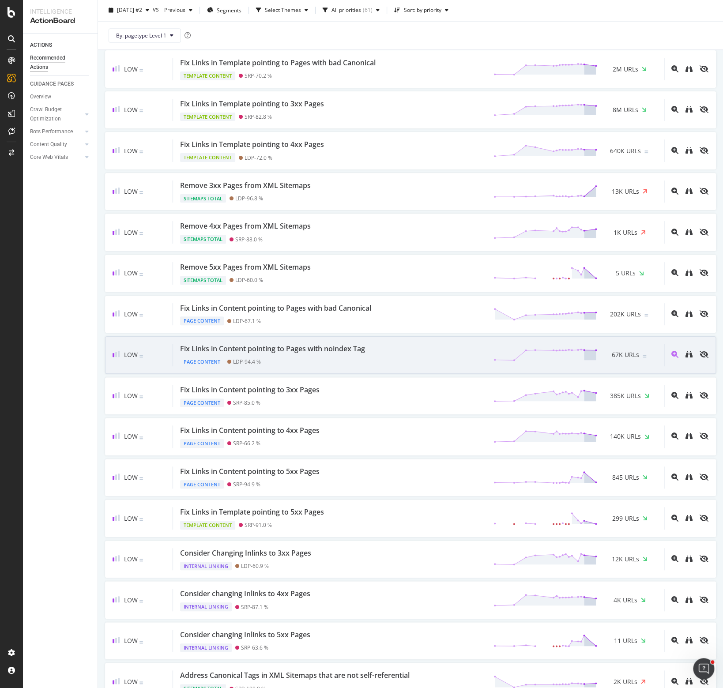
click at [304, 344] on div "Fix Links in Content pointing to Pages with noindex Tag" at bounding box center [272, 349] width 185 height 10
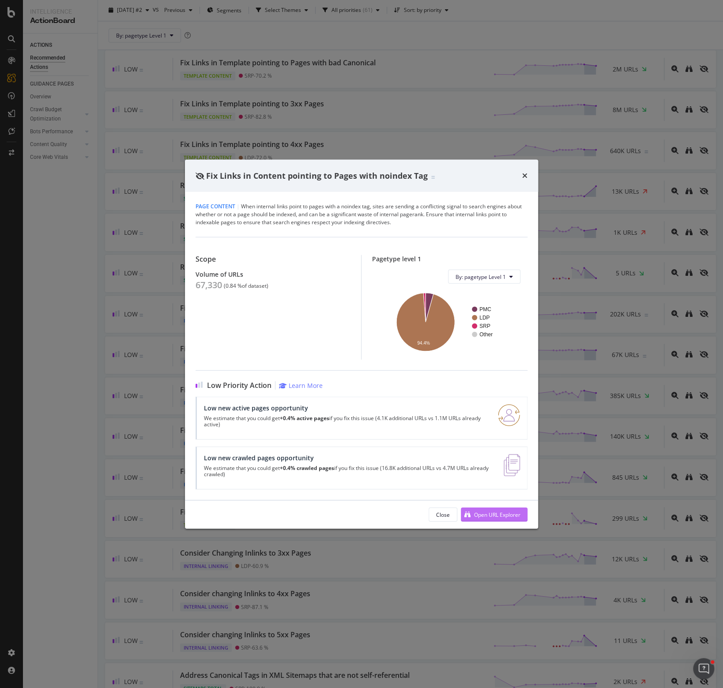
click at [498, 516] on div "Open URL Explorer" at bounding box center [497, 514] width 46 height 8
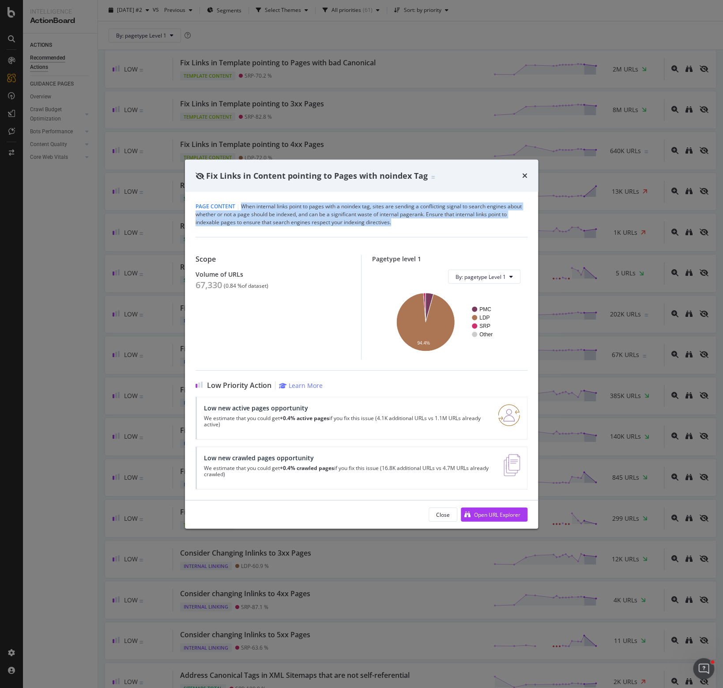
drag, startPoint x: 240, startPoint y: 206, endPoint x: 409, endPoint y: 224, distance: 169.9
click at [409, 224] on div "Page Content | When internal links point to pages with a noindex tag, sites are…" at bounding box center [361, 215] width 332 height 24
copy div "When internal links point to pages with a noindex tag, sites are sending a conf…"
click at [434, 511] on button "Close" at bounding box center [442, 514] width 29 height 14
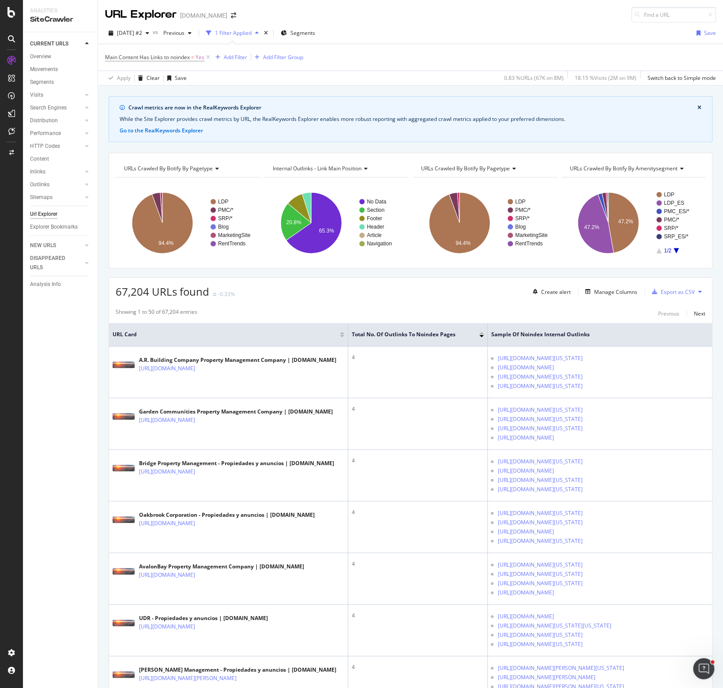
click at [385, 71] on div "Apply Clear Save 0.83 % URLs ( 67K on 8M ) 18.15 % Visits ( 2M on 9M ) Switch b…" at bounding box center [410, 78] width 625 height 15
click at [598, 293] on div "Manage Columns" at bounding box center [615, 292] width 43 height 8
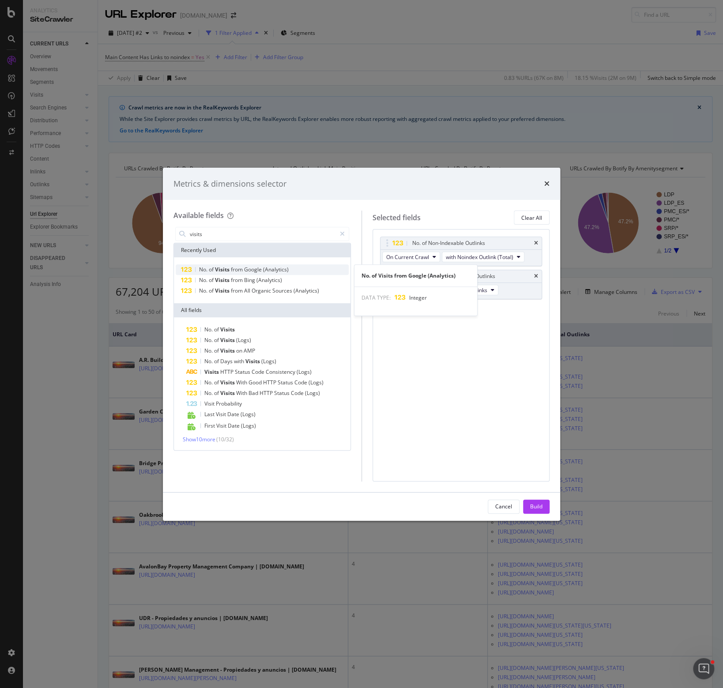
type input "visits"
click at [252, 272] on span "Google" at bounding box center [253, 270] width 19 height 8
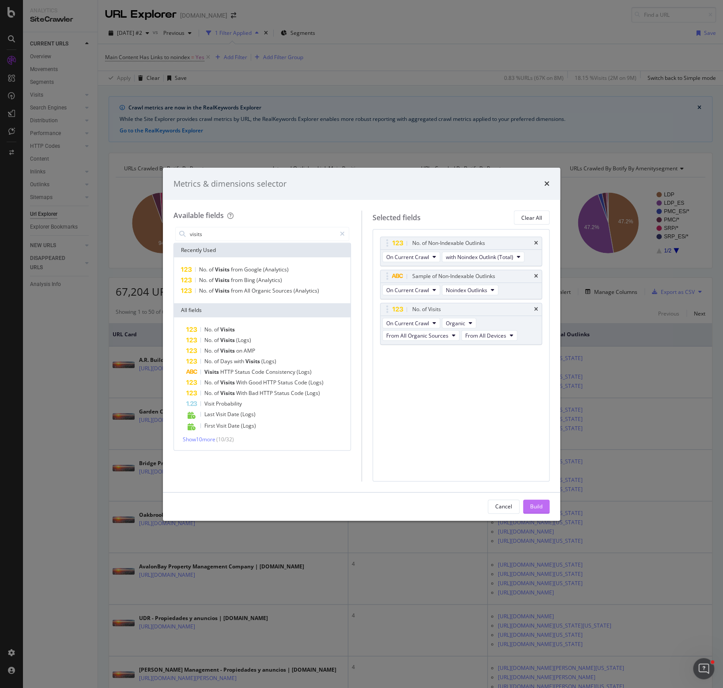
click at [528, 508] on button "Build" at bounding box center [536, 506] width 26 height 14
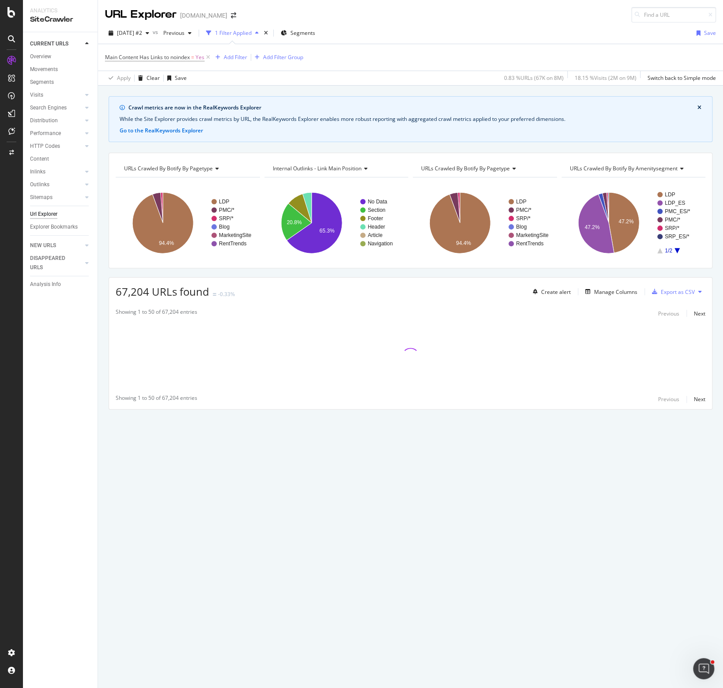
click at [465, 271] on div "Crawl metrics are now in the RealKeywords Explorer While the Site Explorer prov…" at bounding box center [410, 268] width 625 height 344
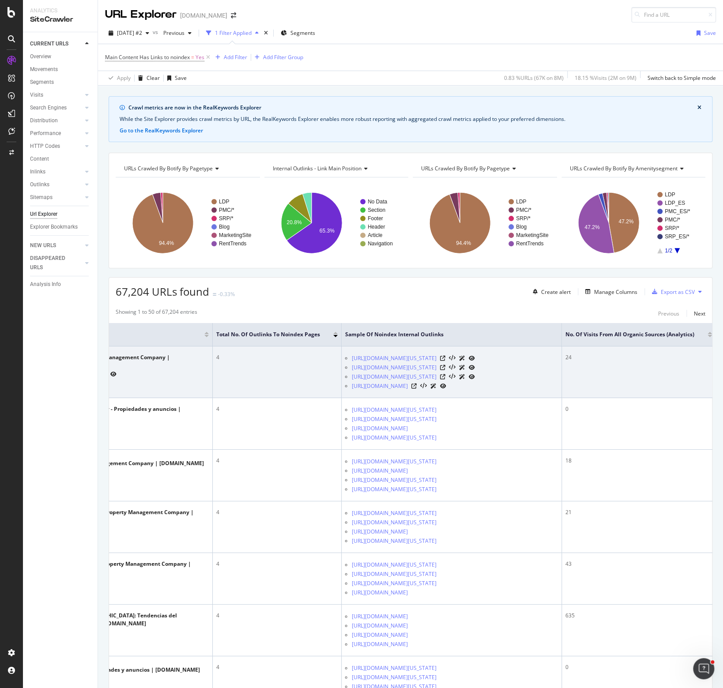
scroll to position [0, 127]
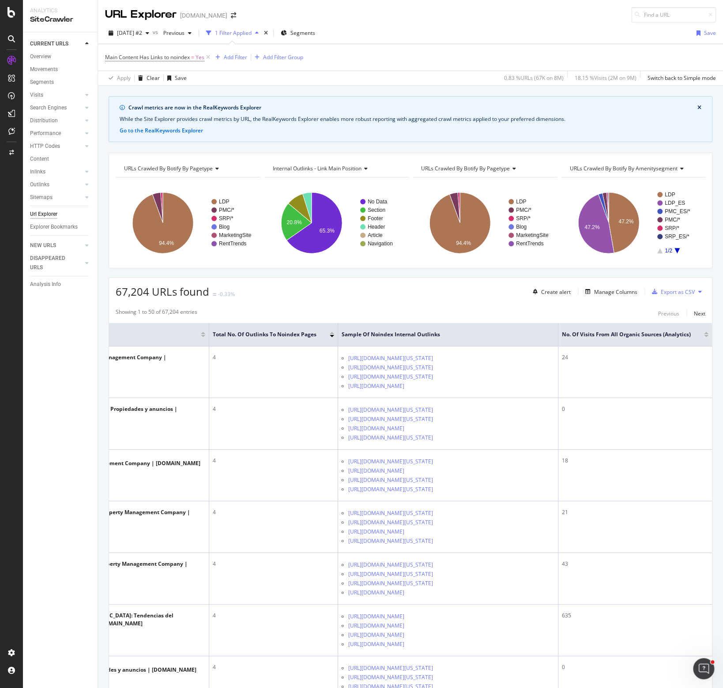
click at [704, 335] on div at bounding box center [706, 336] width 4 height 2
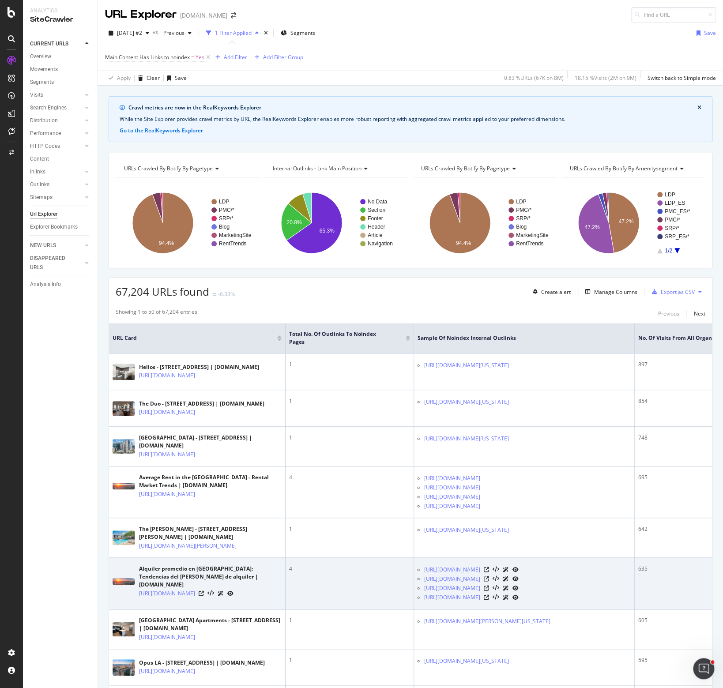
scroll to position [132, 0]
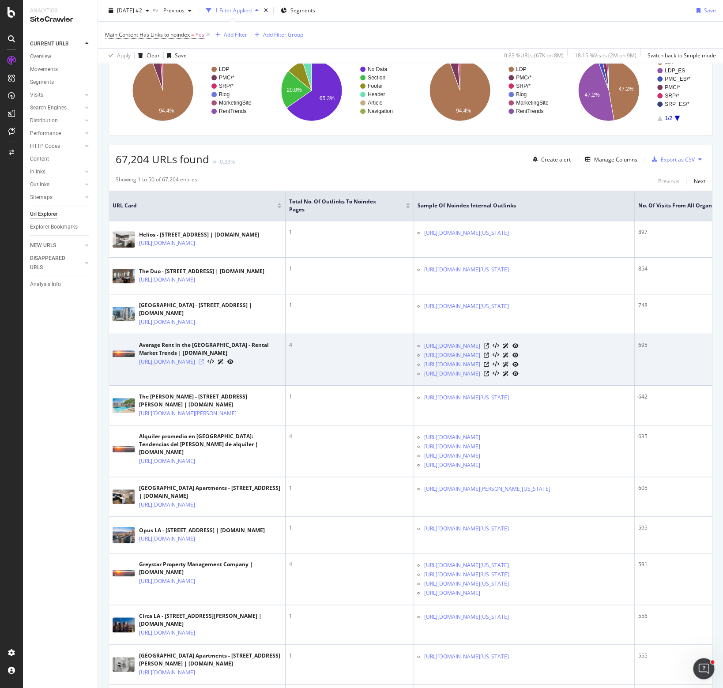
click at [204, 364] on icon at bounding box center [201, 361] width 5 height 5
drag, startPoint x: 423, startPoint y: 374, endPoint x: 519, endPoint y: 409, distance: 102.5
click at [519, 386] on td "[URL][DOMAIN_NAME] [URL][DOMAIN_NAME] [URL][DOMAIN_NAME] [URL][DOMAIN_NAME]" at bounding box center [524, 360] width 221 height 52
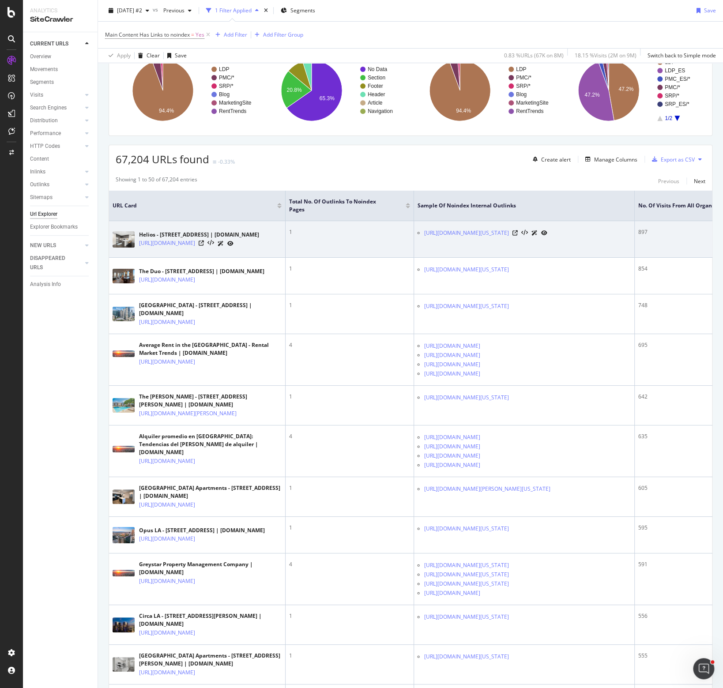
copy ul "[URL][DOMAIN_NAME] [URL][DOMAIN_NAME] [URL][DOMAIN_NAME] [URL][DOMAIN_NAME]"
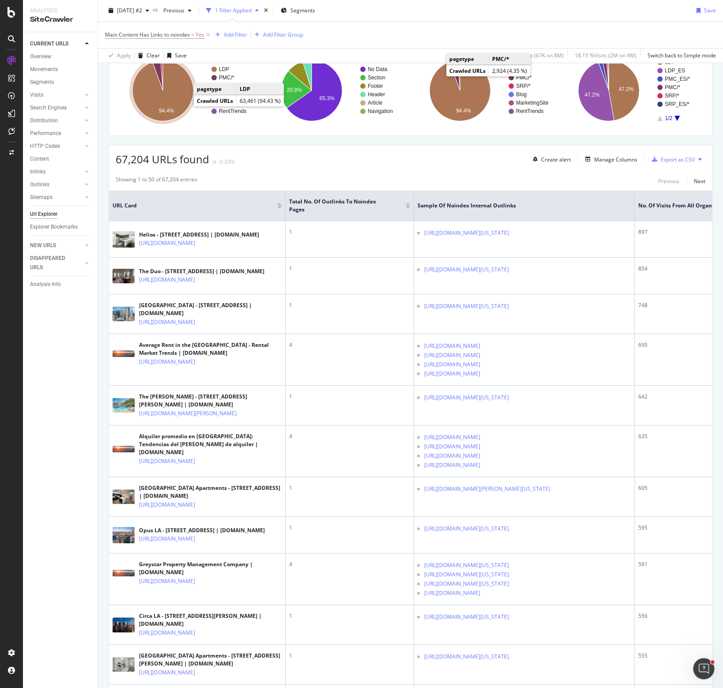
click at [174, 92] on icon "A chart." at bounding box center [162, 90] width 61 height 61
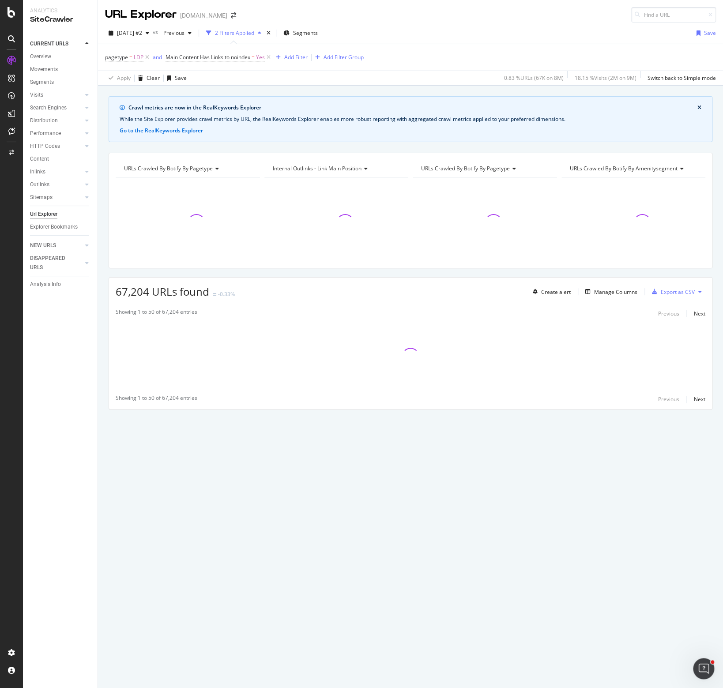
click at [436, 34] on div "[DATE] #2 vs Previous 2 Filters Applied Segments Save" at bounding box center [410, 35] width 625 height 18
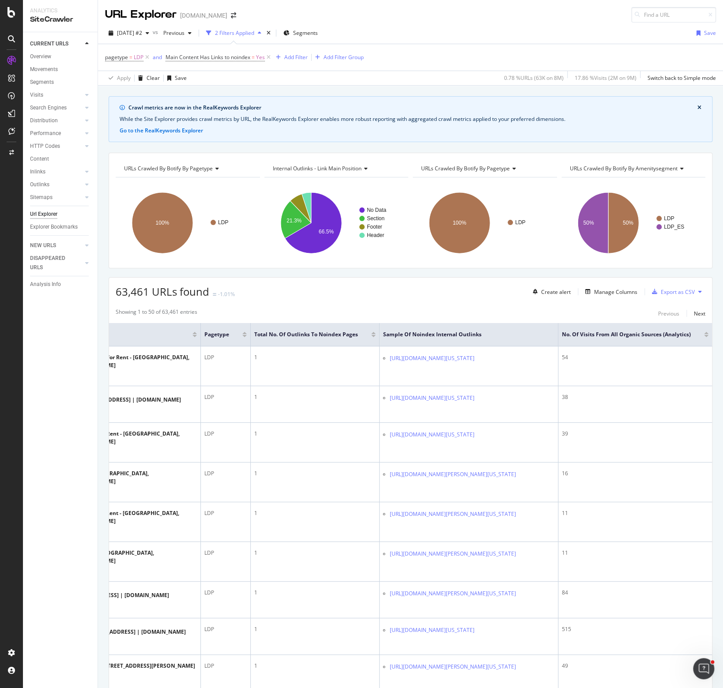
click at [704, 335] on div at bounding box center [706, 336] width 4 height 2
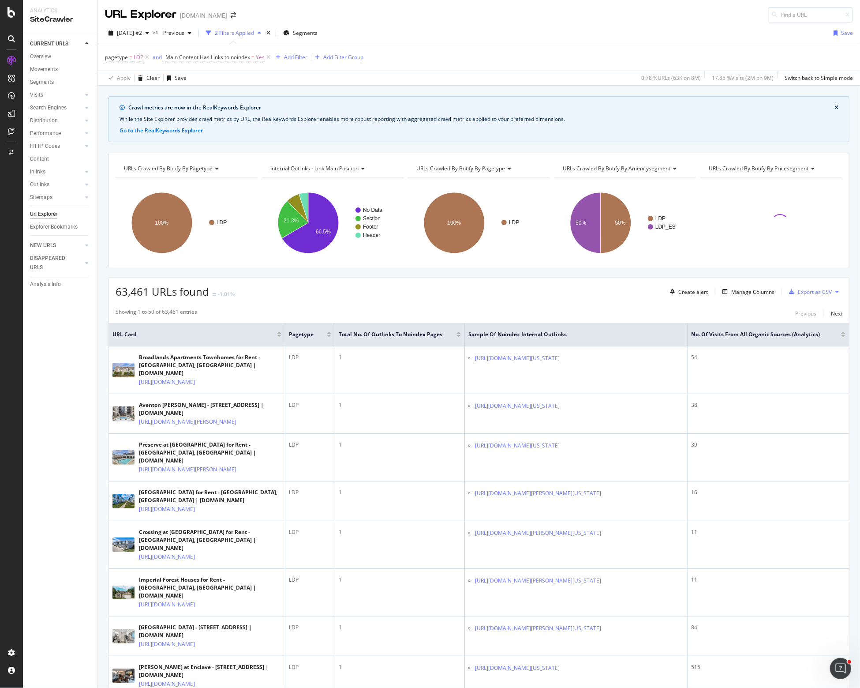
drag, startPoint x: 291, startPoint y: 157, endPoint x: 298, endPoint y: 155, distance: 7.3
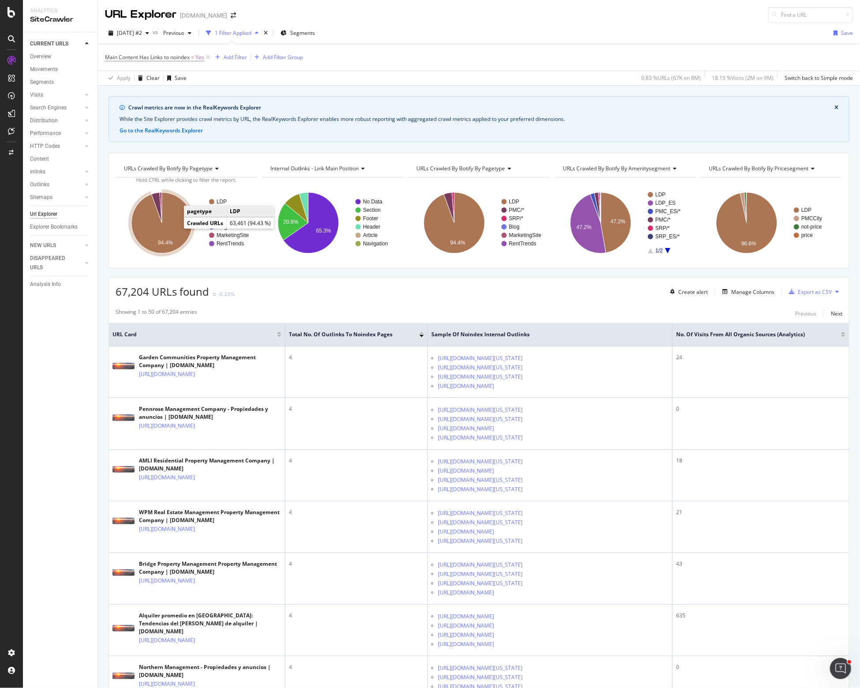
click at [175, 224] on icon "A chart." at bounding box center [161, 222] width 61 height 61
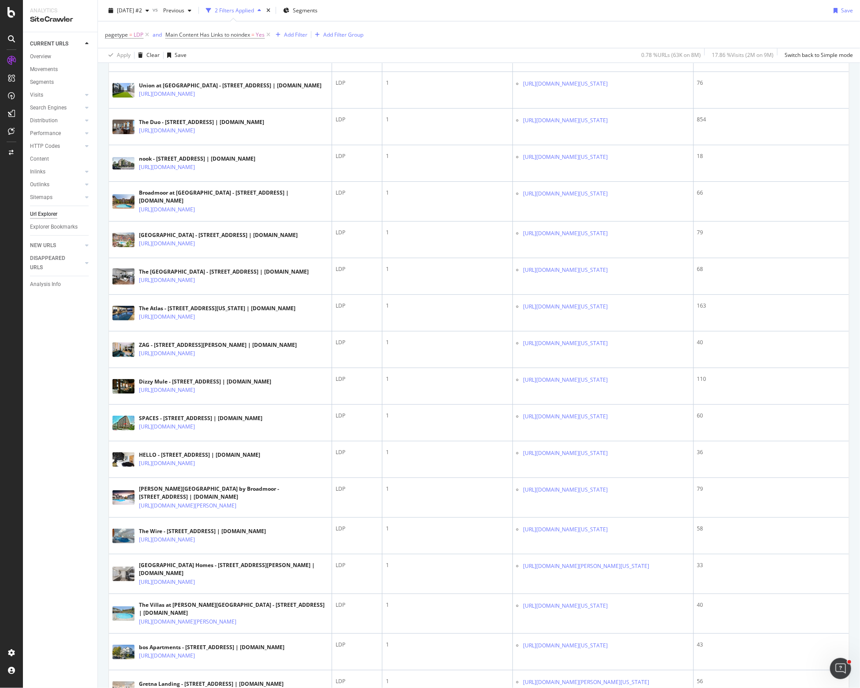
scroll to position [1324, 0]
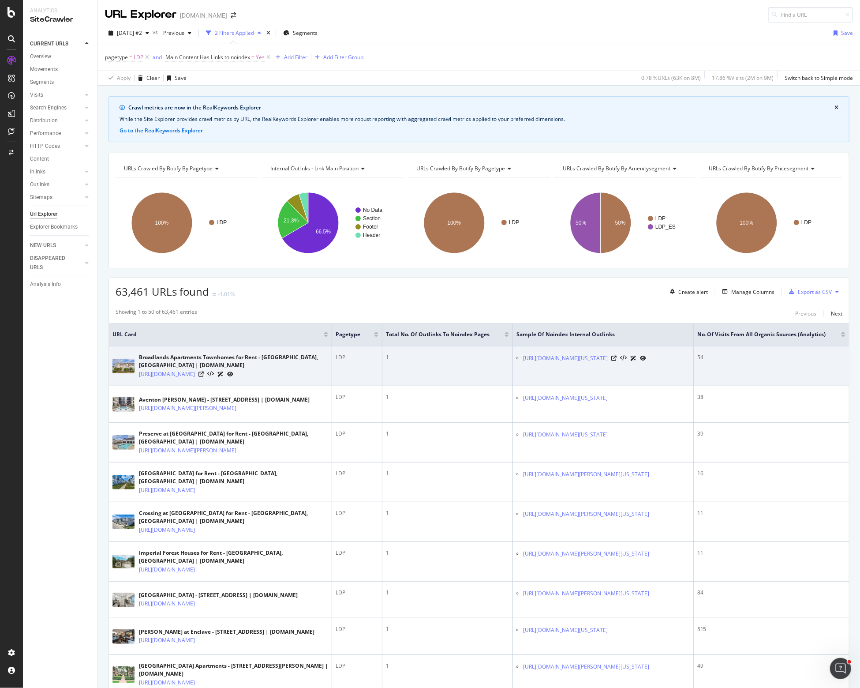
scroll to position [0, 38]
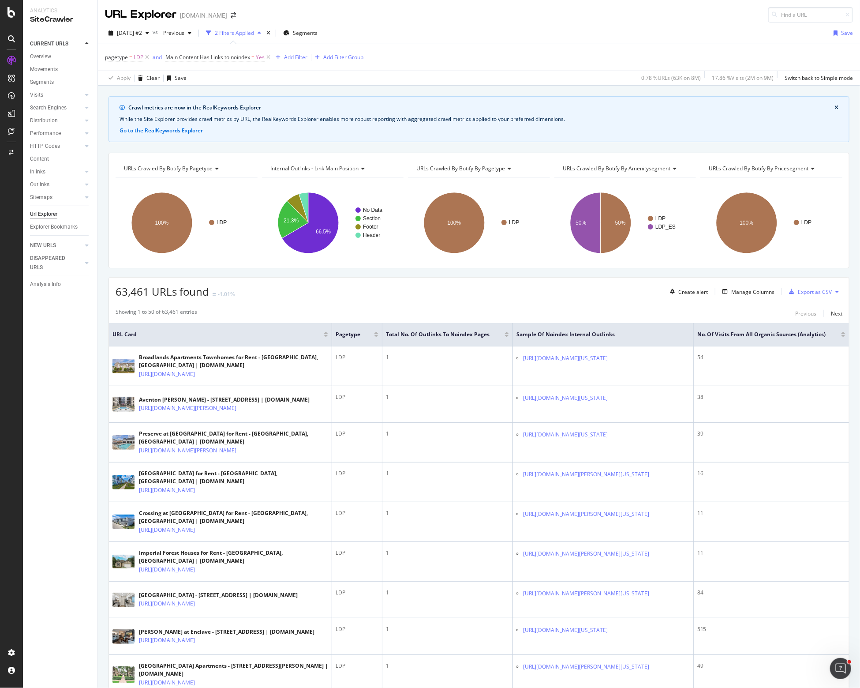
click at [722, 335] on div at bounding box center [843, 336] width 4 height 2
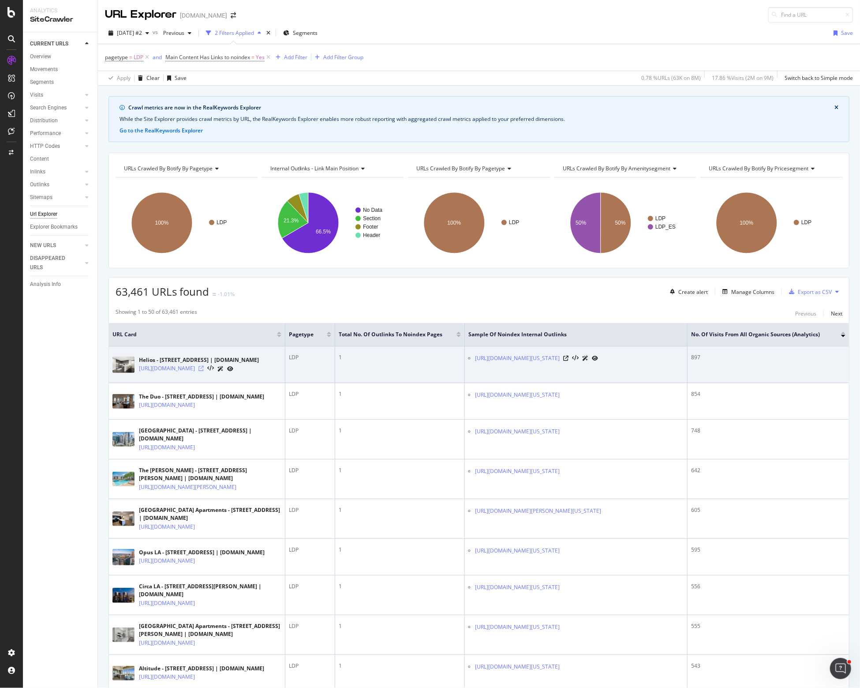
click at [204, 371] on icon at bounding box center [201, 368] width 5 height 5
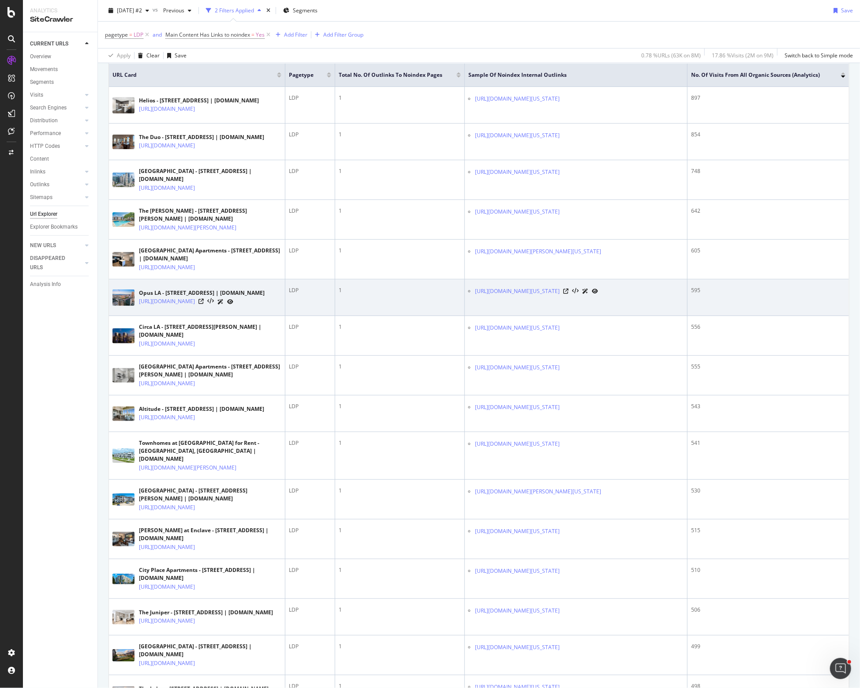
scroll to position [265, 0]
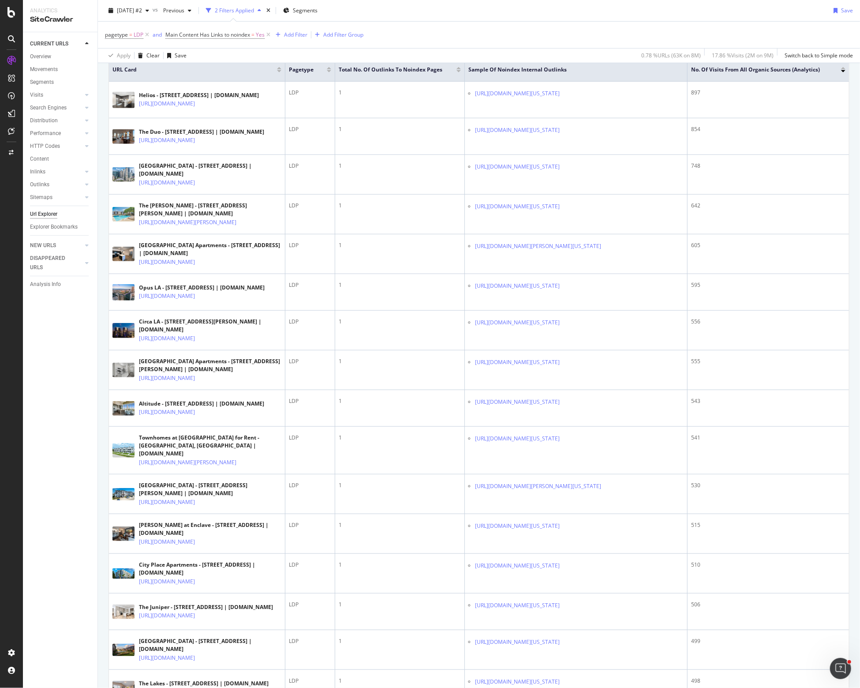
click at [542, 33] on div "pagetype = LDP and Main Content Has Links to noindex = Yes Add Filter Add Filte…" at bounding box center [479, 35] width 748 height 26
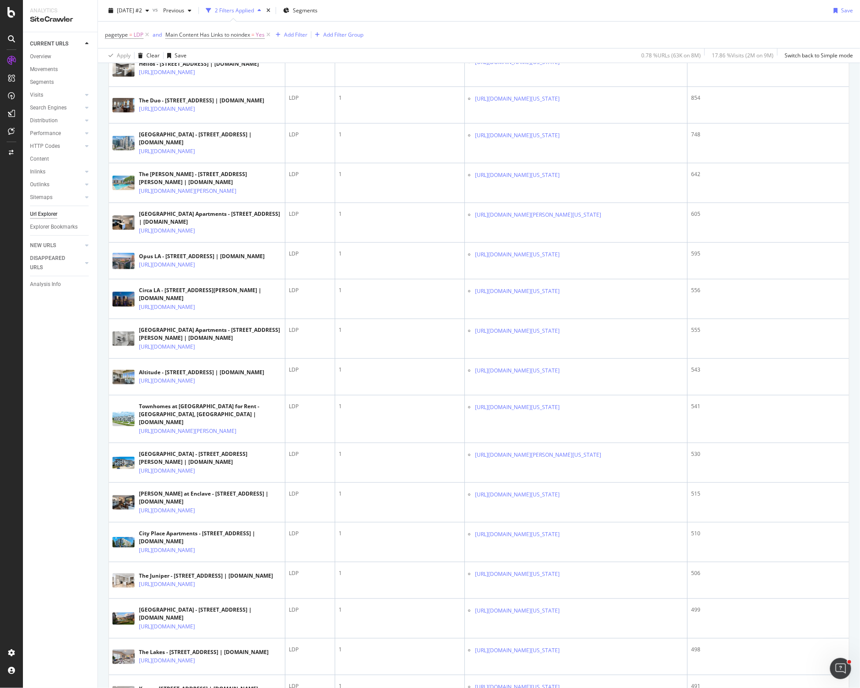
scroll to position [0, 0]
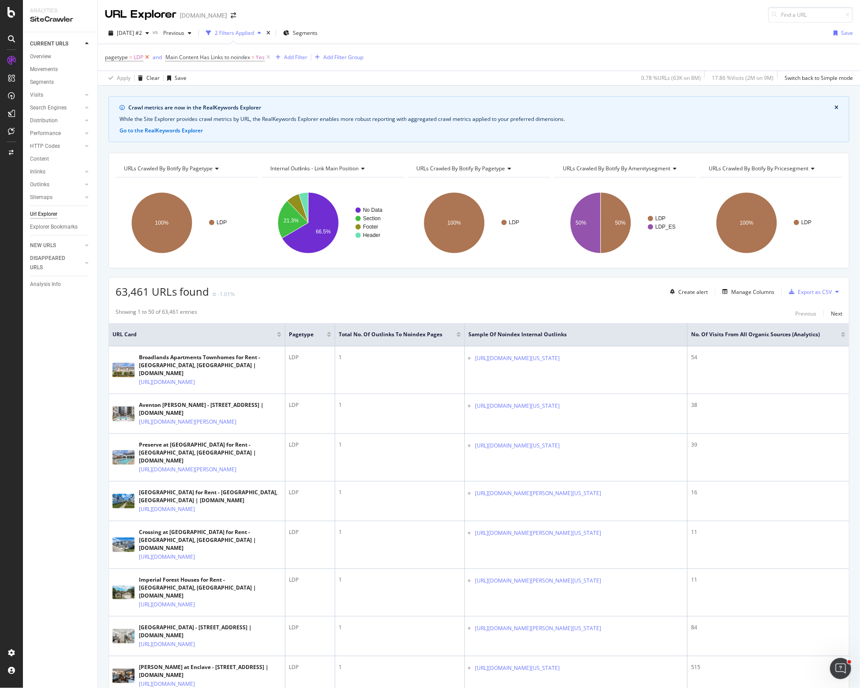
click at [146, 57] on icon at bounding box center [147, 57] width 8 height 9
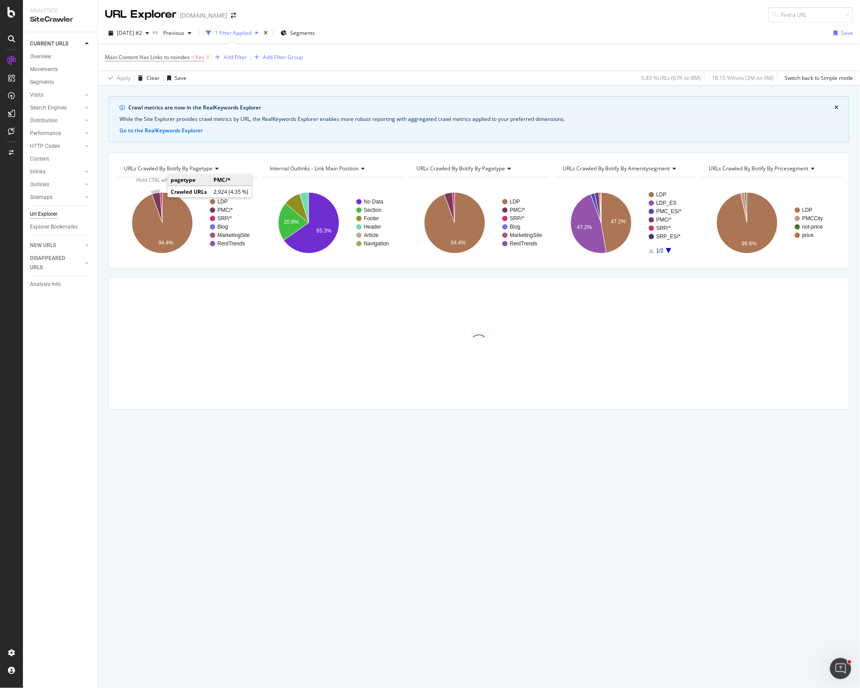
click at [158, 196] on icon "A chart." at bounding box center [157, 207] width 11 height 30
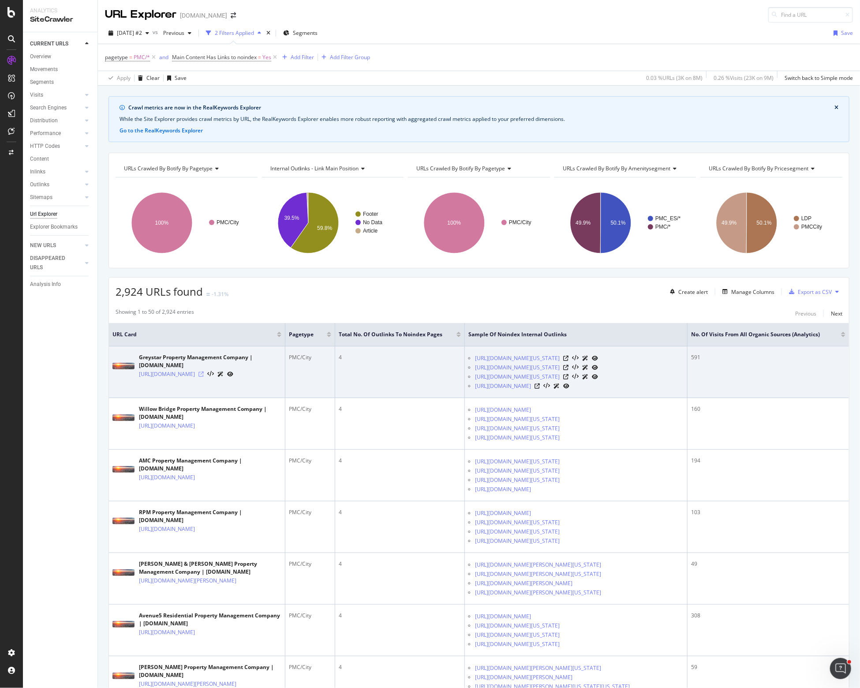
click at [204, 377] on icon at bounding box center [201, 373] width 5 height 5
drag, startPoint x: 473, startPoint y: 357, endPoint x: 525, endPoint y: 427, distance: 86.7
click at [525, 398] on td "https://www.apartments.com/property-management/greystar/dv0gtnl/?city=Houston&s…" at bounding box center [576, 372] width 223 height 52
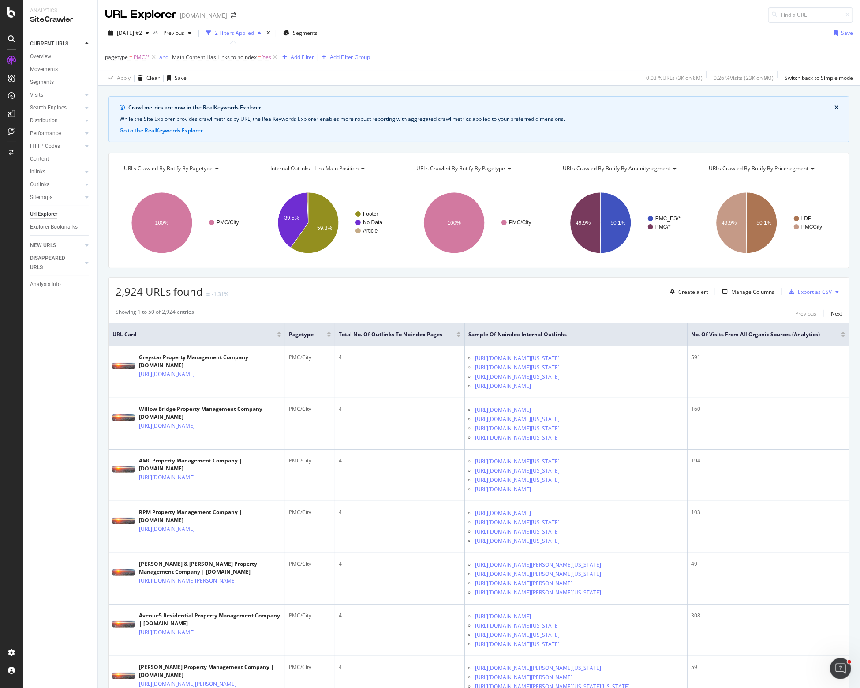
copy ul "https://www.apartments.com/property-management/greystar/dv0gtnl/?city=Houston&s…"
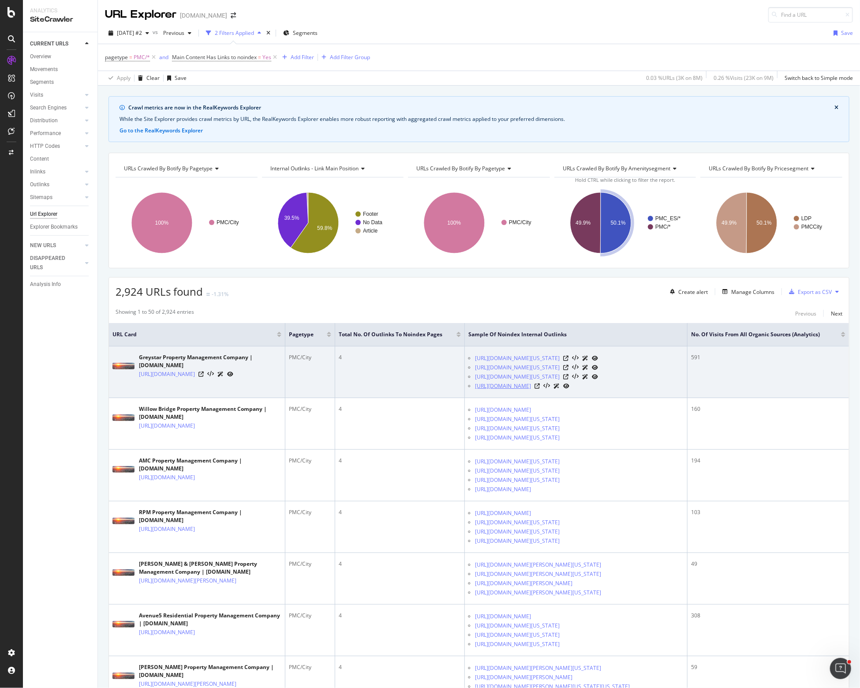
click at [503, 390] on link "https://www.apartments.com/property-management/greystar/dv0gtnl/" at bounding box center [503, 386] width 56 height 9
click at [424, 398] on td "4" at bounding box center [400, 372] width 130 height 52
drag, startPoint x: 473, startPoint y: 357, endPoint x: 533, endPoint y: 418, distance: 85.2
click at [533, 390] on ul "https://www.apartments.com/property-management/greystar/dv0gtnl/?city=Houston&s…" at bounding box center [576, 371] width 215 height 37
copy ul "https://www.apartments.com/property-management/greystar/dv0gtnl/?city=Houston&s…"
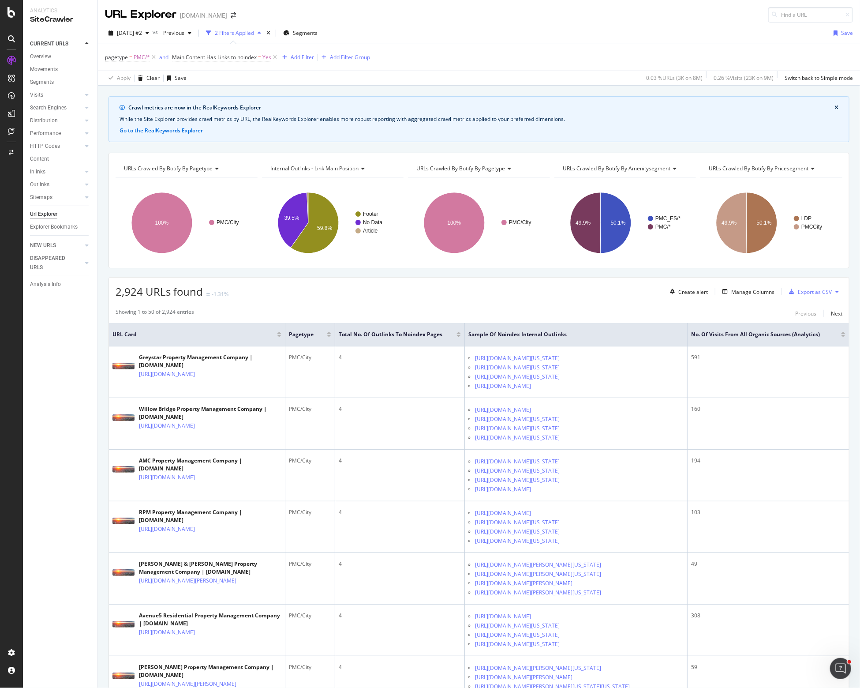
click at [541, 297] on div "2,924 URLs found -1.31% Create alert Manage Columns Export as CSV" at bounding box center [479, 289] width 740 height 22
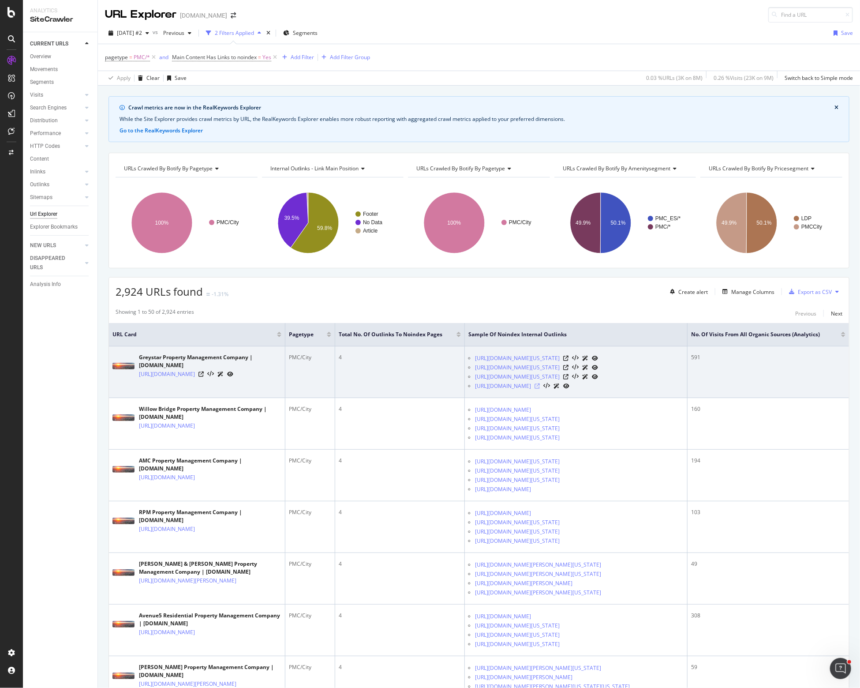
click at [540, 389] on icon at bounding box center [537, 385] width 5 height 5
drag, startPoint x: 245, startPoint y: 379, endPoint x: 248, endPoint y: 375, distance: 5.0
click at [245, 379] on div "https://www.apartments.com/pmc/greystar/dv0gtnl/" at bounding box center [210, 373] width 143 height 9
click at [204, 377] on icon at bounding box center [201, 373] width 5 height 5
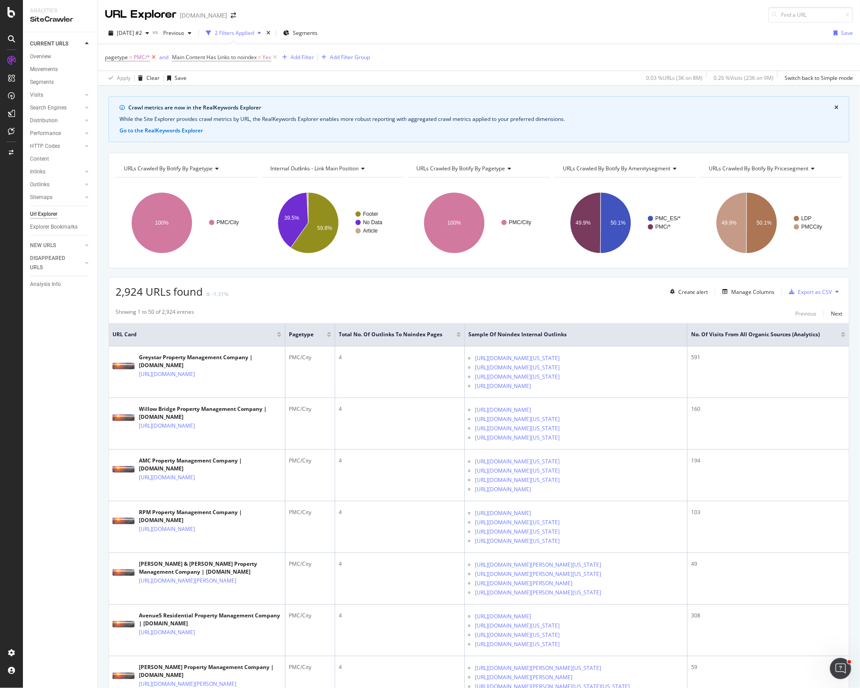
click at [154, 56] on icon at bounding box center [154, 57] width 8 height 9
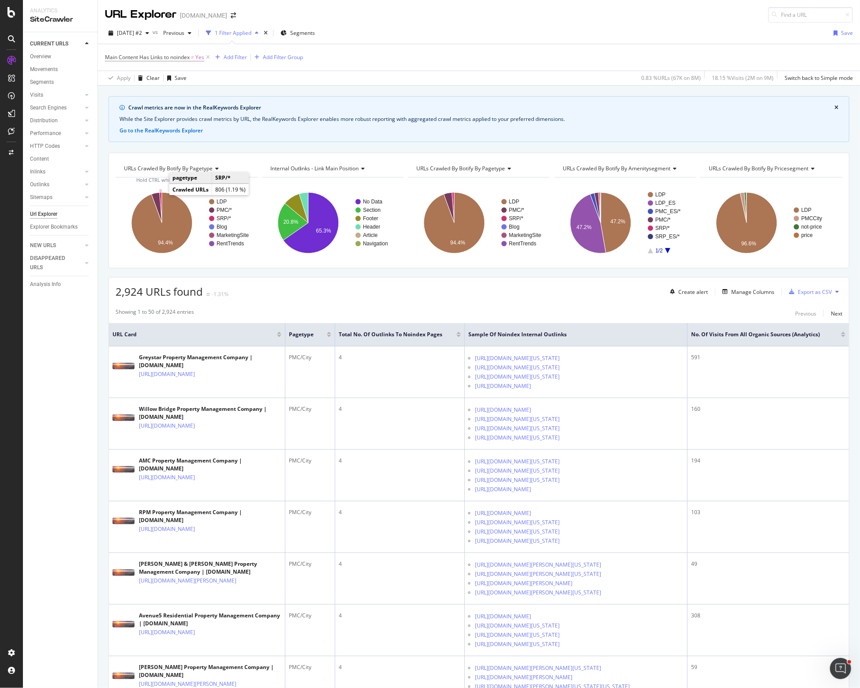
click at [161, 194] on icon "A chart." at bounding box center [161, 207] width 2 height 30
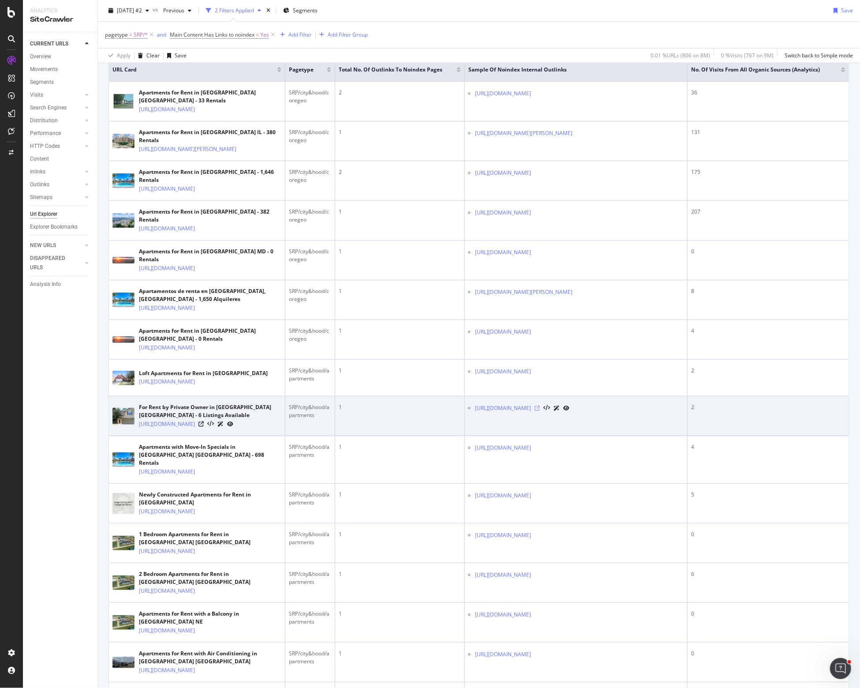
click at [540, 411] on icon at bounding box center [537, 407] width 5 height 5
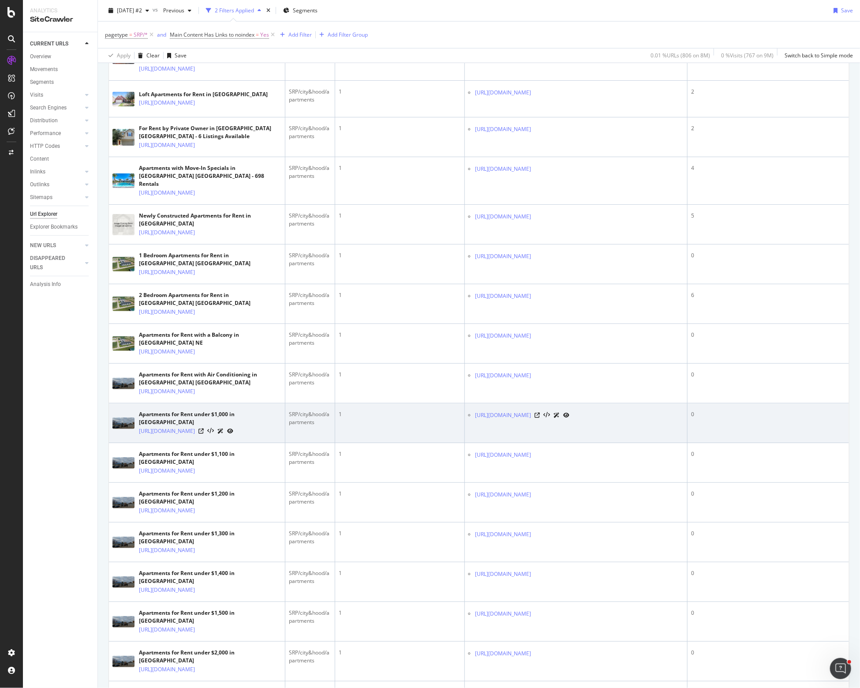
scroll to position [0, 0]
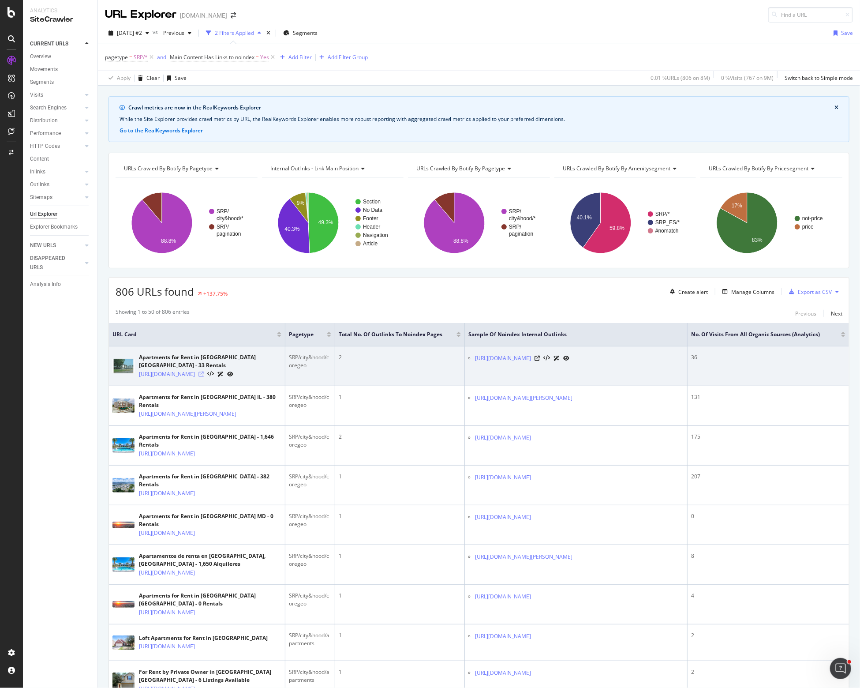
click at [204, 371] on icon at bounding box center [201, 373] width 5 height 5
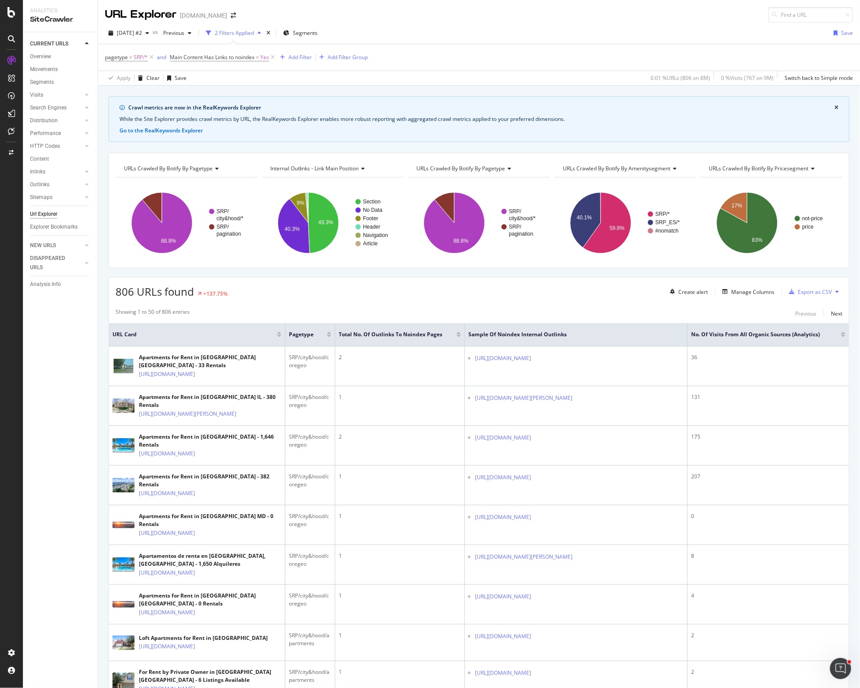
click at [557, 293] on div "806 URLs found +137.75% Create alert Manage Columns Export as CSV" at bounding box center [479, 289] width 740 height 22
click at [576, 56] on div "pagetype = SRP/* and Main Content Has Links to noindex = Yes Add Filter Add Fil…" at bounding box center [479, 57] width 748 height 26
drag, startPoint x: 289, startPoint y: 130, endPoint x: 268, endPoint y: 115, distance: 25.5
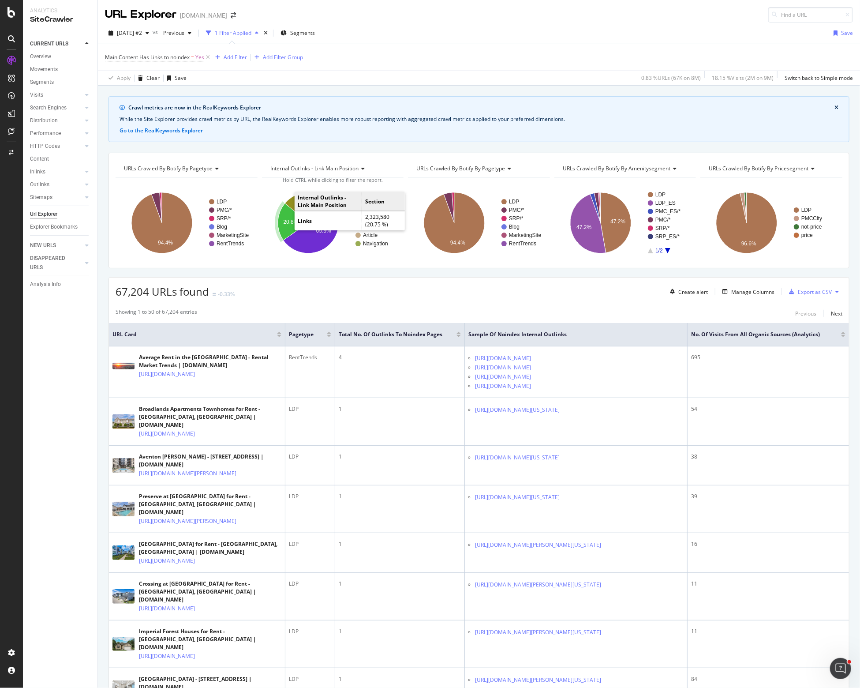
drag, startPoint x: 283, startPoint y: 215, endPoint x: 432, endPoint y: 25, distance: 241.1
drag, startPoint x: 38, startPoint y: 57, endPoint x: 49, endPoint y: 57, distance: 10.6
click at [38, 57] on div "Overview" at bounding box center [40, 56] width 21 height 9
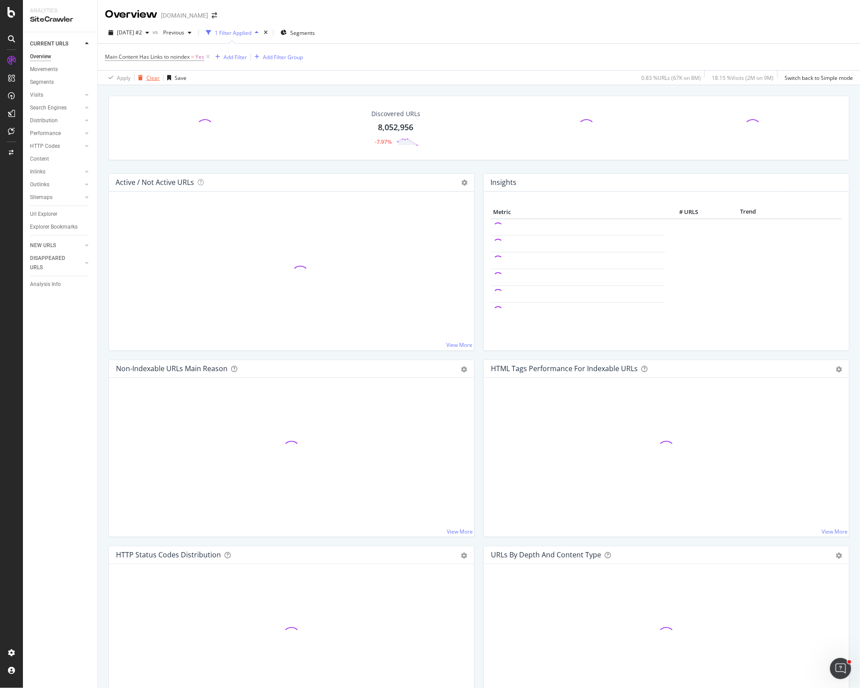
click at [150, 77] on div "Clear" at bounding box center [152, 78] width 13 height 8
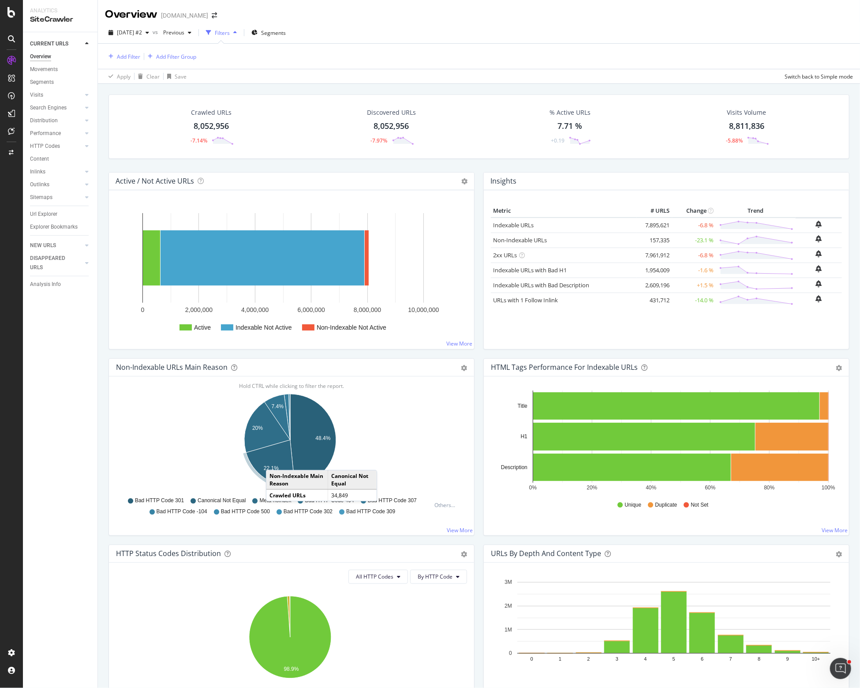
click at [275, 460] on icon "A chart." at bounding box center [270, 463] width 49 height 46
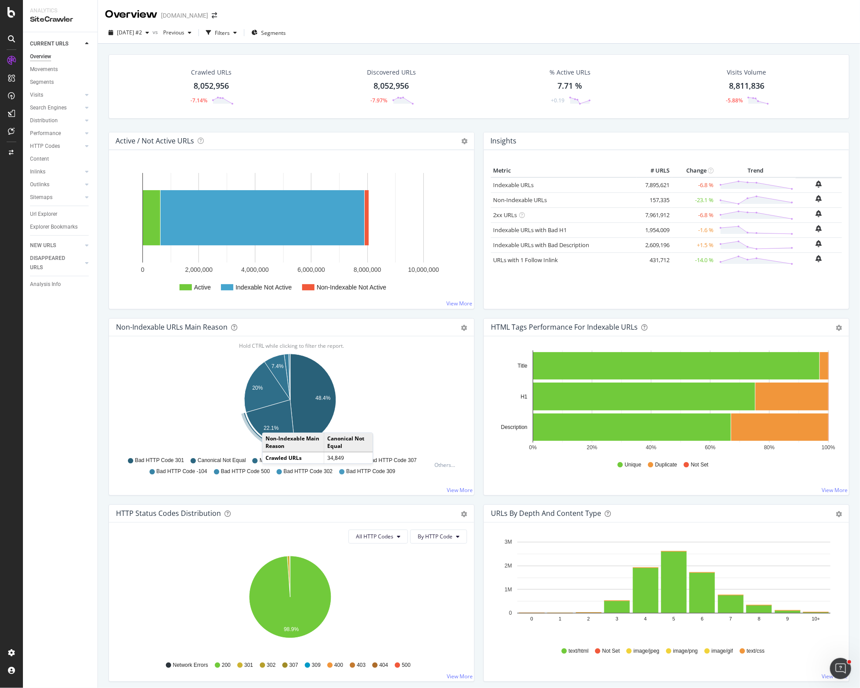
click at [271, 423] on icon "A chart." at bounding box center [270, 423] width 49 height 46
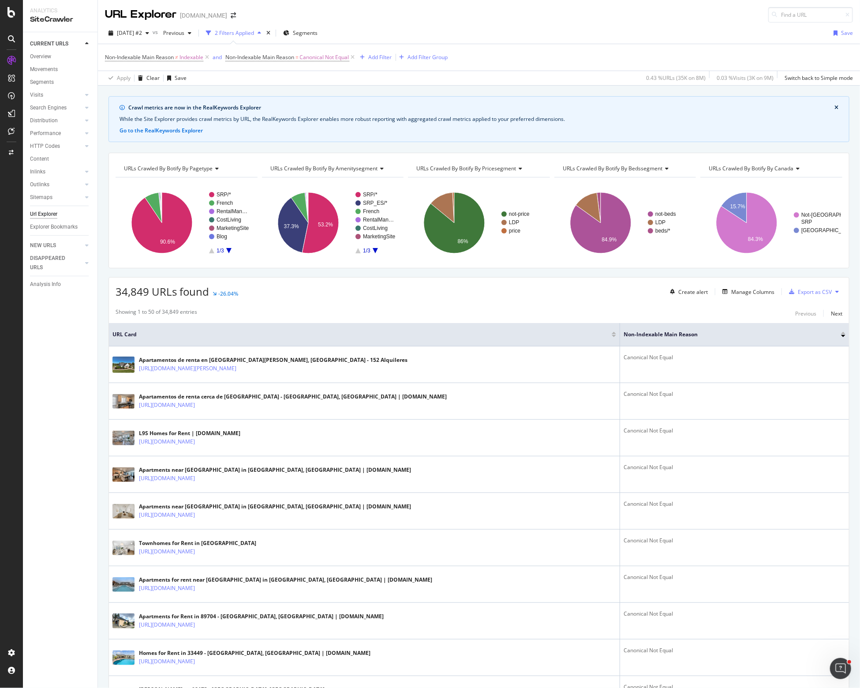
click at [585, 29] on div "2025 Oct. 2nd #2 vs Previous 2 Filters Applied Segments Save" at bounding box center [479, 35] width 762 height 18
click at [523, 22] on div "URL Explorer Apartments.com" at bounding box center [479, 11] width 762 height 23
click at [503, 14] on div "URL Explorer Apartments.com" at bounding box center [479, 11] width 762 height 23
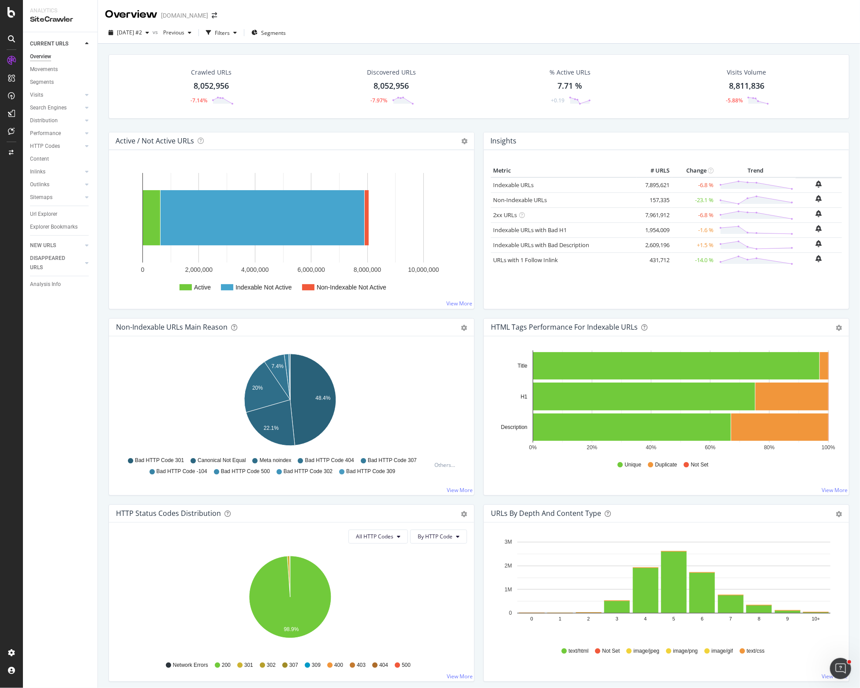
click at [358, 127] on div "Crawled URLs 8,052,956 -7.14% Discovered URLs 8,052,956 -7.97% % Active URLs 7.…" at bounding box center [479, 93] width 750 height 78
click at [39, 183] on div "Outlinks" at bounding box center [39, 184] width 19 height 9
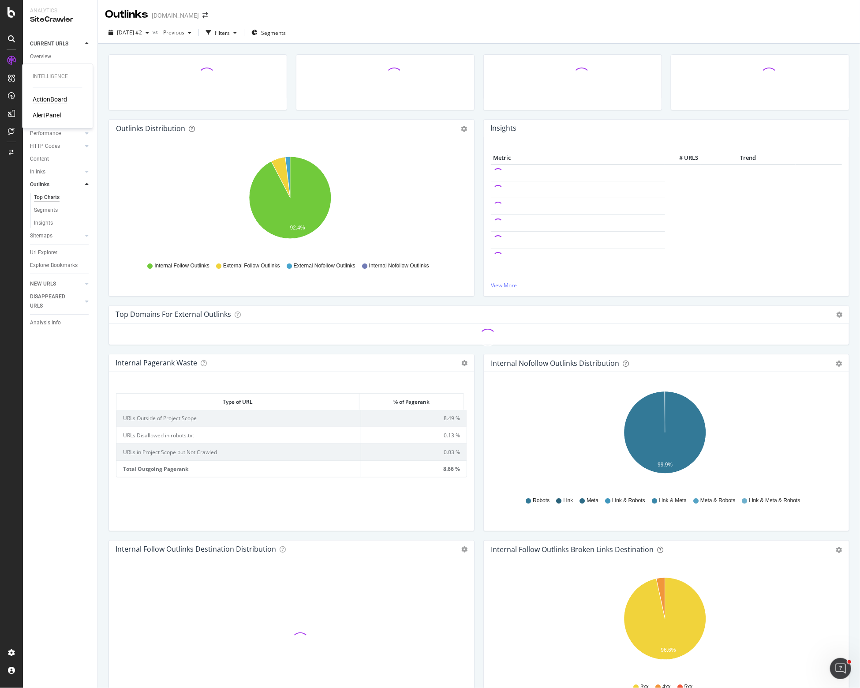
click at [50, 99] on div "ActionBoard" at bounding box center [50, 99] width 34 height 9
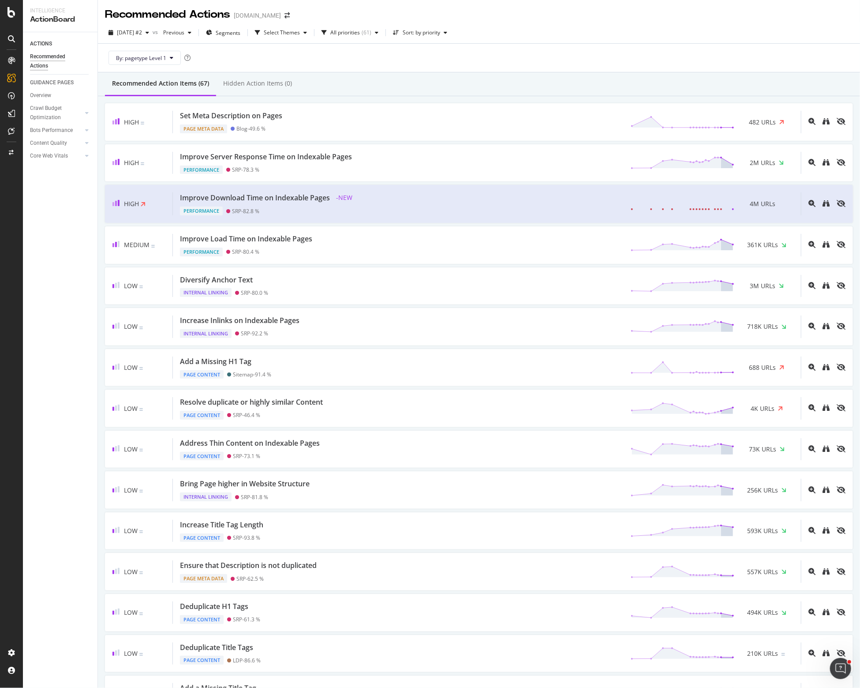
click at [334, 56] on div "By: pagetype Level 1" at bounding box center [479, 58] width 748 height 28
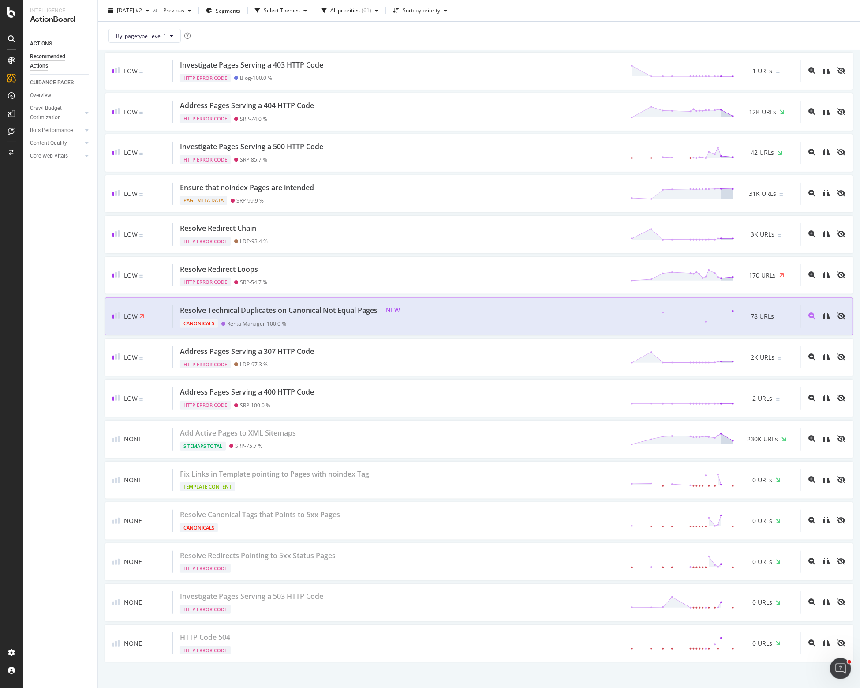
scroll to position [423, 0]
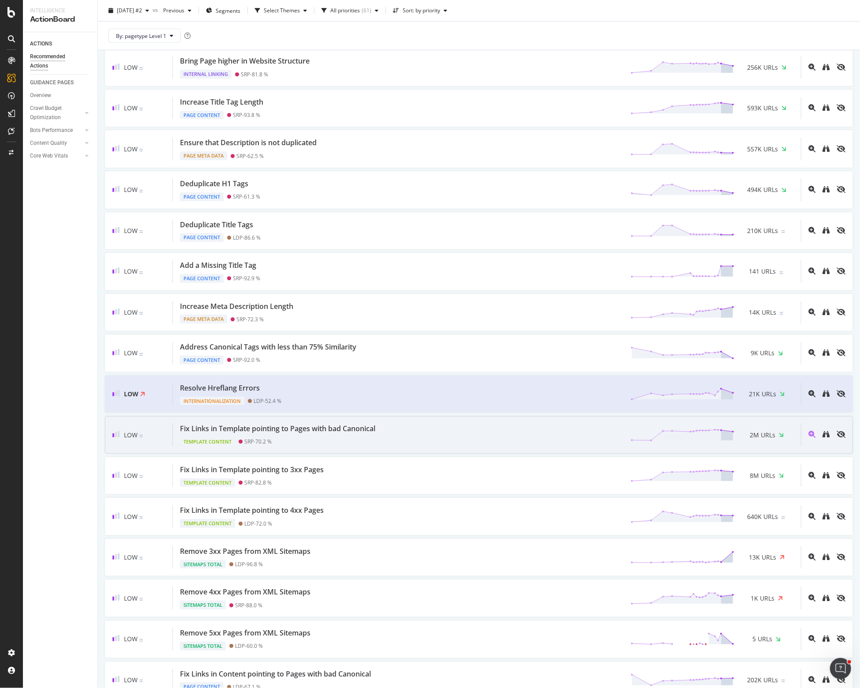
click at [291, 424] on div "Fix Links in Template pointing to Pages with bad Canonical" at bounding box center [277, 429] width 195 height 10
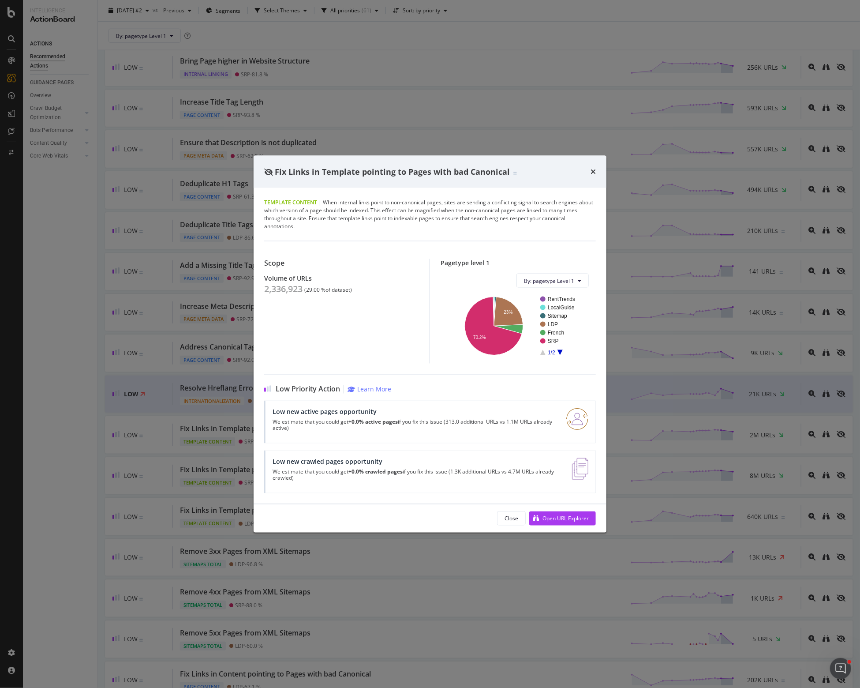
drag, startPoint x: 558, startPoint y: 514, endPoint x: 441, endPoint y: 101, distance: 429.2
click at [455, 120] on div "Fix Links in Template pointing to Pages with bad Canonical Template Content | W…" at bounding box center [430, 344] width 860 height 688
click at [595, 173] on icon "times" at bounding box center [593, 171] width 5 height 7
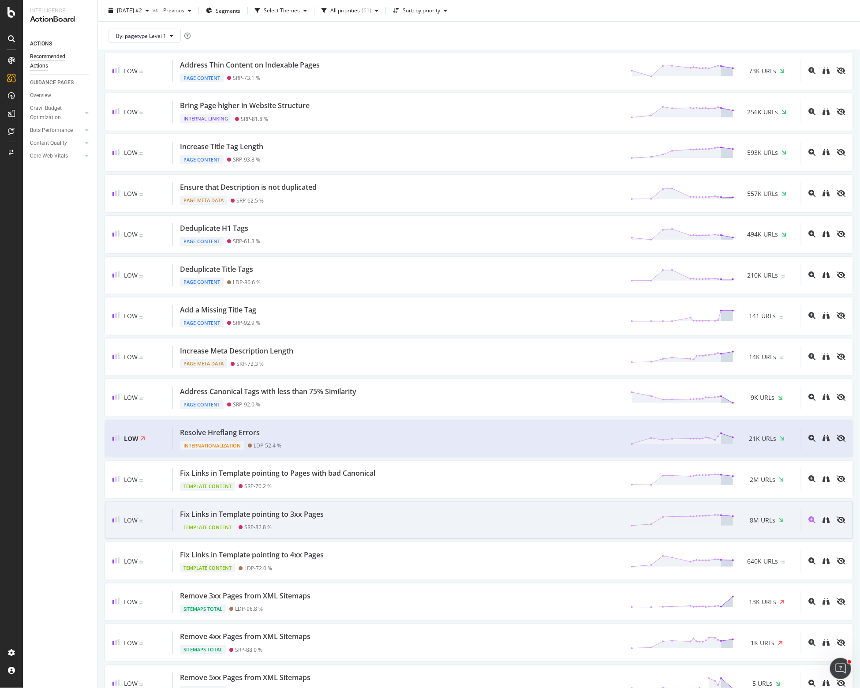
scroll to position [397, 0]
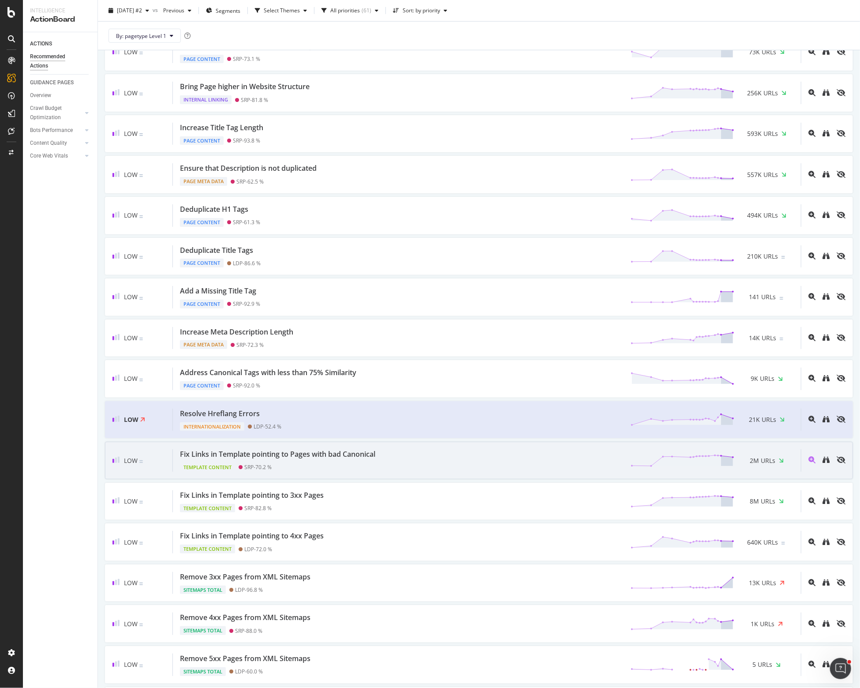
click at [344, 454] on div "Fix Links in Template pointing to Pages with bad Canonical" at bounding box center [277, 454] width 195 height 10
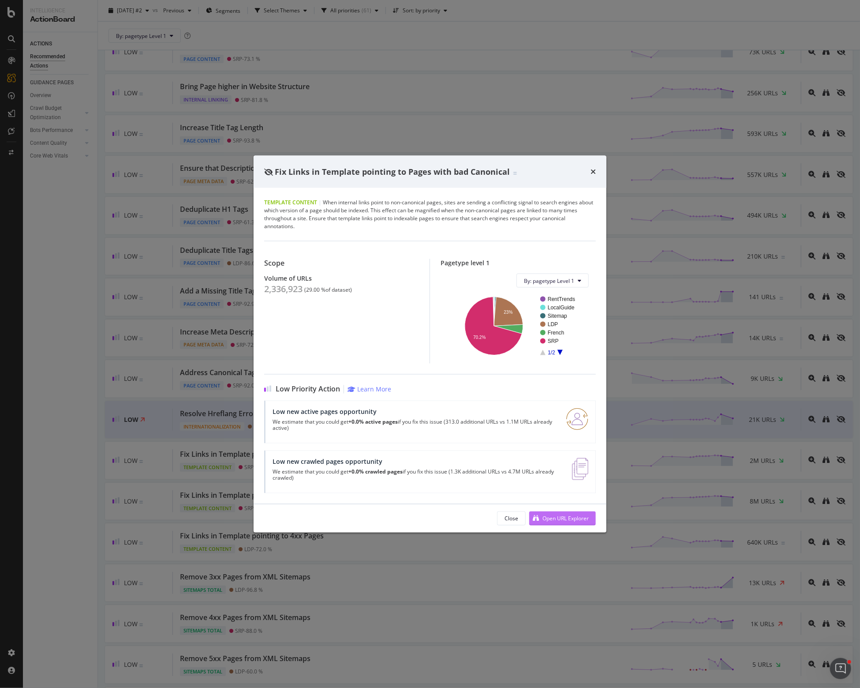
click at [569, 518] on div "Open URL Explorer" at bounding box center [566, 518] width 46 height 8
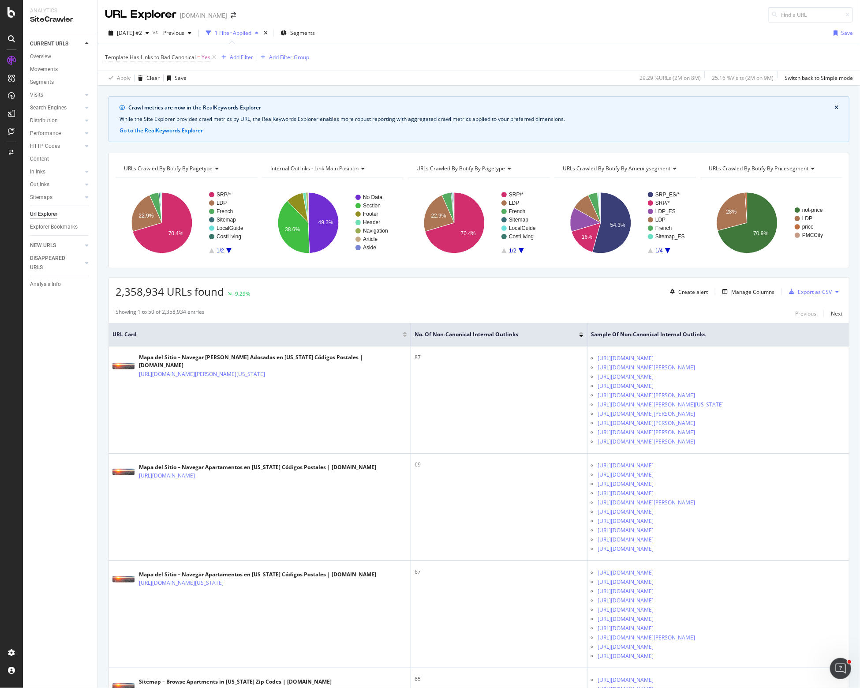
click at [582, 287] on div "2,358,934 URLs found -9.29% Create alert Manage Columns Export as CSV" at bounding box center [479, 289] width 740 height 22
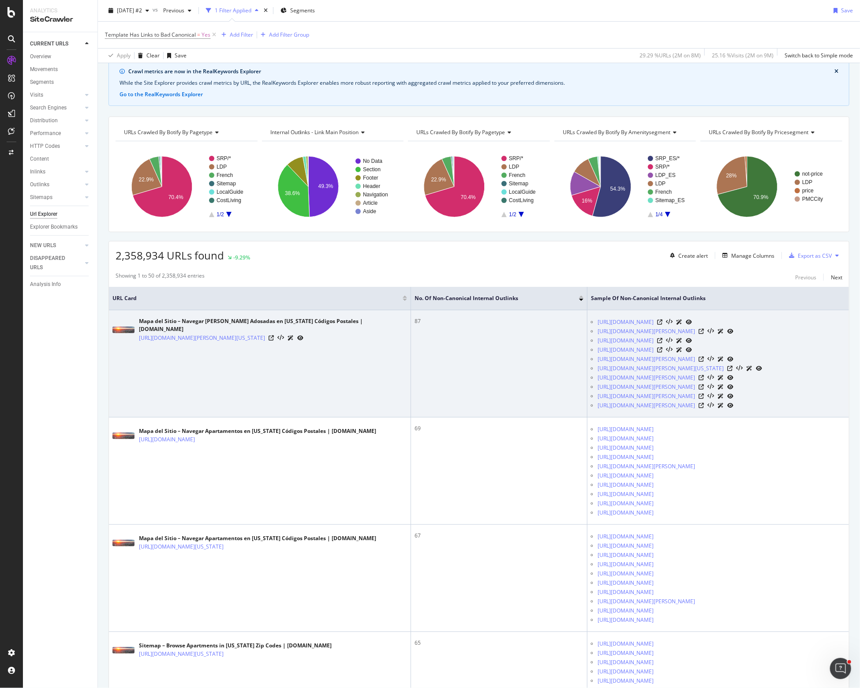
scroll to position [88, 0]
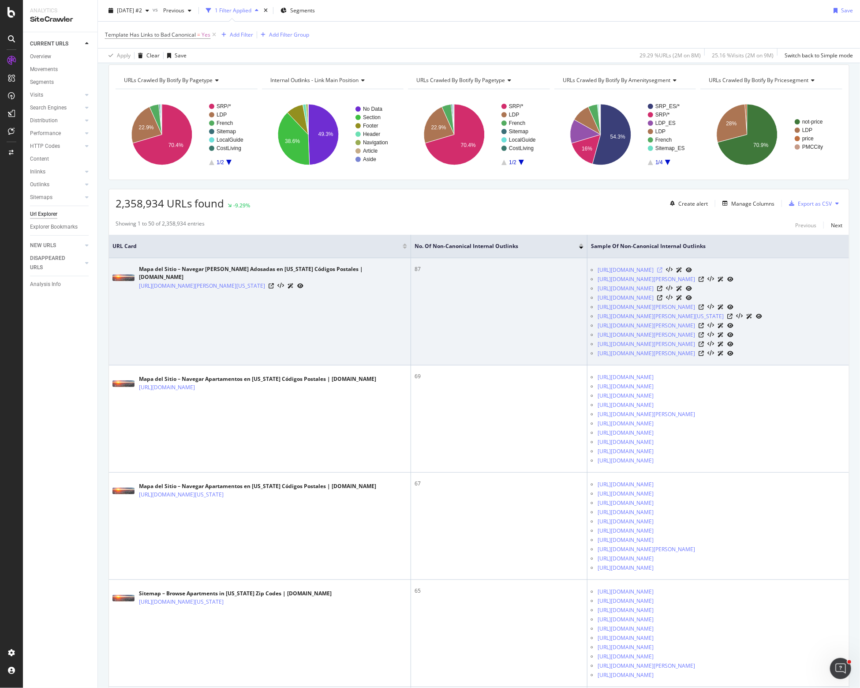
click at [663, 268] on icon at bounding box center [659, 269] width 5 height 5
click at [488, 302] on td "87" at bounding box center [499, 311] width 176 height 107
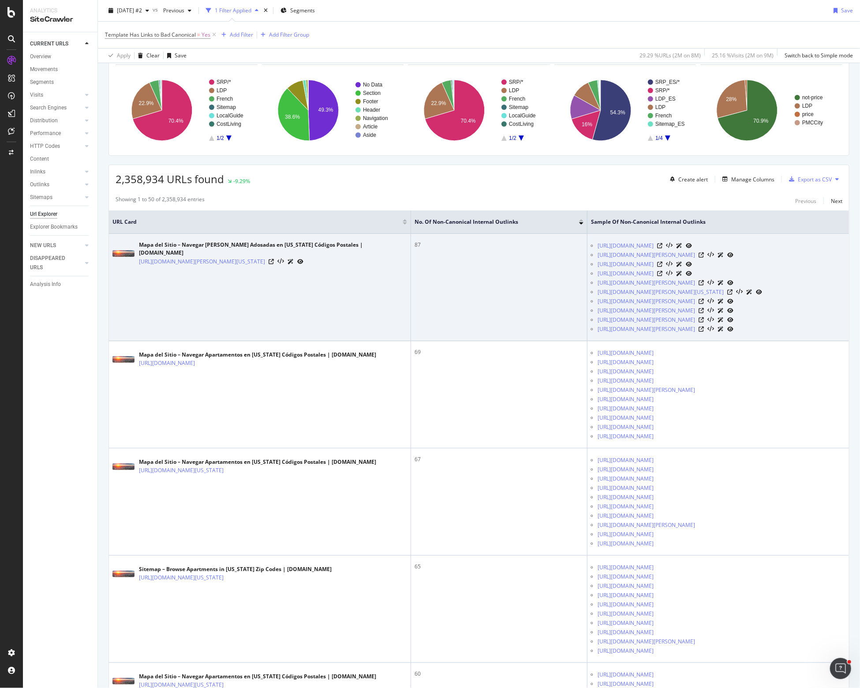
scroll to position [132, 0]
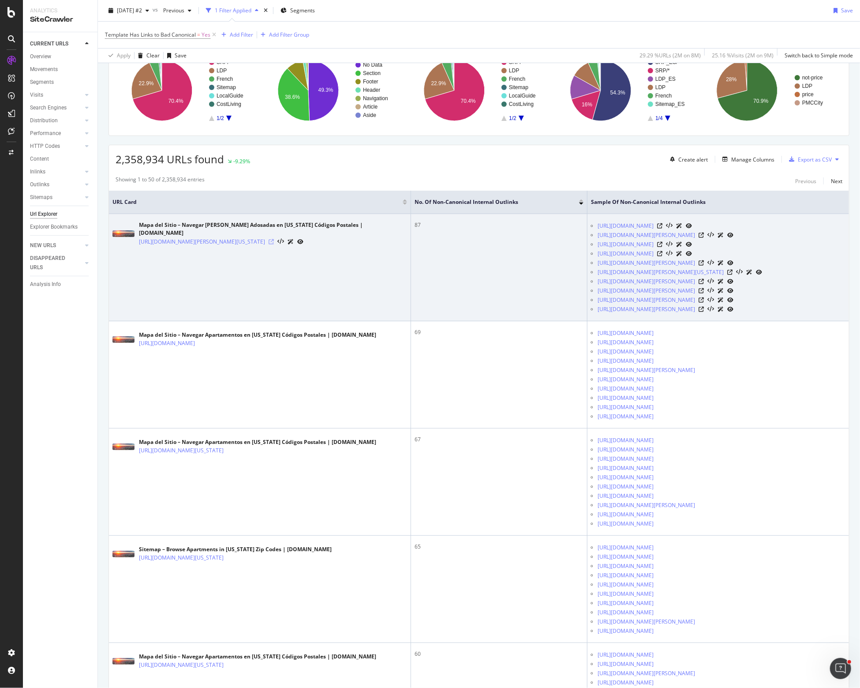
click at [274, 239] on icon at bounding box center [271, 241] width 5 height 5
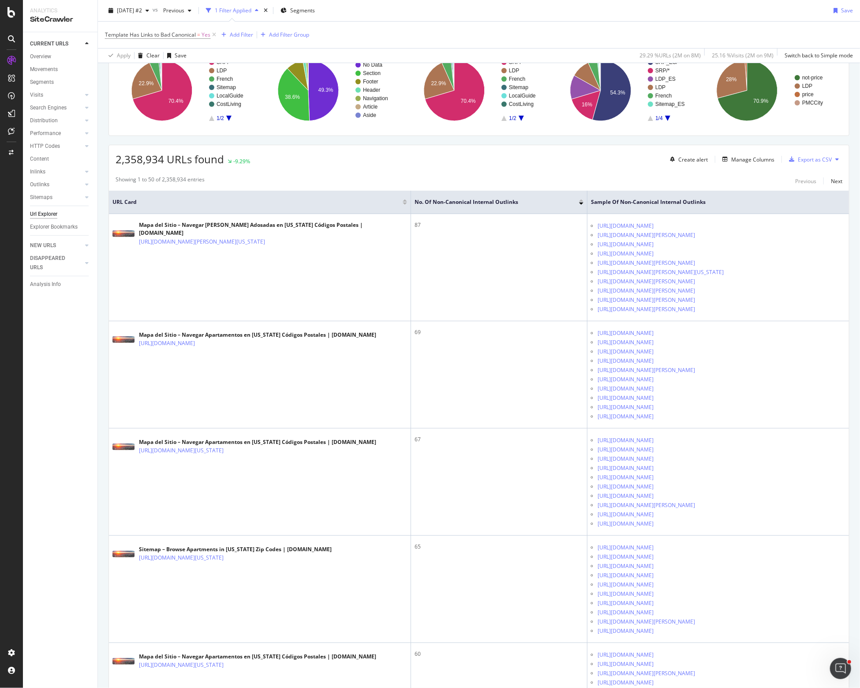
click at [434, 158] on div "2,358,934 URLs found -9.29% Create alert Manage Columns Export as CSV" at bounding box center [479, 156] width 740 height 22
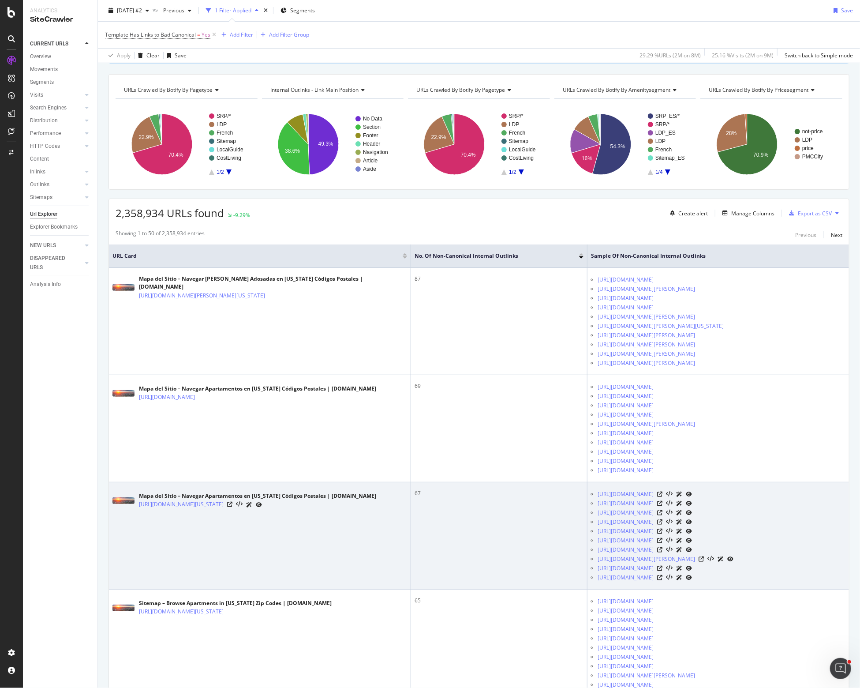
scroll to position [0, 0]
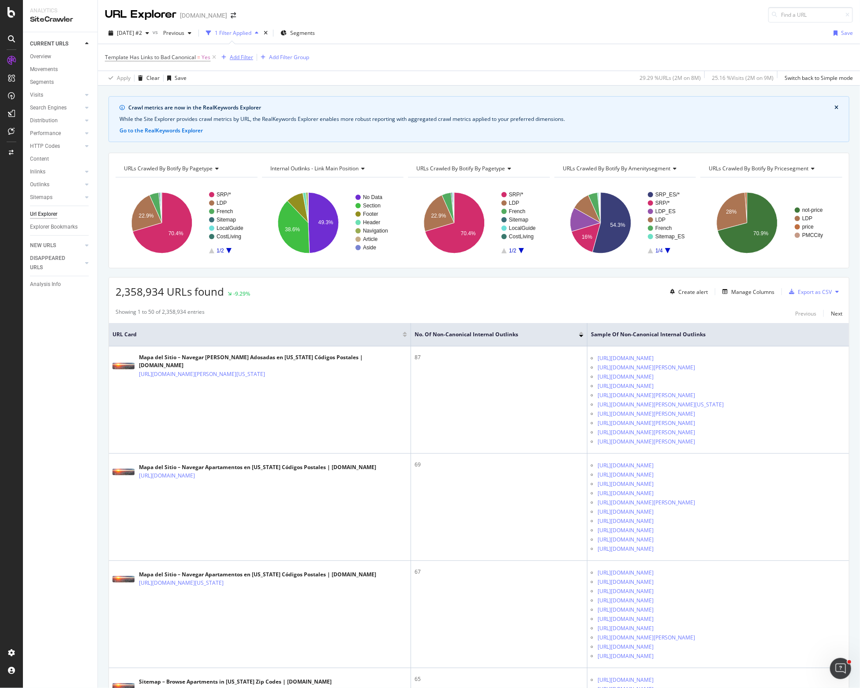
click at [240, 57] on div "Add Filter" at bounding box center [241, 57] width 23 height 8
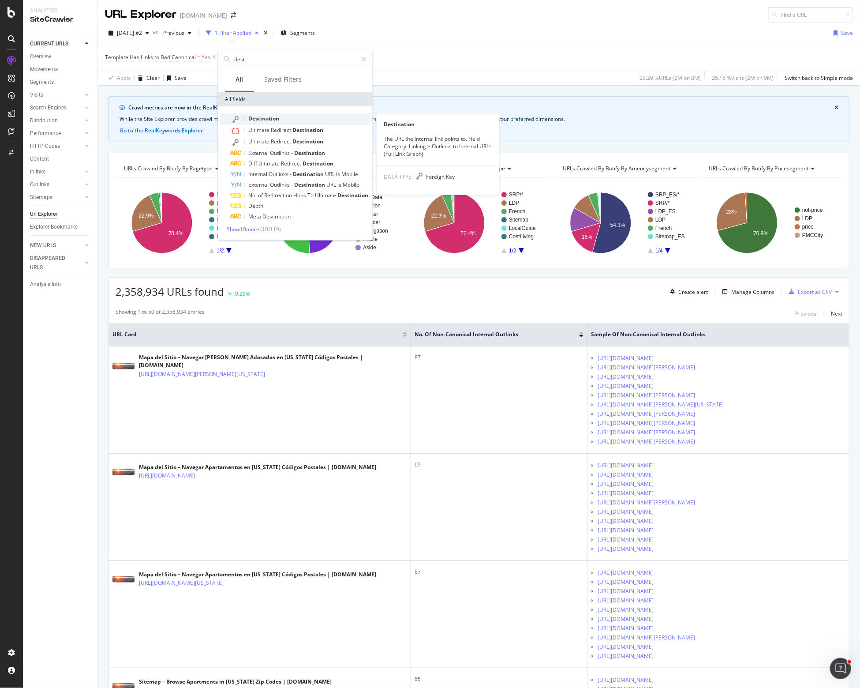
type input "dest"
drag, startPoint x: 262, startPoint y: 117, endPoint x: 317, endPoint y: 112, distance: 55.0
click at [317, 112] on div "Destination Ultimate Redirect Destination Ultimate Redirect Destination Externa…" at bounding box center [295, 173] width 154 height 134
click at [272, 118] on span "Destination" at bounding box center [264, 119] width 31 height 8
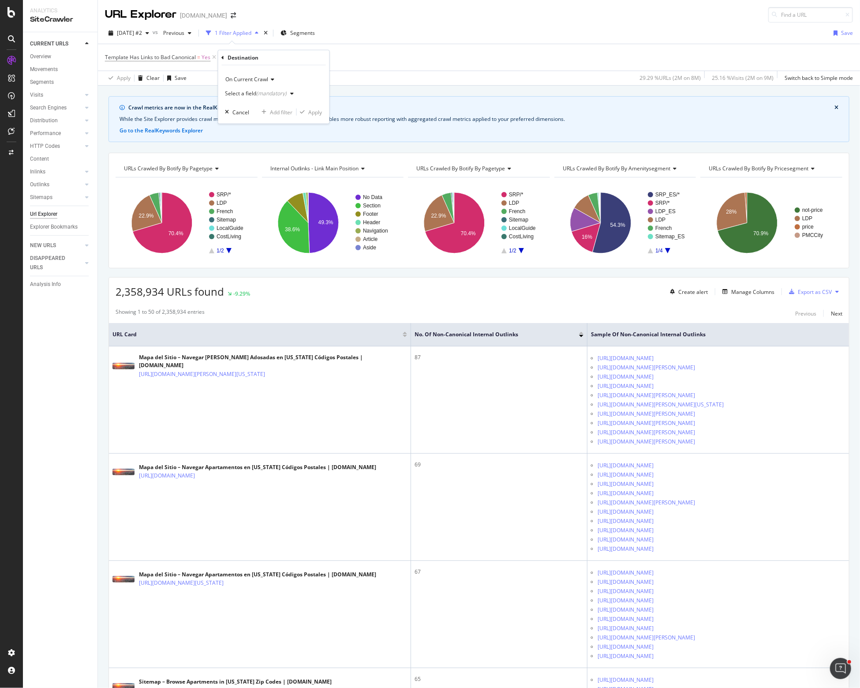
click at [268, 94] on div "(mandatory)" at bounding box center [272, 94] width 30 height 8
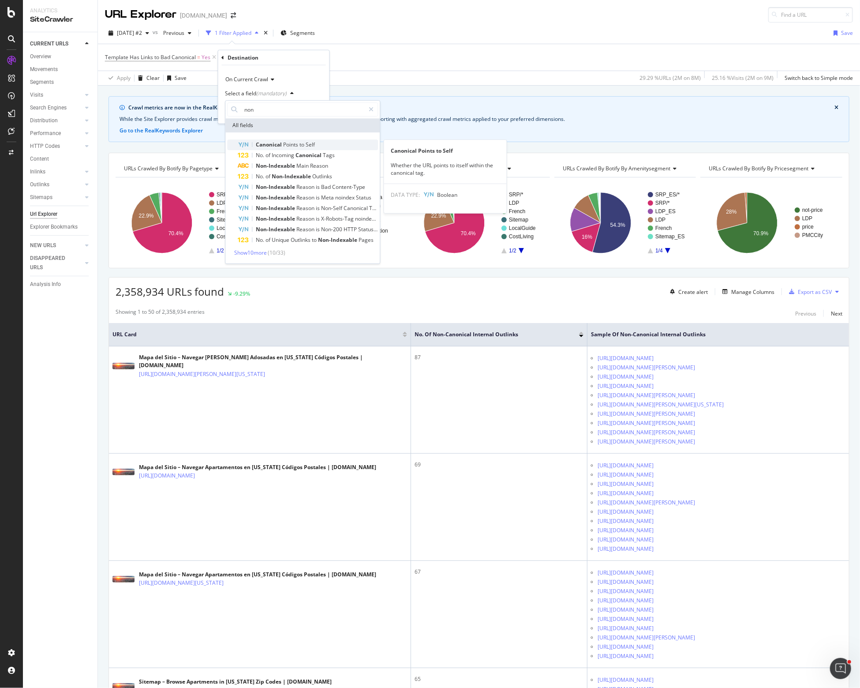
type input "non"
click at [293, 144] on span "Points" at bounding box center [291, 145] width 16 height 8
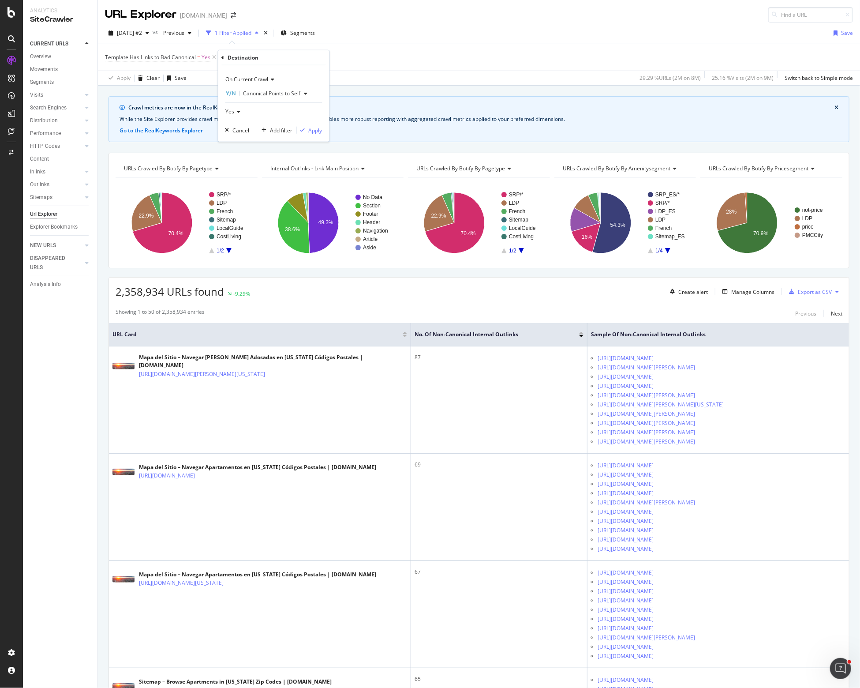
click at [236, 109] on icon at bounding box center [238, 111] width 6 height 5
click at [235, 141] on span "No" at bounding box center [233, 141] width 7 height 8
click at [278, 91] on span "Canonical Points to Self" at bounding box center [272, 94] width 57 height 8
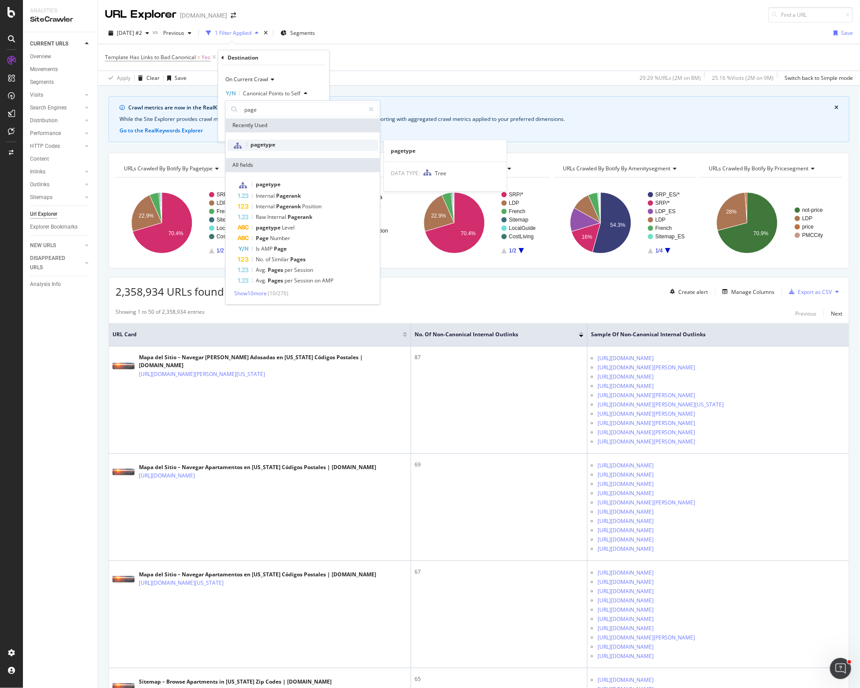
type input "page"
click at [281, 146] on div "pagetype" at bounding box center [302, 144] width 151 height 11
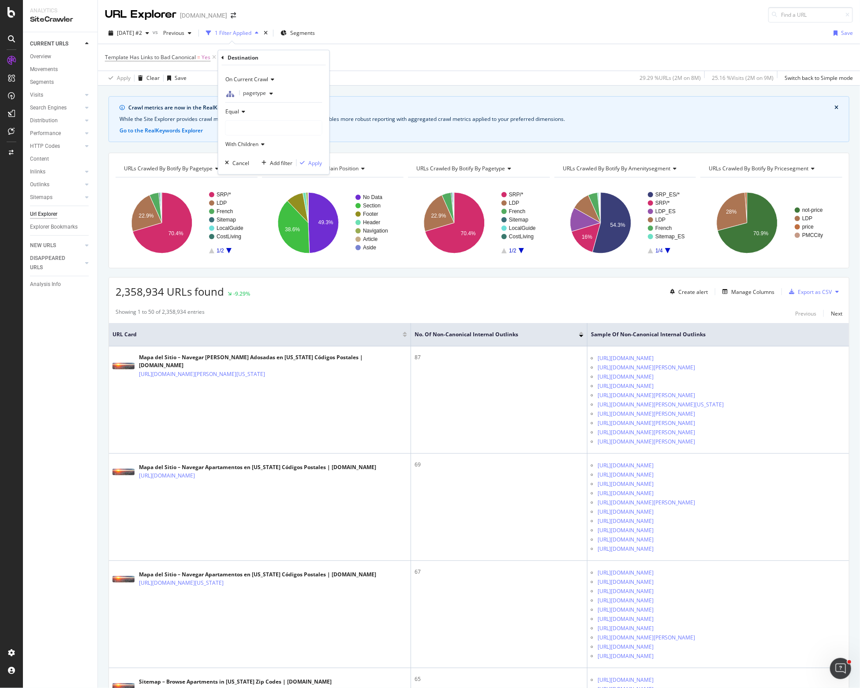
click at [237, 124] on div at bounding box center [274, 128] width 96 height 14
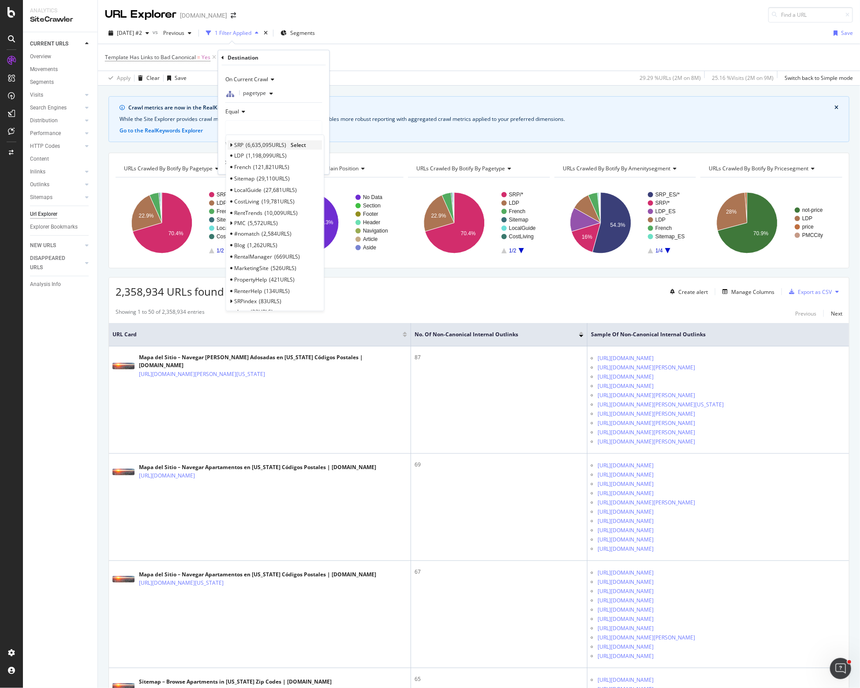
click at [233, 143] on icon at bounding box center [231, 145] width 3 height 5
click at [255, 232] on span "near-me" at bounding box center [249, 231] width 21 height 8
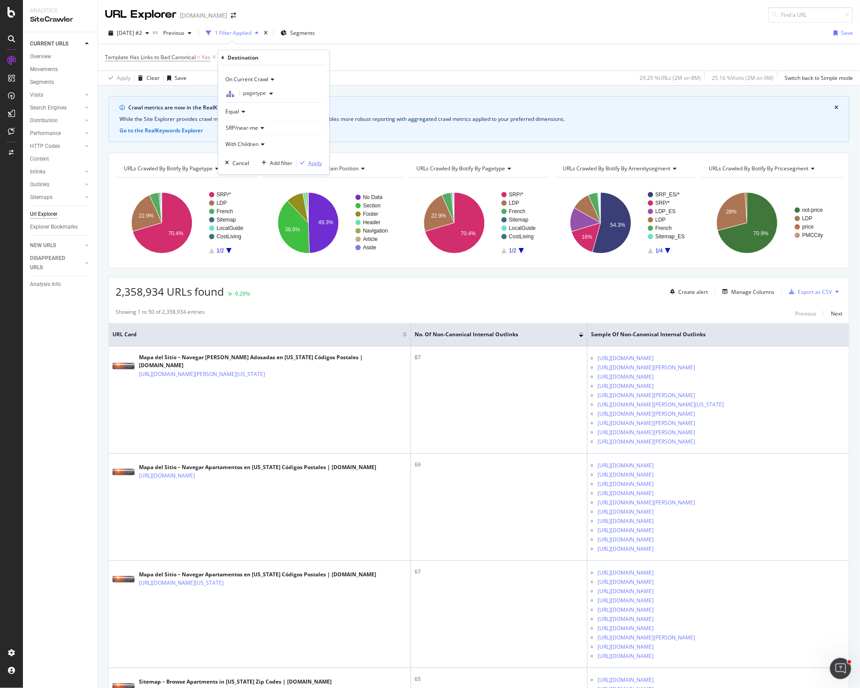
click at [313, 162] on div "Apply" at bounding box center [316, 163] width 14 height 8
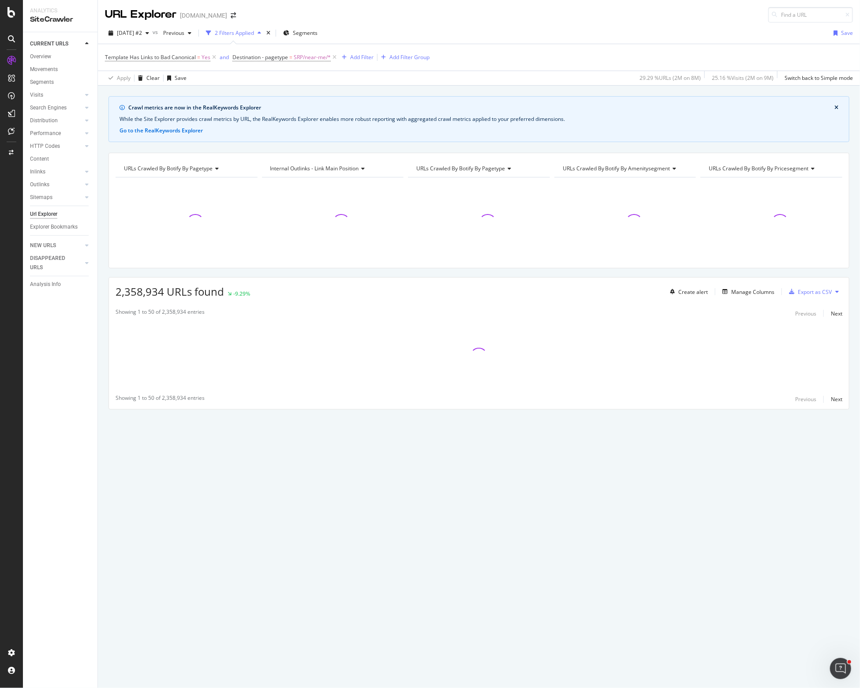
click at [345, 89] on div "Crawl metrics are now in the RealKeywords Explorer While the Site Explorer prov…" at bounding box center [479, 96] width 762 height 21
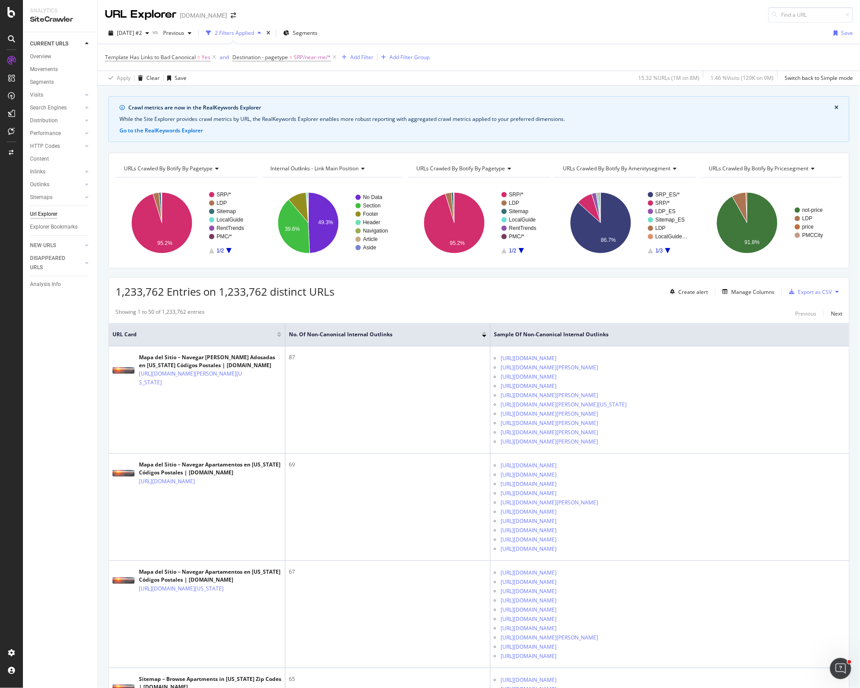
click at [570, 44] on div "Template Has Links to Bad Canonical = Yes and Destination - pagetype = SRP/near…" at bounding box center [479, 57] width 748 height 26
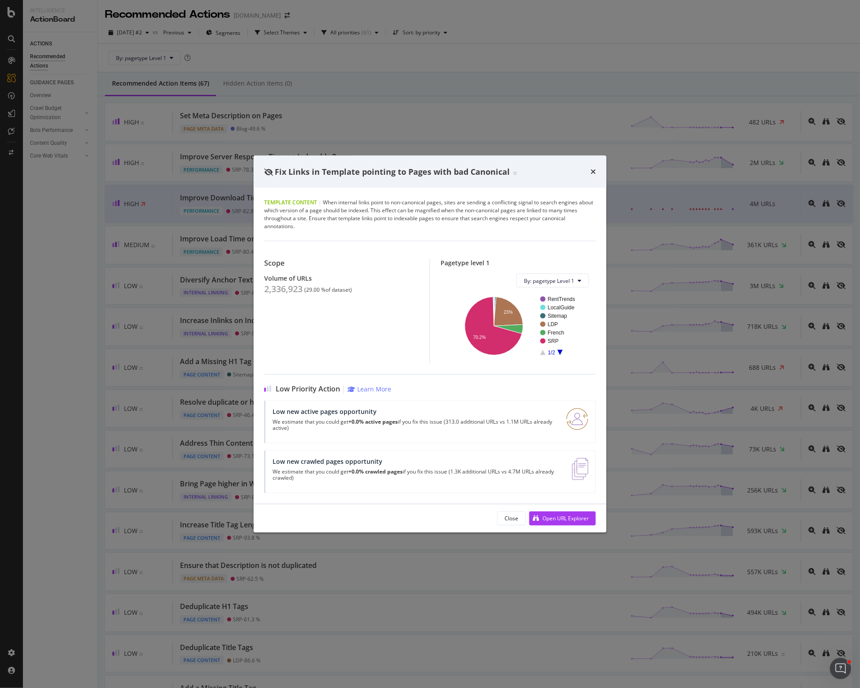
scroll to position [397, 0]
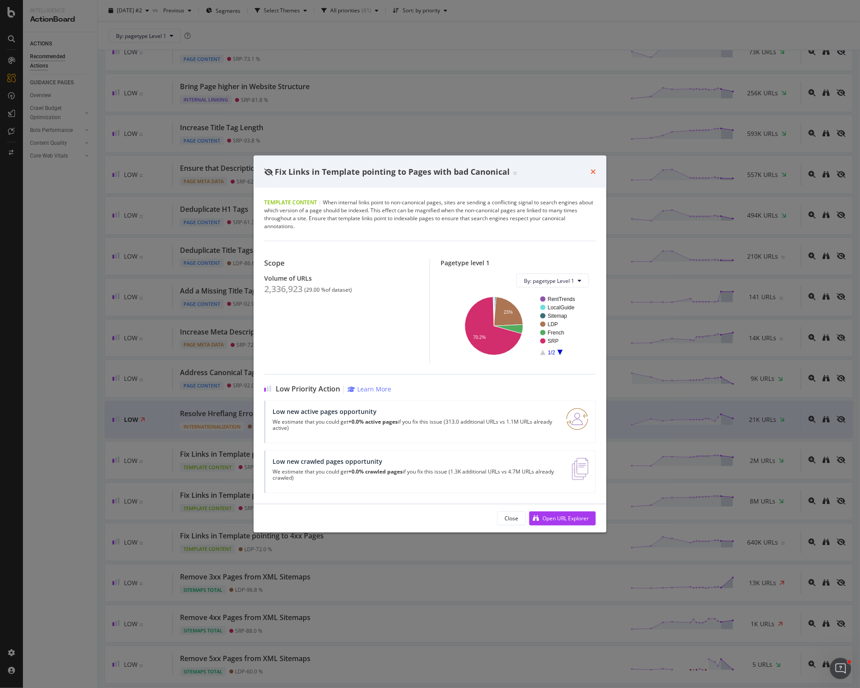
click at [593, 170] on icon "times" at bounding box center [593, 171] width 5 height 7
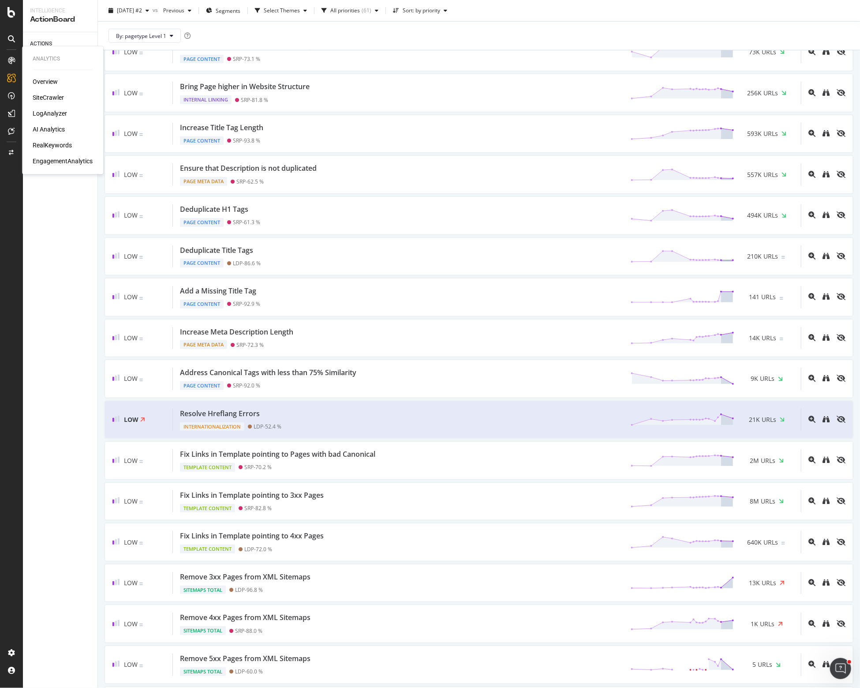
click at [48, 93] on div "SiteCrawler" at bounding box center [48, 97] width 31 height 9
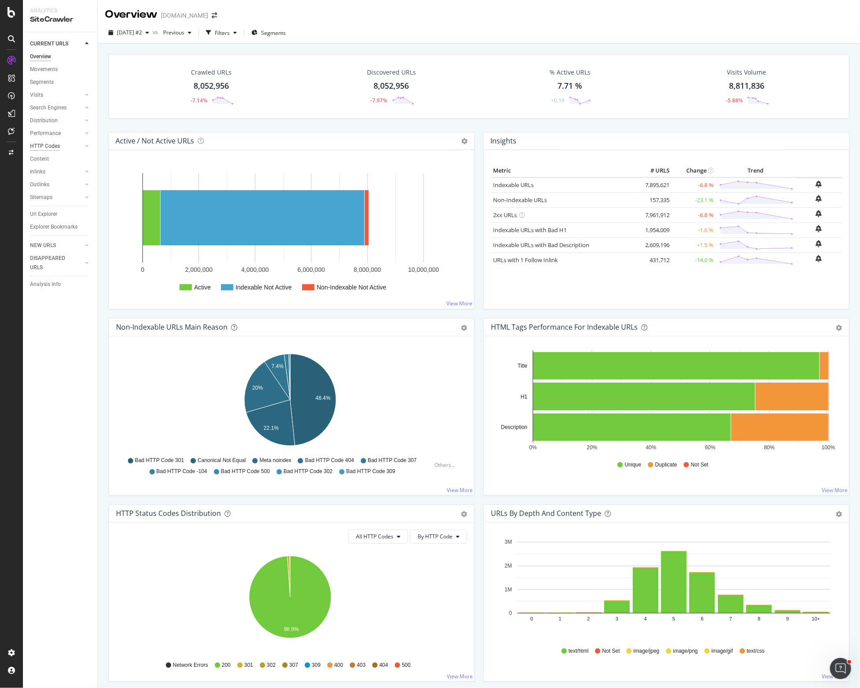
click at [49, 144] on div "HTTP Codes" at bounding box center [45, 146] width 30 height 9
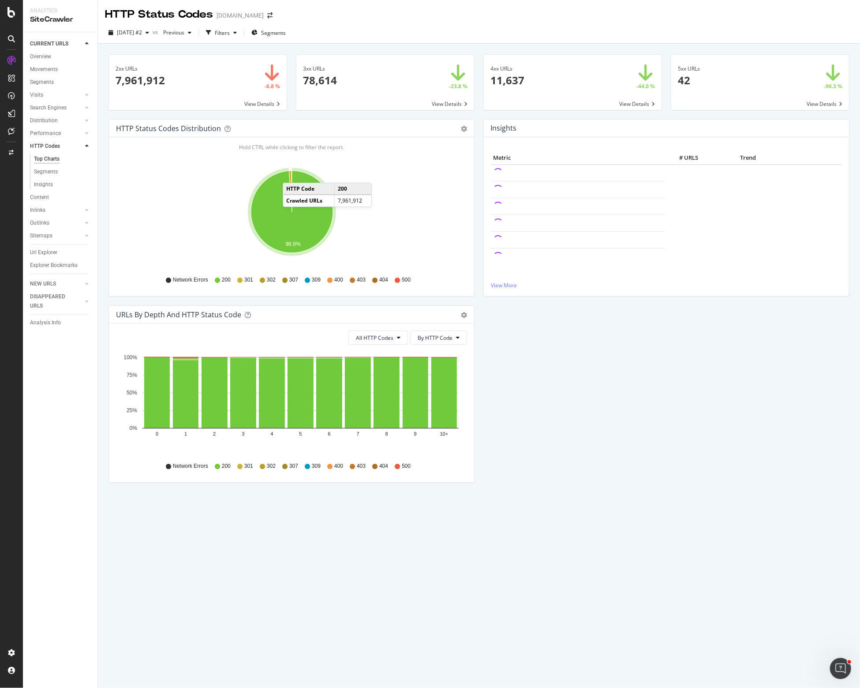
click at [292, 174] on icon "A chart." at bounding box center [292, 212] width 82 height 82
click at [542, 26] on div "2025 Oct. 2nd #2 vs Previous Filters Segments" at bounding box center [479, 35] width 762 height 18
click at [503, 63] on span at bounding box center [573, 82] width 178 height 55
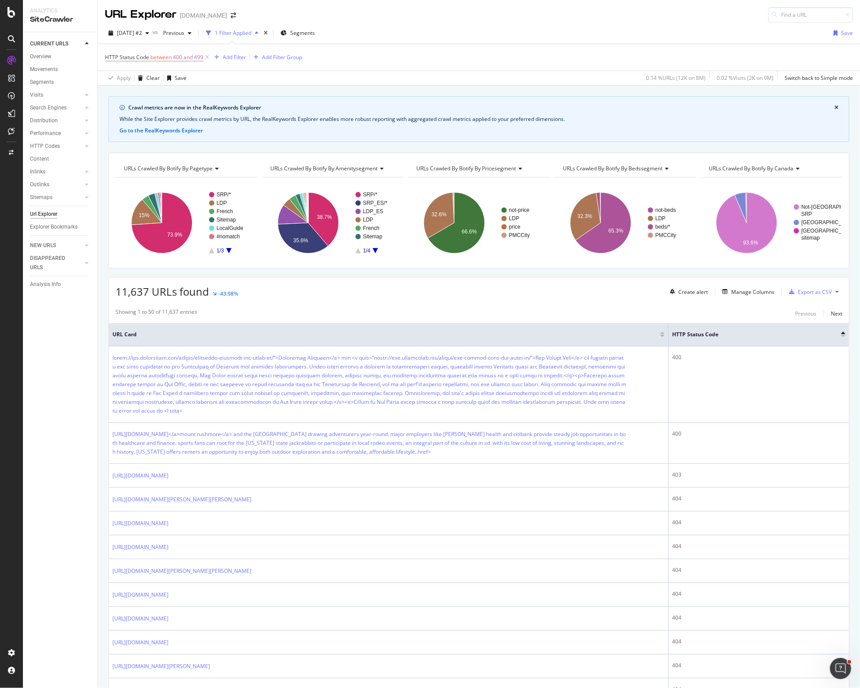
click at [83, 370] on div "CURRENT URLS Overview Movements Segments Visits Analysis Orphan URLs Search Eng…" at bounding box center [60, 360] width 75 height 656
click at [369, 63] on div "HTTP Status Code between 400 and 499 Add Filter Add Filter Group" at bounding box center [479, 57] width 748 height 26
click at [206, 56] on icon at bounding box center [207, 57] width 8 height 9
